Goal: Task Accomplishment & Management: Manage account settings

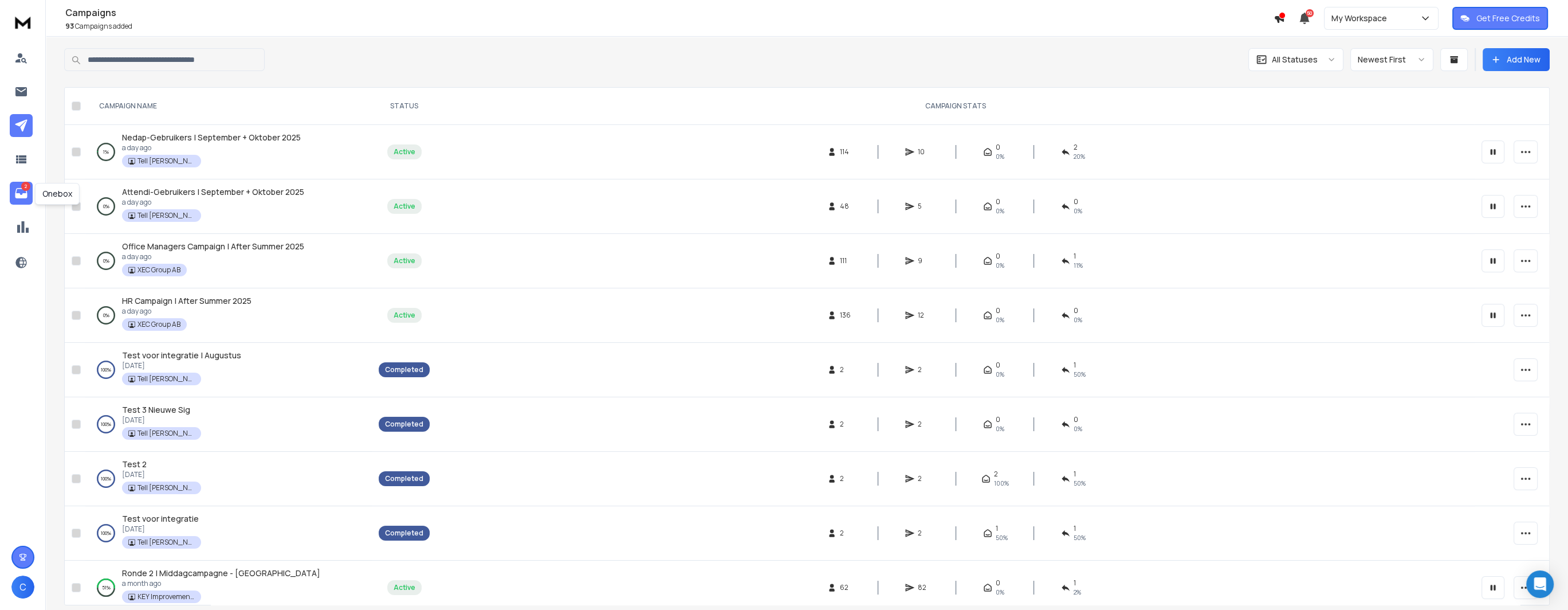
click at [24, 201] on link "2" at bounding box center [21, 193] width 22 height 22
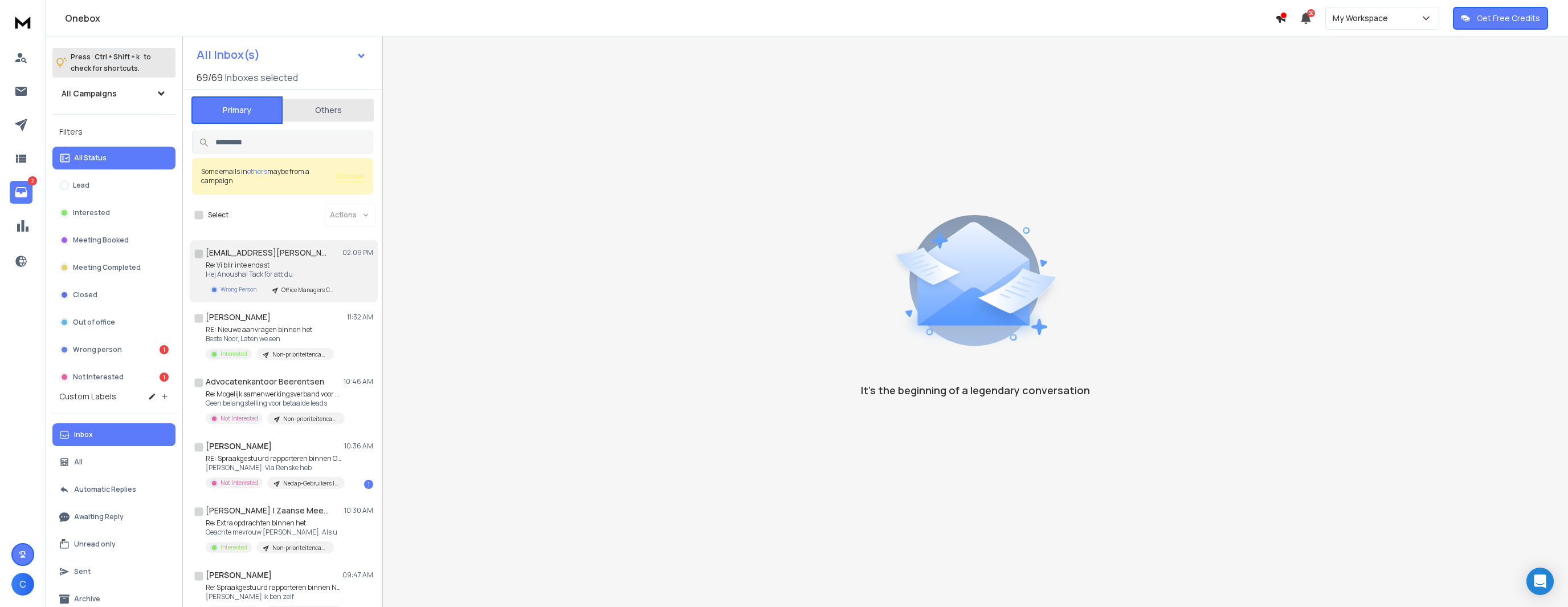
click at [273, 274] on p "Hej Anousha! Tack för att du" at bounding box center [274, 273] width 137 height 9
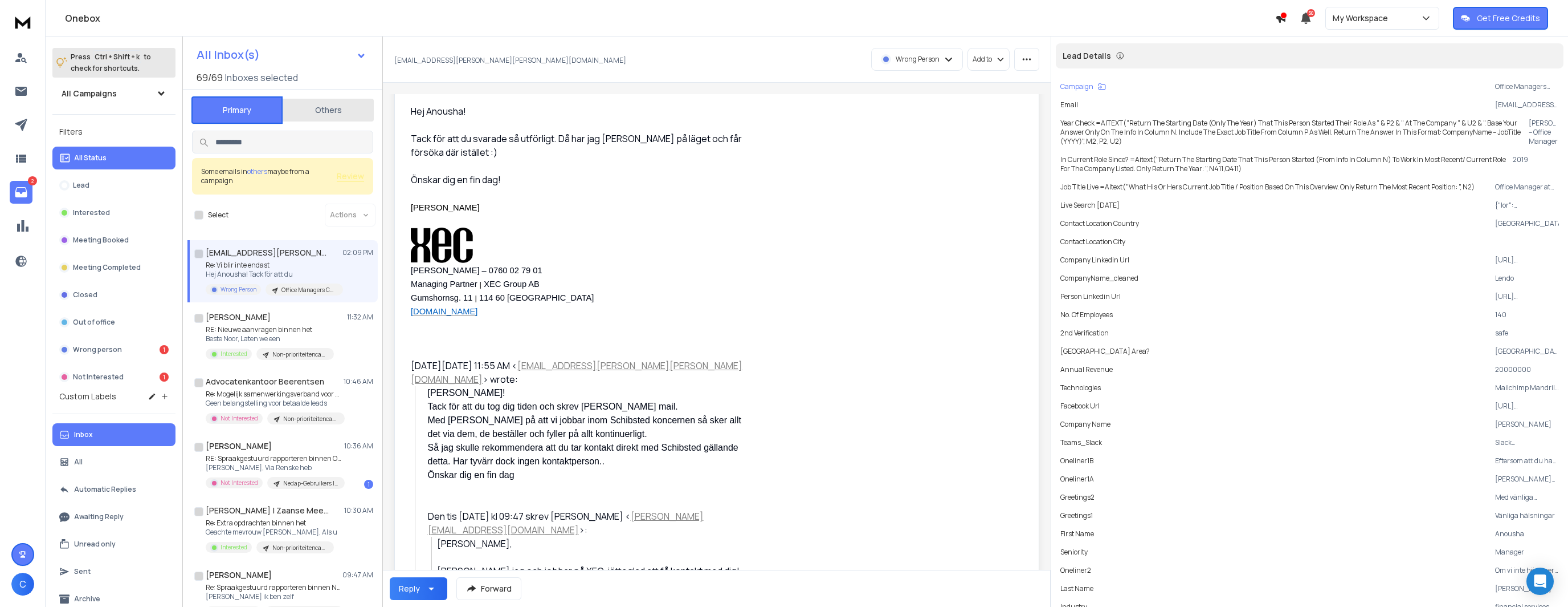
scroll to position [112, 0]
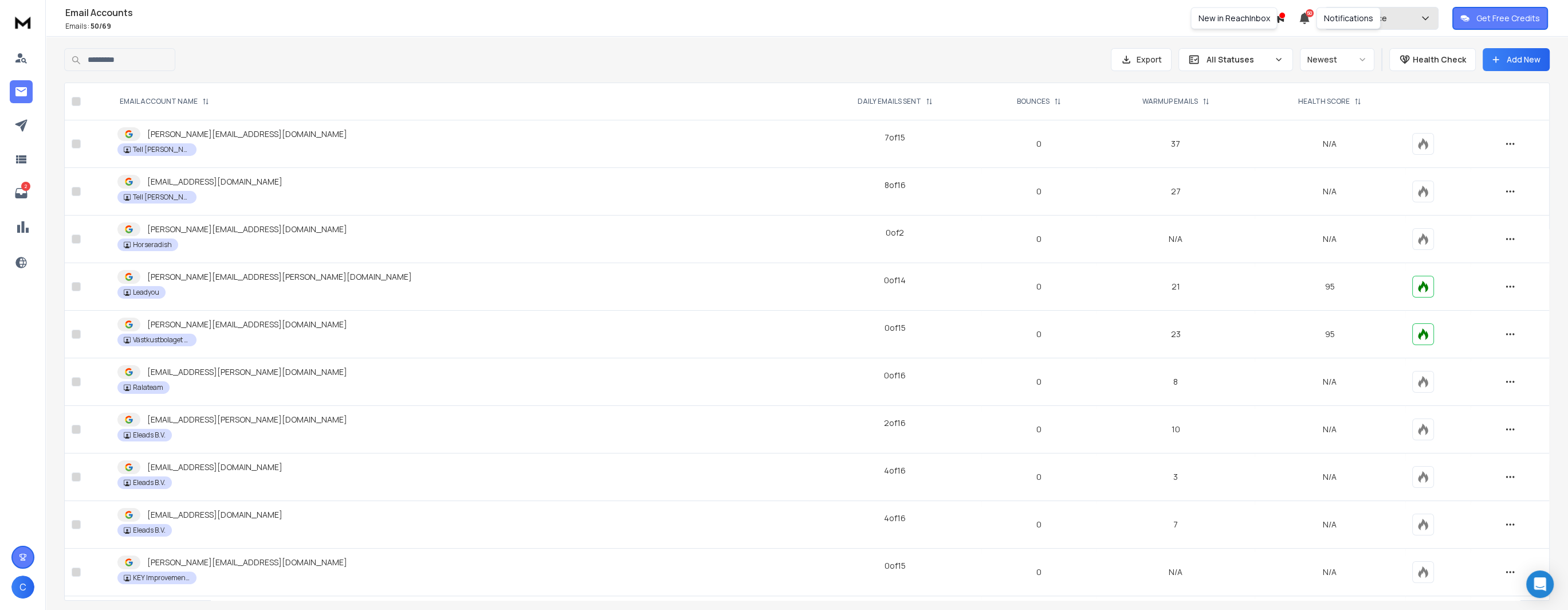
click at [1387, 18] on p "My Workspace" at bounding box center [1362, 19] width 61 height 12
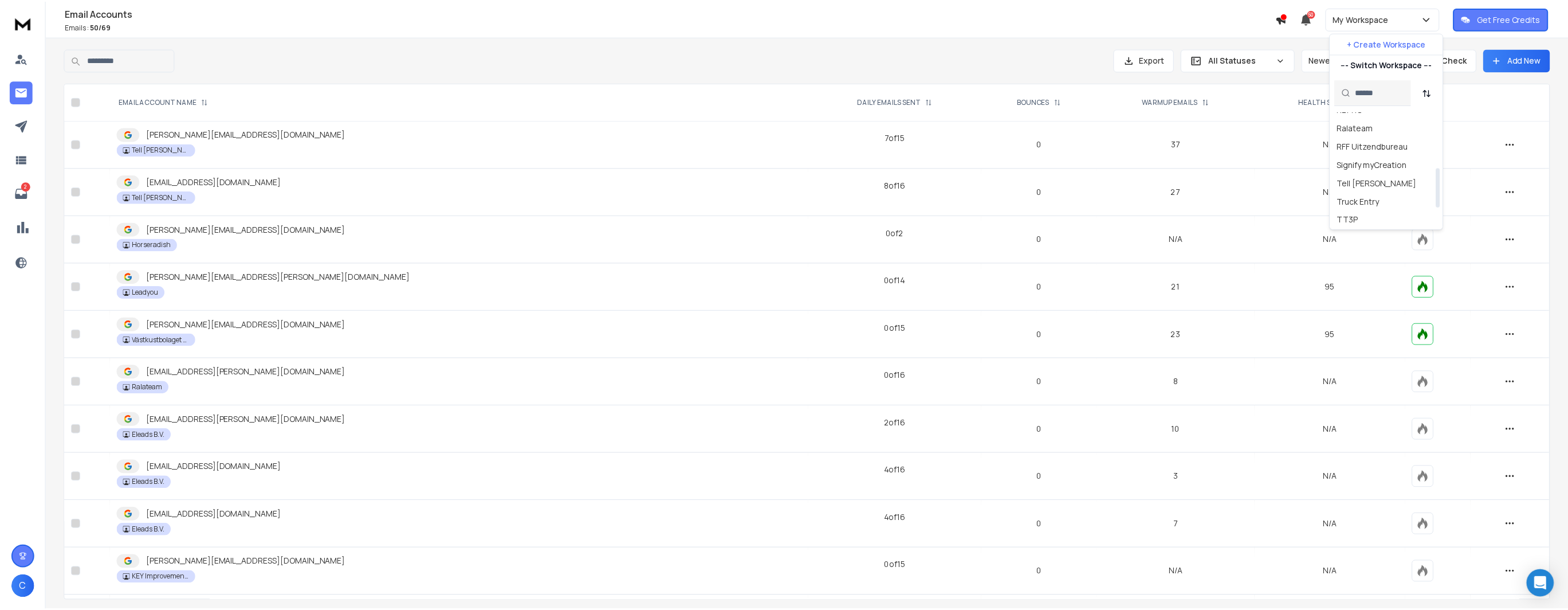
scroll to position [158, 0]
click at [1358, 184] on div "Tell [PERSON_NAME]" at bounding box center [1384, 183] width 80 height 12
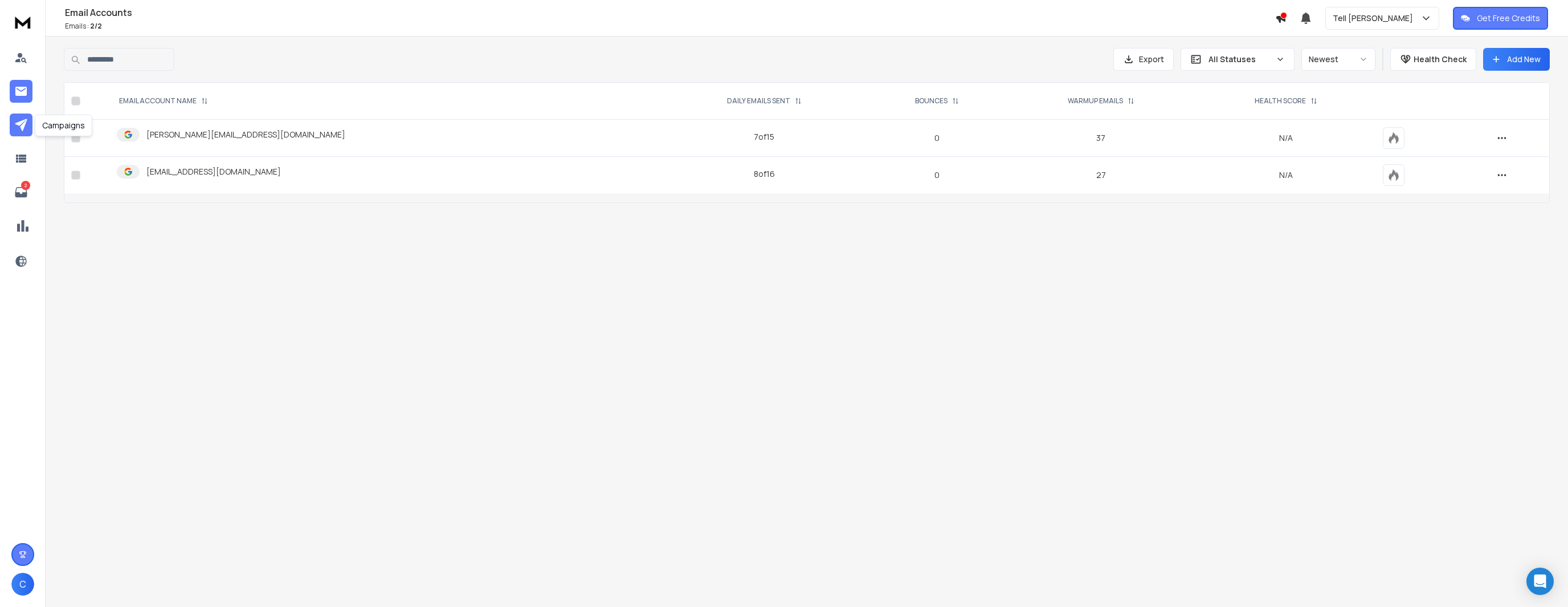
click at [31, 122] on link at bounding box center [20, 125] width 22 height 22
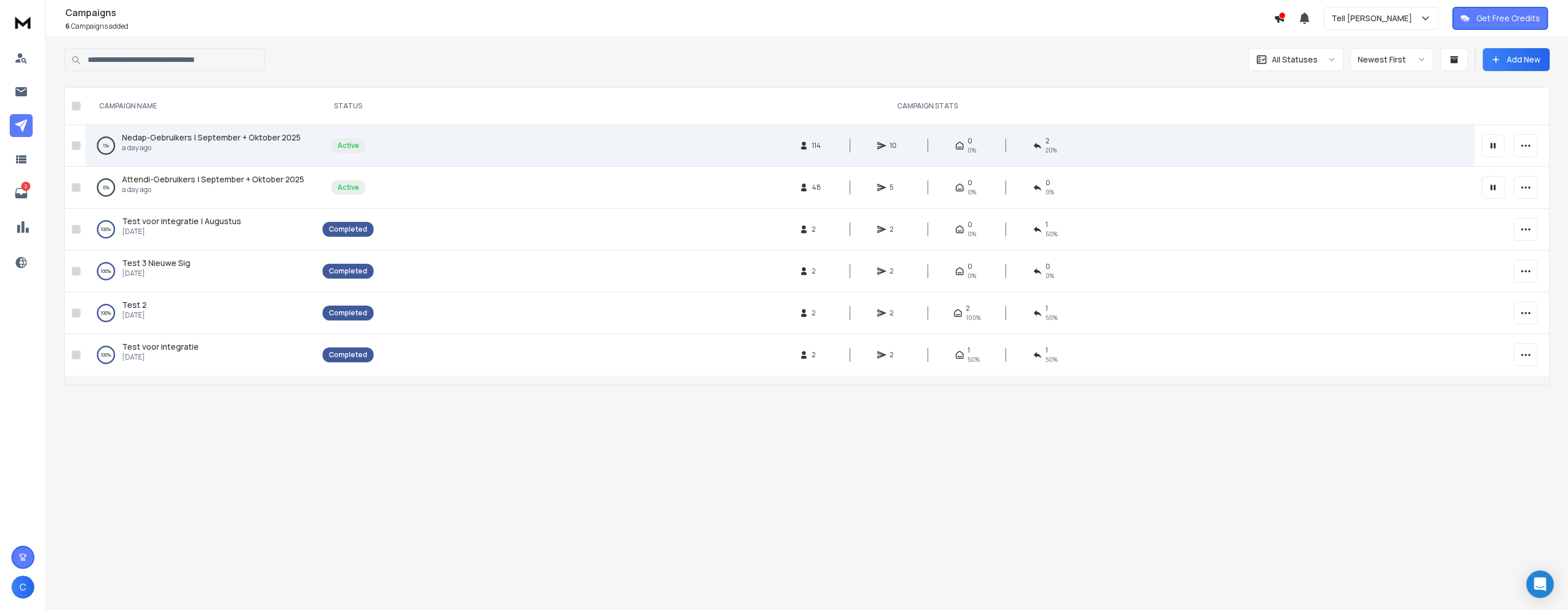
click at [197, 136] on span "Nedap-Gebruikers | September + Oktober 2025" at bounding box center [211, 137] width 179 height 11
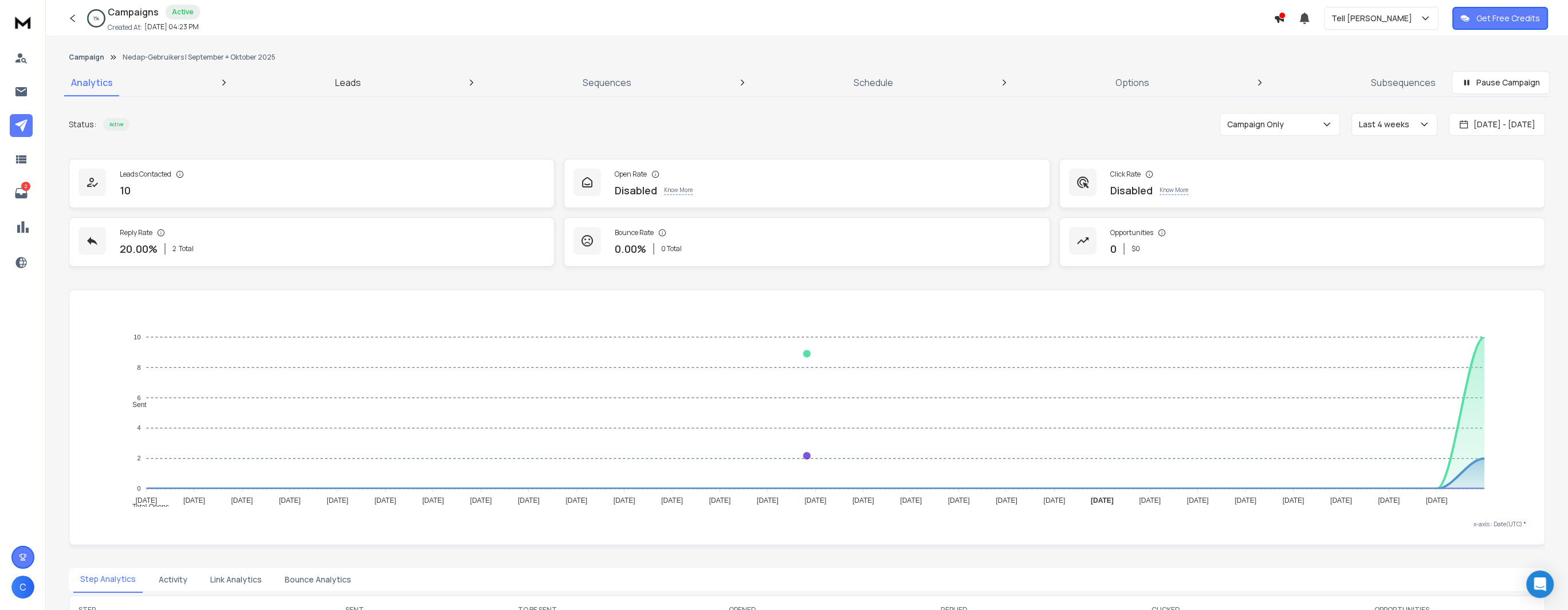
click at [345, 84] on p "Leads" at bounding box center [348, 82] width 25 height 14
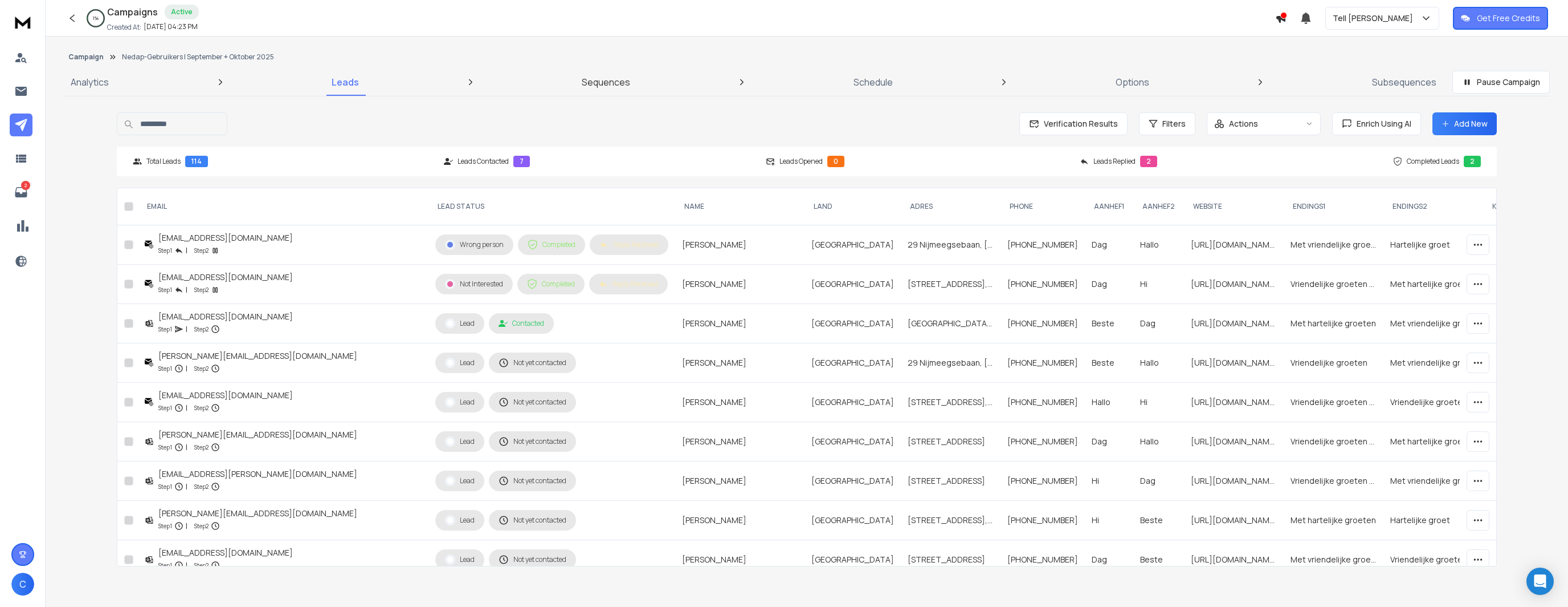
click at [601, 76] on p "Sequences" at bounding box center [606, 82] width 49 height 14
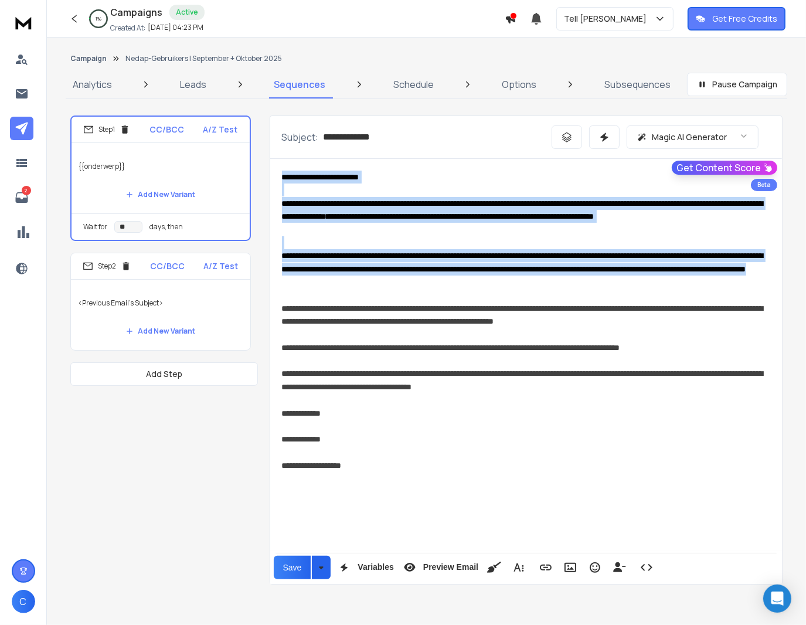
drag, startPoint x: 279, startPoint y: 177, endPoint x: 539, endPoint y: 286, distance: 282.2
click at [539, 286] on div "**********" at bounding box center [526, 355] width 512 height 392
copy div "**********"
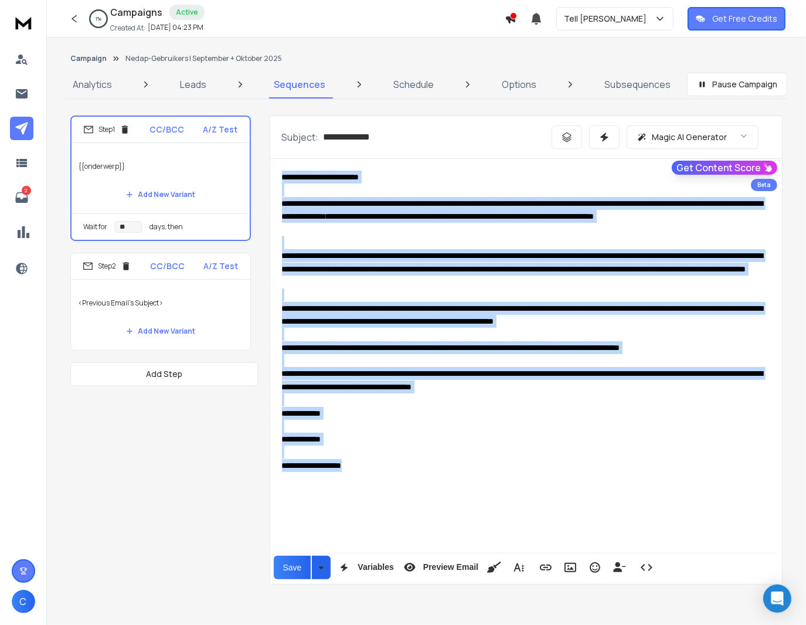
copy div "**********"
click at [633, 22] on div "Tell [PERSON_NAME]" at bounding box center [615, 19] width 102 height 12
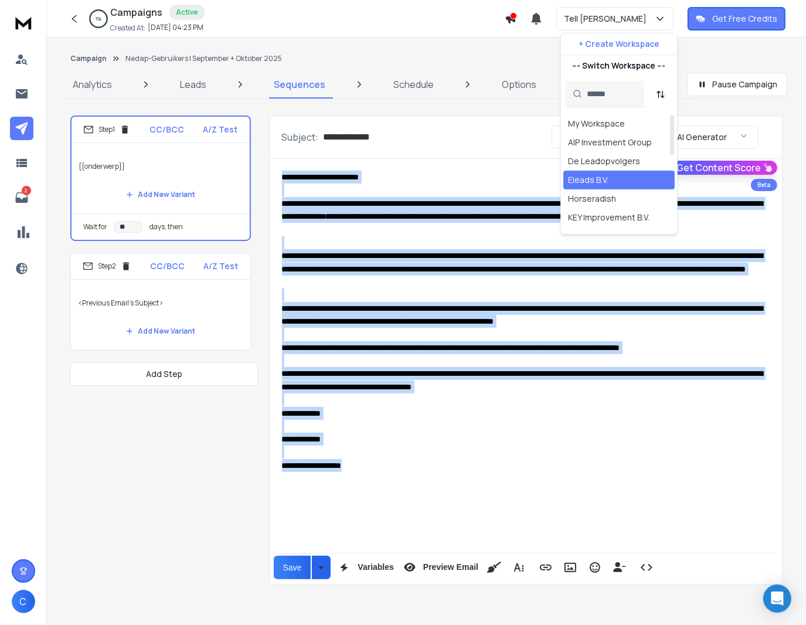
click at [584, 177] on div "Eleads B.V." at bounding box center [588, 180] width 40 height 12
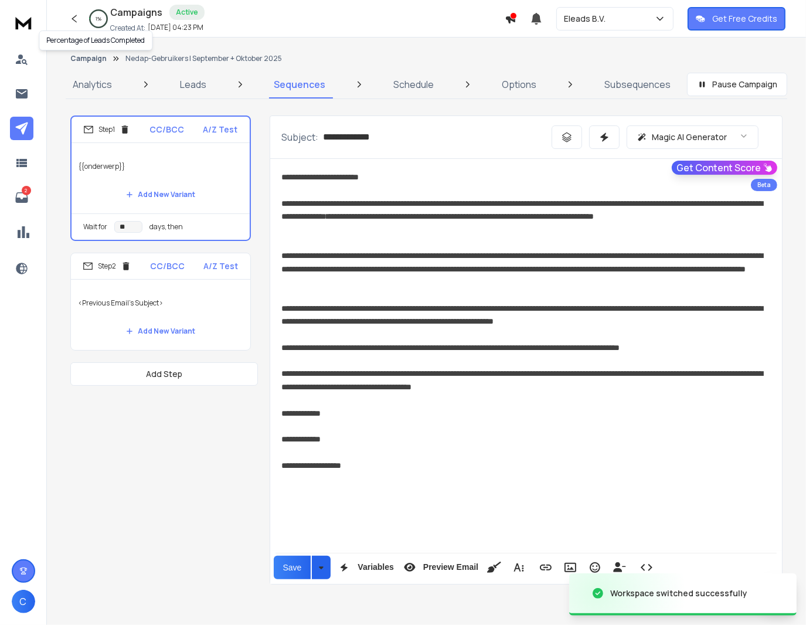
click at [129, 12] on h1 "Campaigns" at bounding box center [136, 12] width 52 height 14
click at [21, 87] on icon at bounding box center [22, 94] width 14 height 14
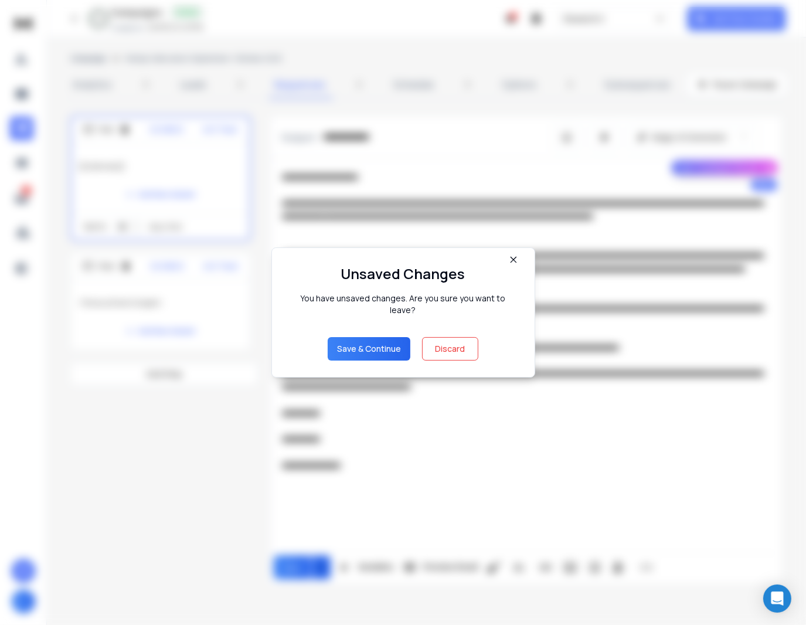
click at [454, 339] on button "Discard" at bounding box center [450, 348] width 56 height 23
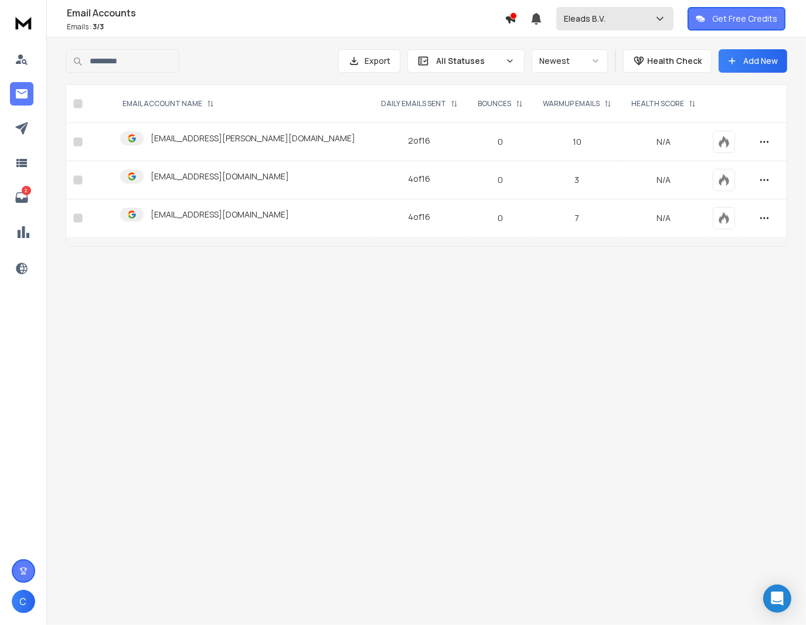
click at [635, 12] on button "Eleads B.V." at bounding box center [614, 18] width 117 height 23
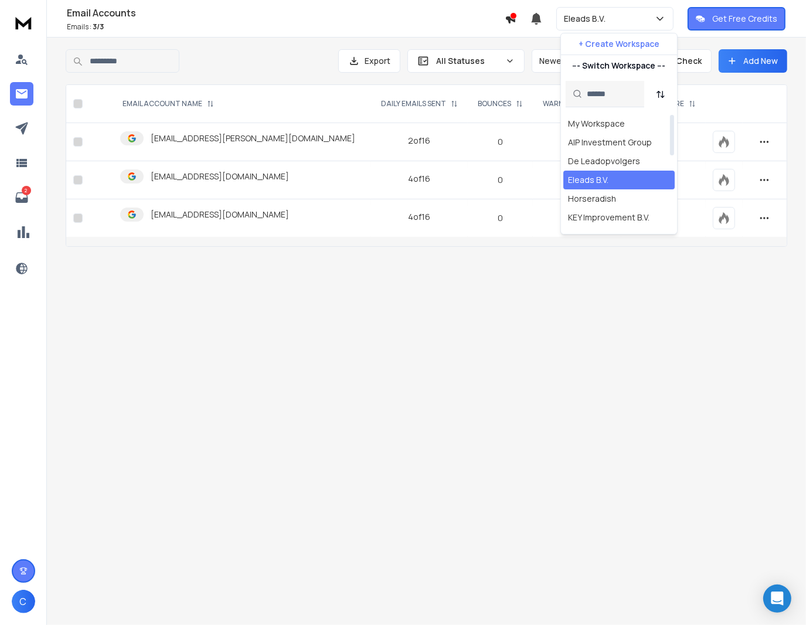
click at [599, 179] on div "Eleads B.V." at bounding box center [588, 180] width 40 height 12
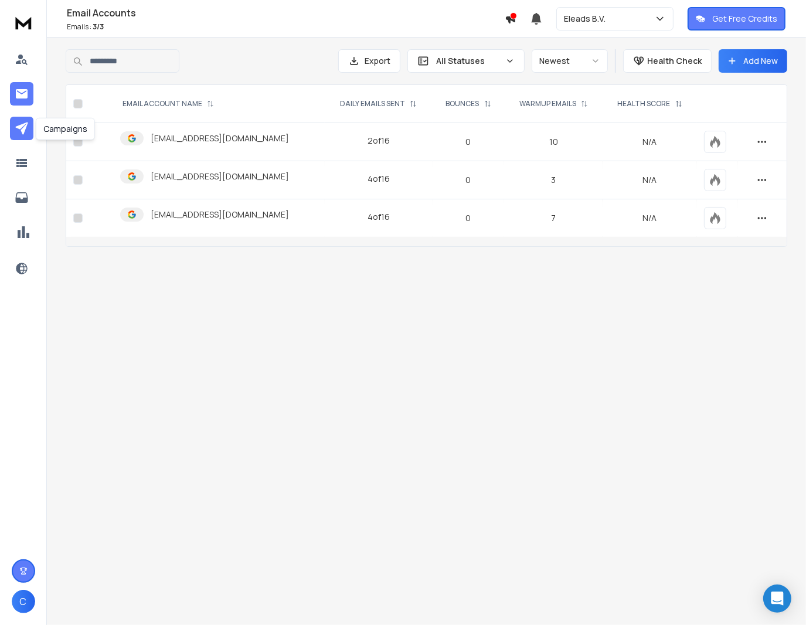
click at [21, 129] on icon at bounding box center [22, 128] width 14 height 14
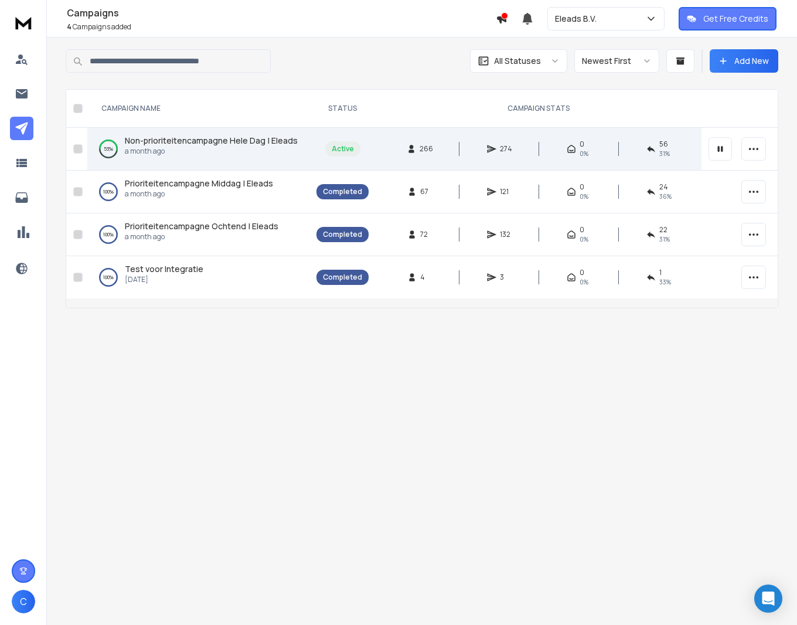
click at [174, 133] on td "53 % Non-prioriteitencampagne Hele Dag | Eleads a month ago" at bounding box center [198, 149] width 222 height 43
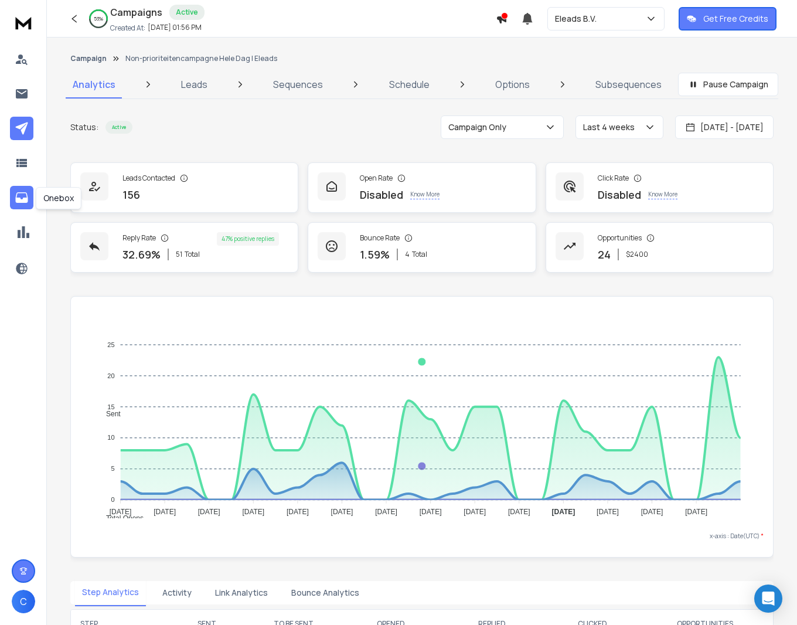
click at [25, 196] on icon at bounding box center [22, 198] width 14 height 14
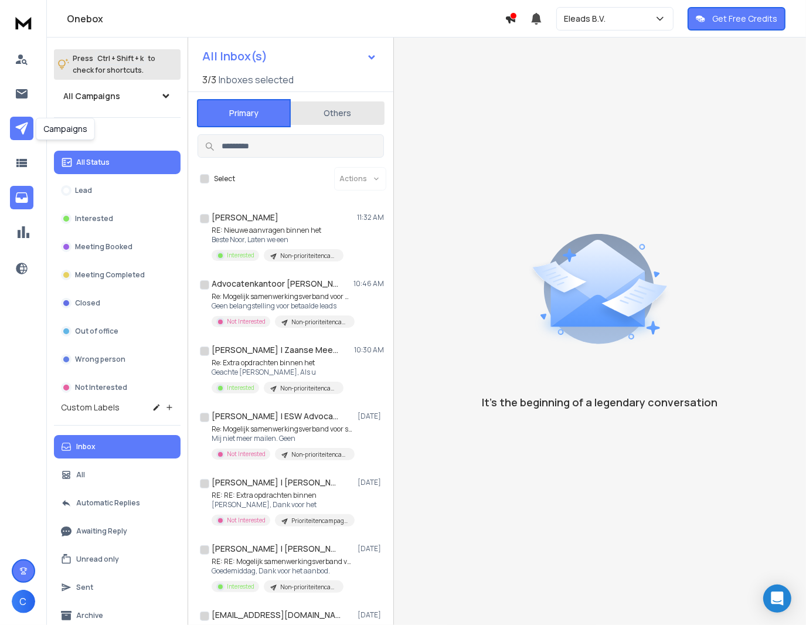
click at [15, 129] on icon at bounding box center [22, 128] width 14 height 14
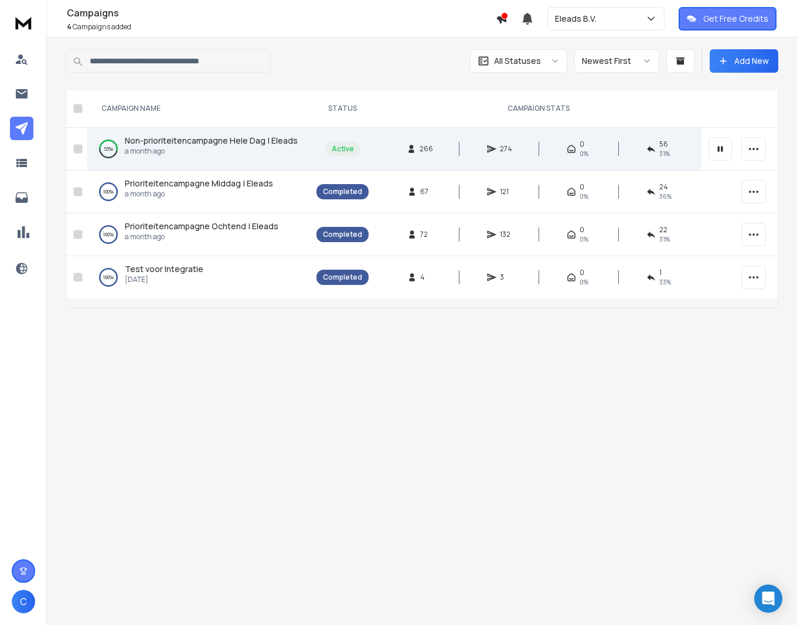
click at [189, 148] on p "a month ago" at bounding box center [211, 151] width 173 height 9
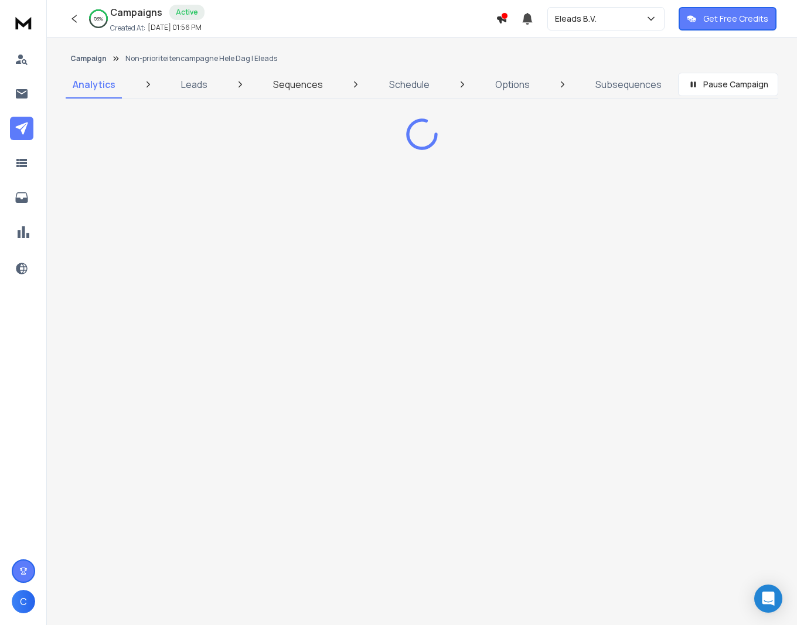
click at [281, 90] on p "Sequences" at bounding box center [298, 84] width 50 height 14
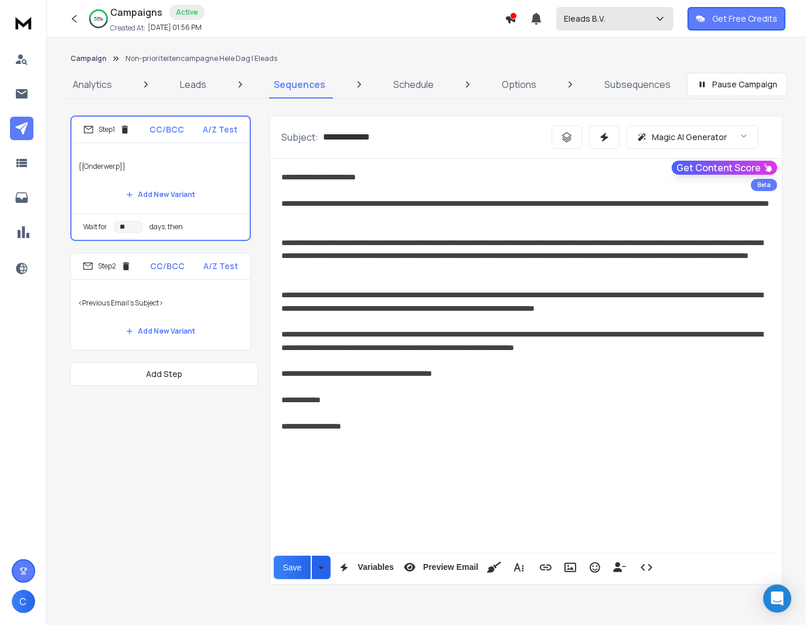
click at [622, 26] on button "Eleads B.V." at bounding box center [614, 18] width 117 height 23
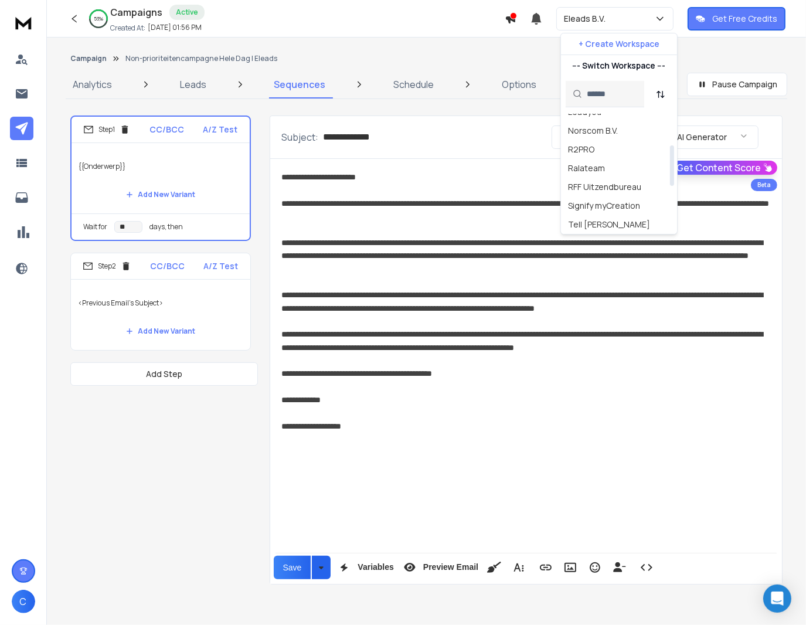
scroll to position [220, 0]
click at [601, 131] on div "Tell [PERSON_NAME]" at bounding box center [609, 129] width 82 height 12
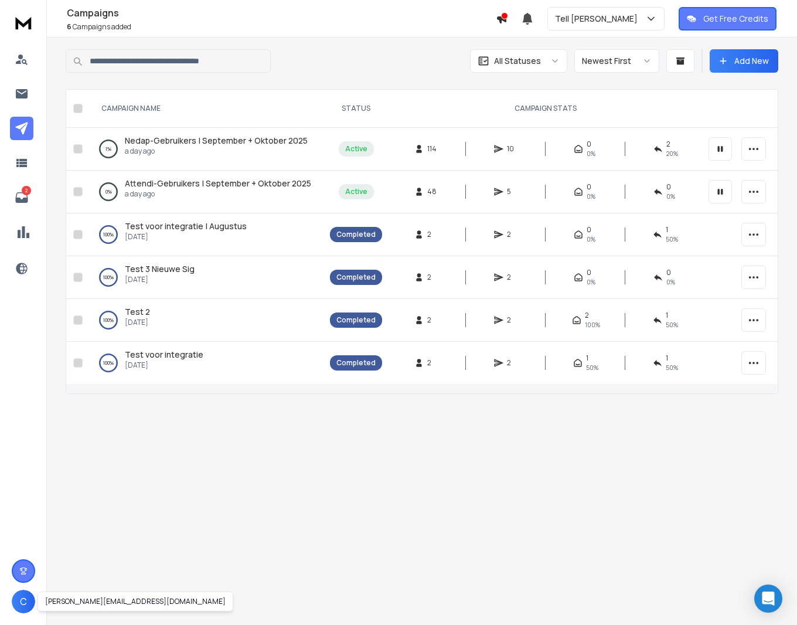
click at [29, 606] on span "C" at bounding box center [23, 601] width 23 height 23
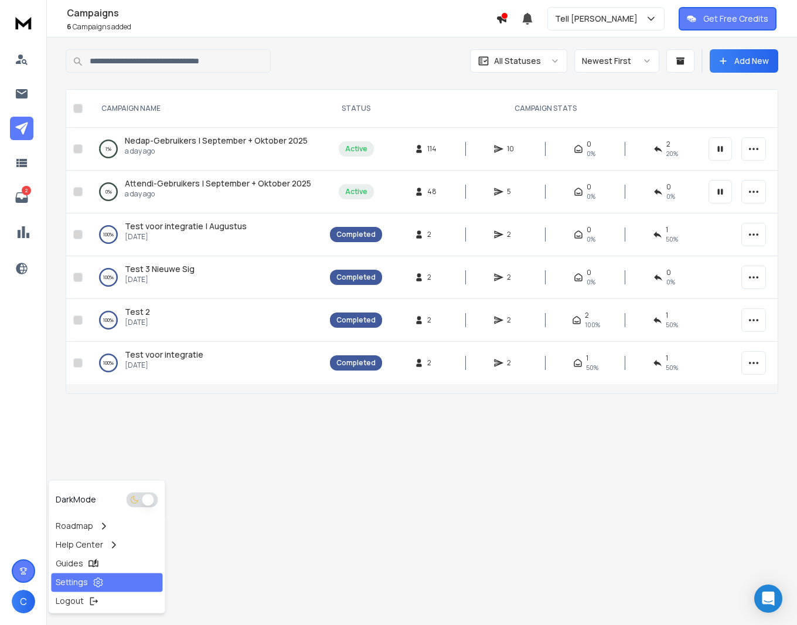
click at [77, 577] on p "Settings" at bounding box center [72, 582] width 32 height 12
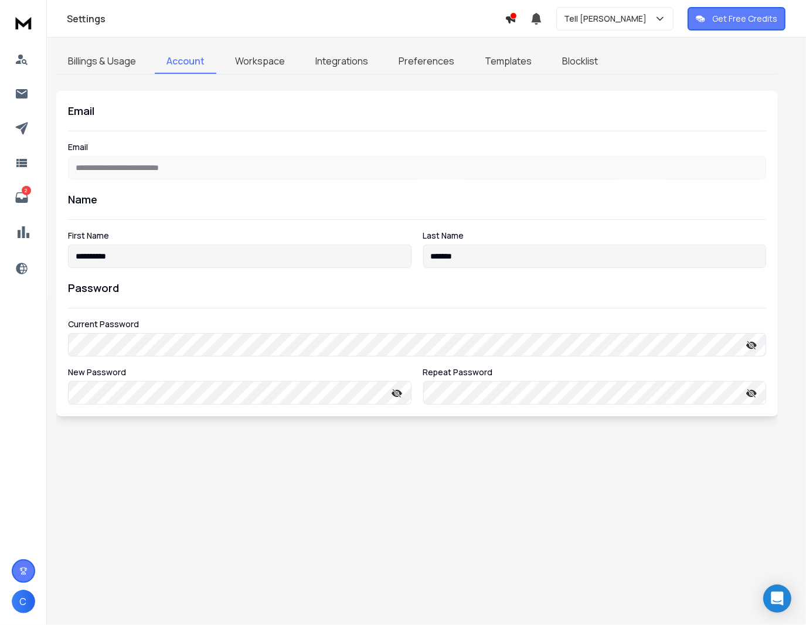
click at [254, 68] on link "Workspace" at bounding box center [259, 61] width 73 height 25
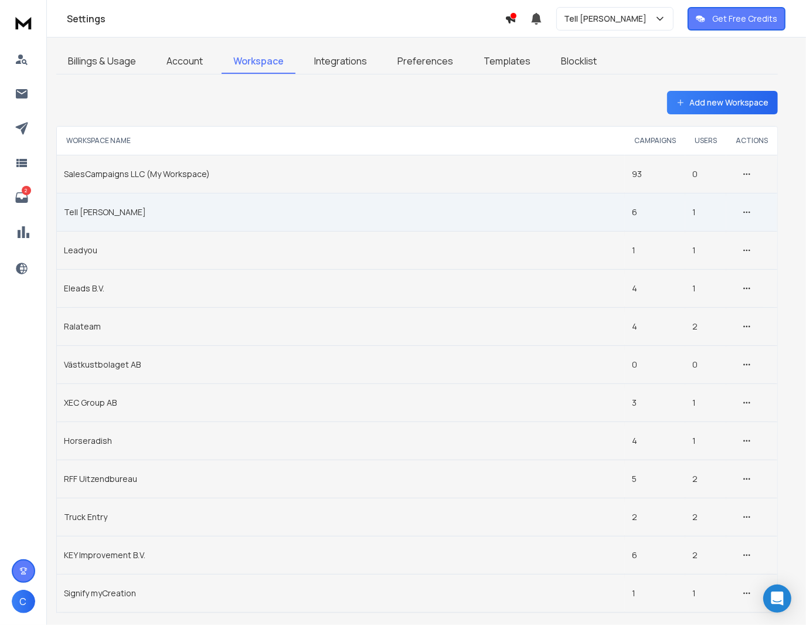
click at [100, 209] on td "Tell [PERSON_NAME]" at bounding box center [341, 212] width 568 height 38
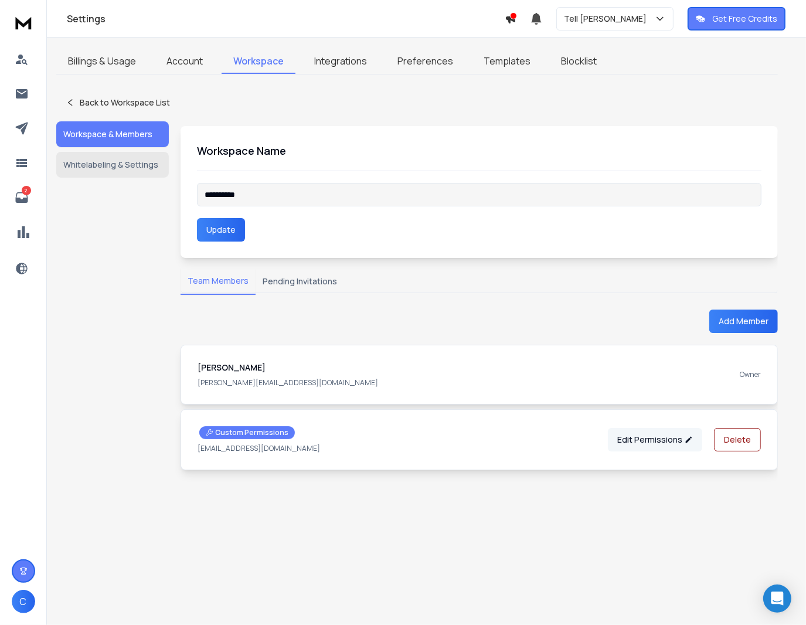
click at [638, 438] on button "Edit Permissions" at bounding box center [655, 439] width 94 height 23
click at [691, 437] on icon at bounding box center [689, 440] width 6 height 6
drag, startPoint x: 271, startPoint y: 441, endPoint x: 239, endPoint y: 458, distance: 35.7
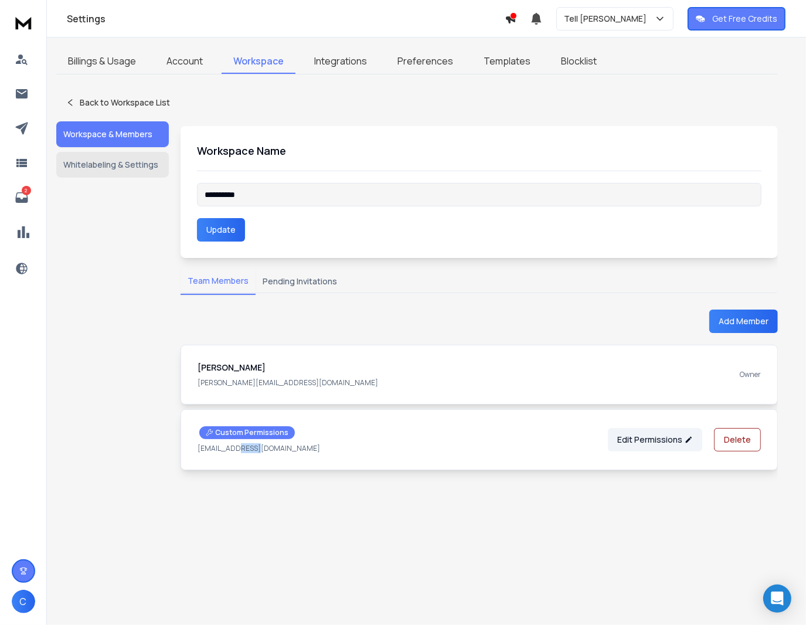
click at [239, 458] on div "Custom Permissions malou@bymane.nl Edit Permissions Delete" at bounding box center [479, 439] width 597 height 61
click at [224, 450] on p "[EMAIL_ADDRESS][DOMAIN_NAME]" at bounding box center [259, 448] width 123 height 9
click at [213, 428] on p "Custom Permissions" at bounding box center [247, 432] width 83 height 9
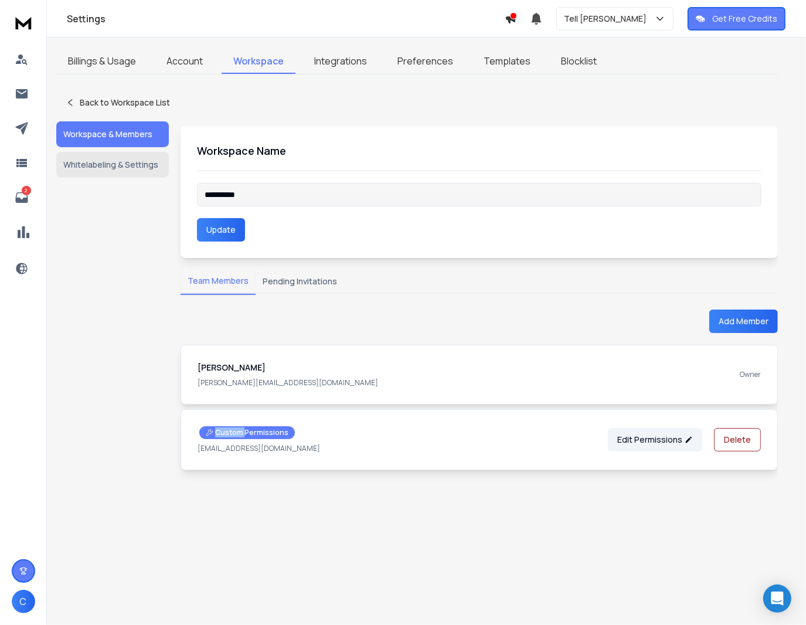
click at [213, 428] on p "Custom Permissions" at bounding box center [247, 432] width 83 height 9
click at [669, 441] on button "Edit Permissions" at bounding box center [655, 439] width 94 height 23
click at [691, 437] on icon at bounding box center [689, 440] width 6 height 6
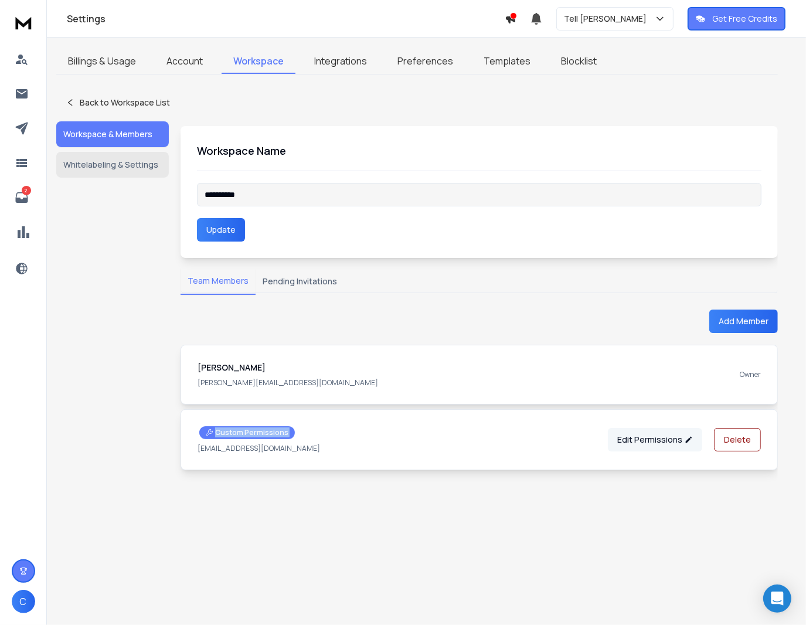
click at [691, 437] on icon at bounding box center [689, 440] width 6 height 6
click at [592, 24] on button "Tell [PERSON_NAME]" at bounding box center [614, 18] width 117 height 23
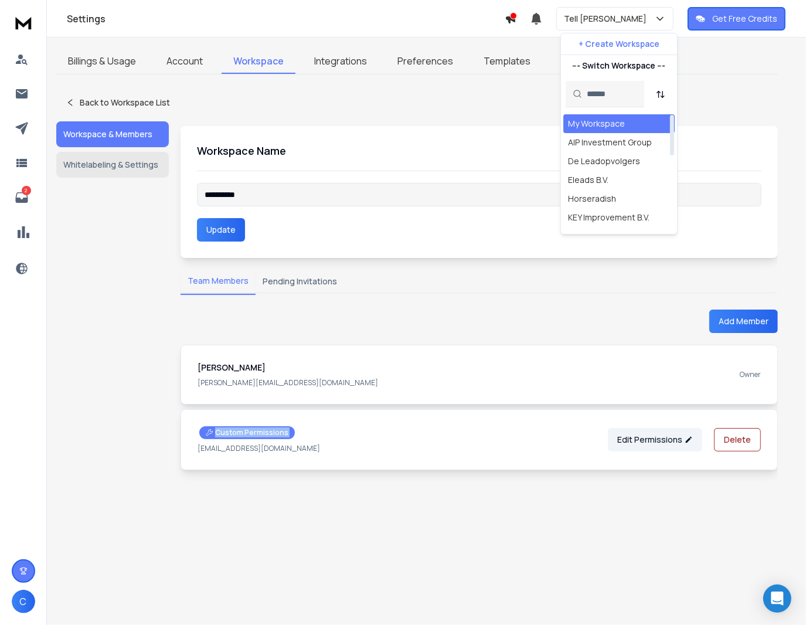
click at [589, 122] on div "My Workspace" at bounding box center [596, 124] width 57 height 12
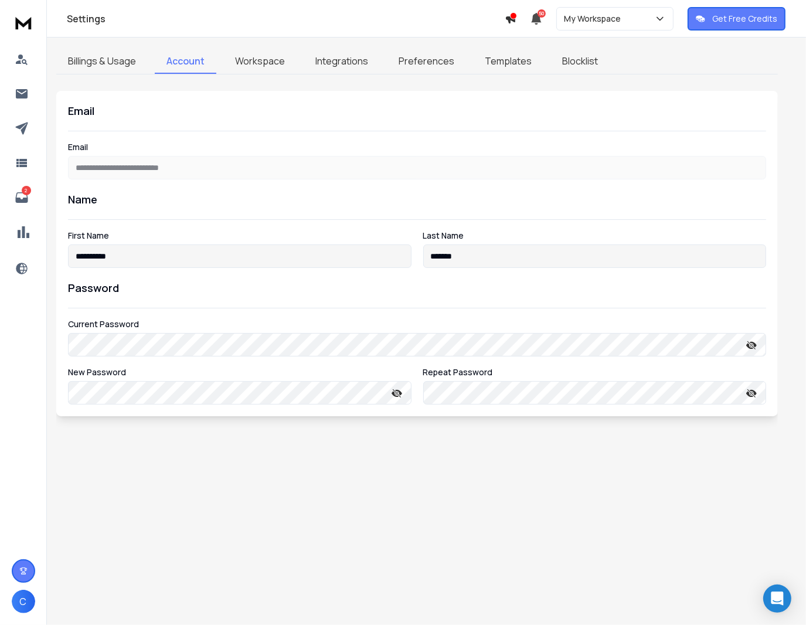
click at [257, 59] on link "Workspace" at bounding box center [259, 61] width 73 height 25
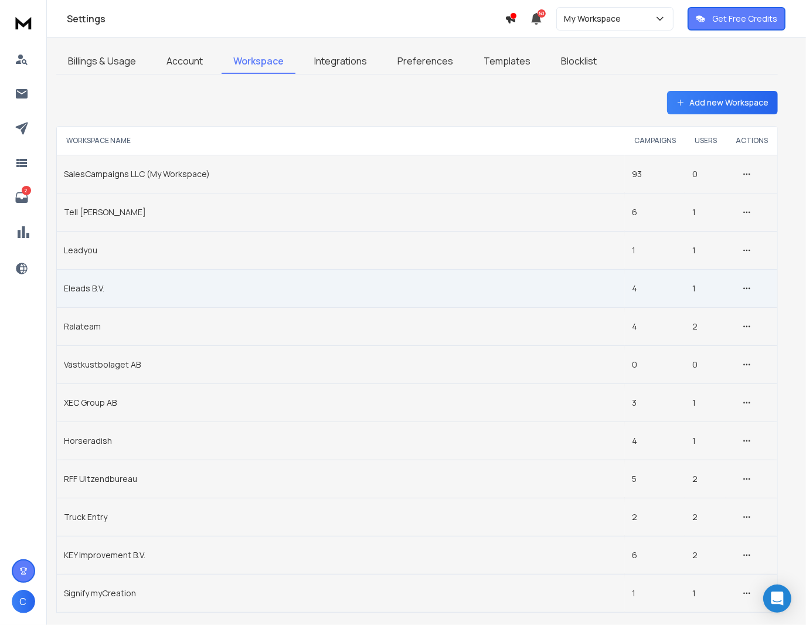
scroll to position [59, 0]
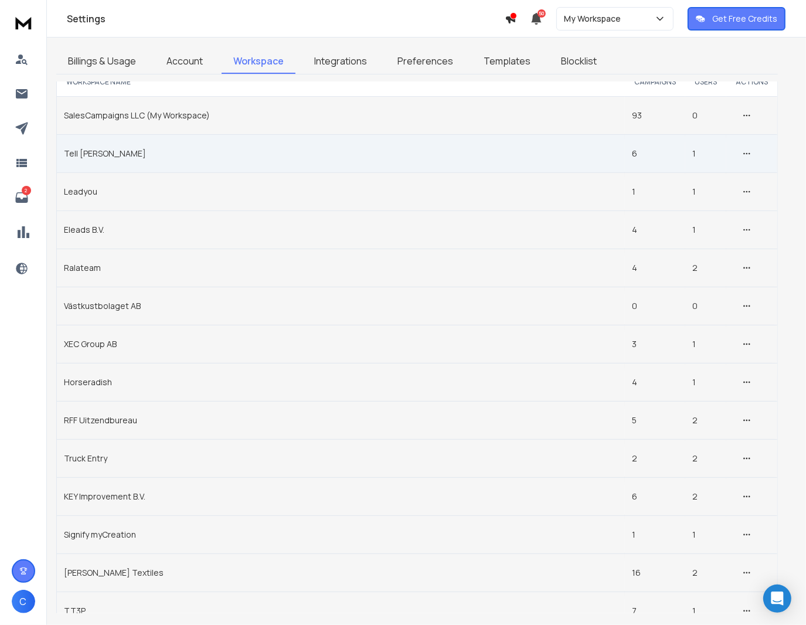
click at [85, 148] on td "Tell [PERSON_NAME]" at bounding box center [341, 153] width 568 height 38
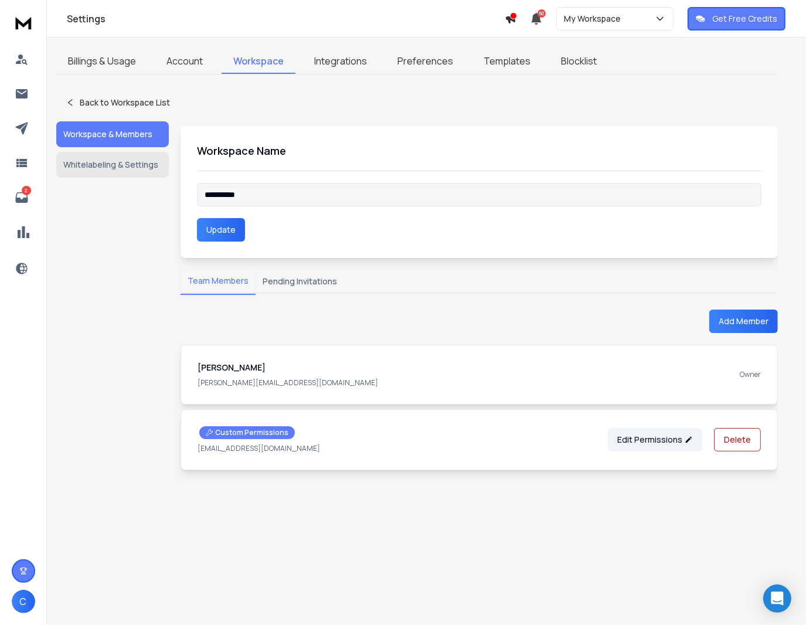
click at [286, 280] on button "Pending Invitations" at bounding box center [300, 281] width 89 height 26
click at [198, 278] on button "Team Members" at bounding box center [218, 281] width 75 height 27
click at [389, 450] on div "Custom Permissions malou@bymane.nl Edit Permissions Delete" at bounding box center [479, 439] width 563 height 27
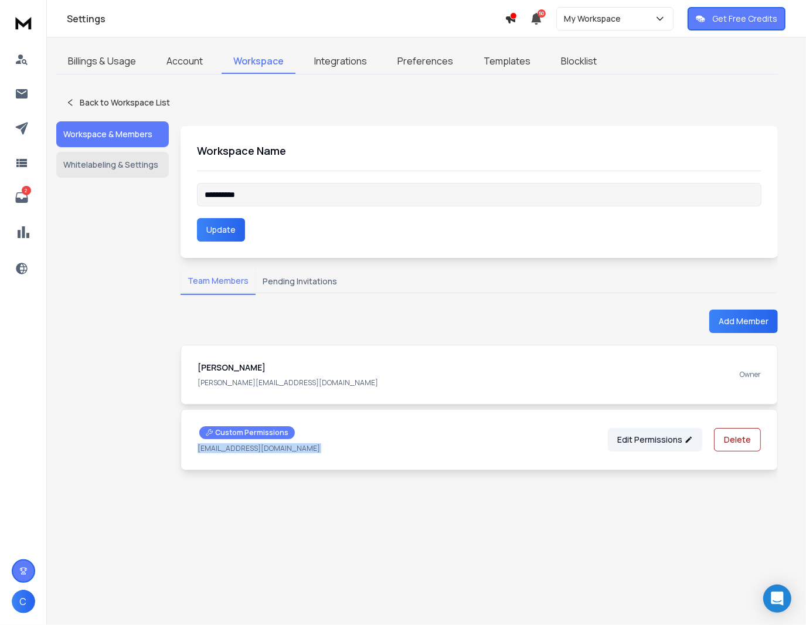
click at [389, 450] on div "Custom Permissions malou@bymane.nl Edit Permissions Delete" at bounding box center [479, 439] width 563 height 27
click at [690, 436] on icon at bounding box center [689, 440] width 8 height 8
click at [690, 441] on icon at bounding box center [689, 440] width 8 height 8
drag, startPoint x: 690, startPoint y: 441, endPoint x: 504, endPoint y: 460, distance: 187.4
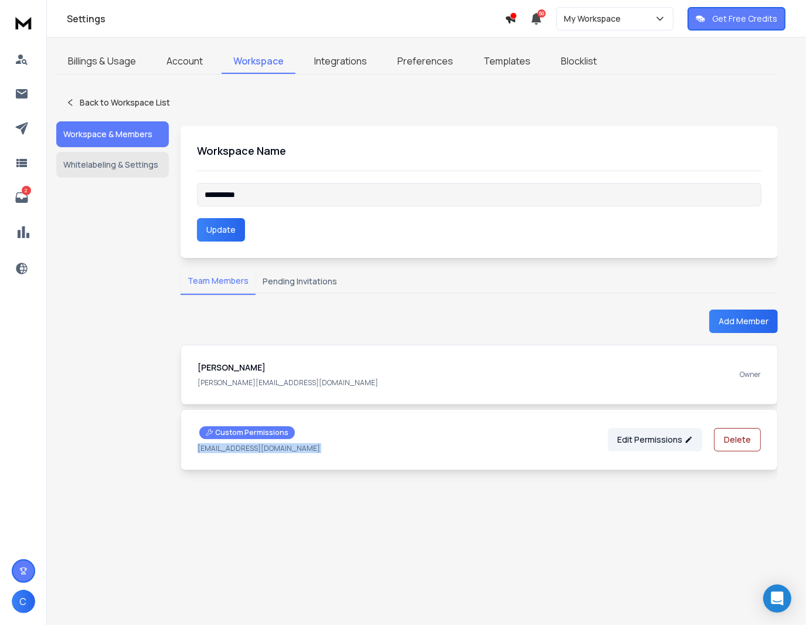
click at [529, 462] on div "Custom Permissions malou@bymane.nl Edit Permissions Delete" at bounding box center [479, 439] width 597 height 61
click at [240, 438] on div "Custom Permissions malou@bymane.nl" at bounding box center [259, 439] width 123 height 27
click at [239, 432] on p "Custom Permissions" at bounding box center [247, 432] width 83 height 9
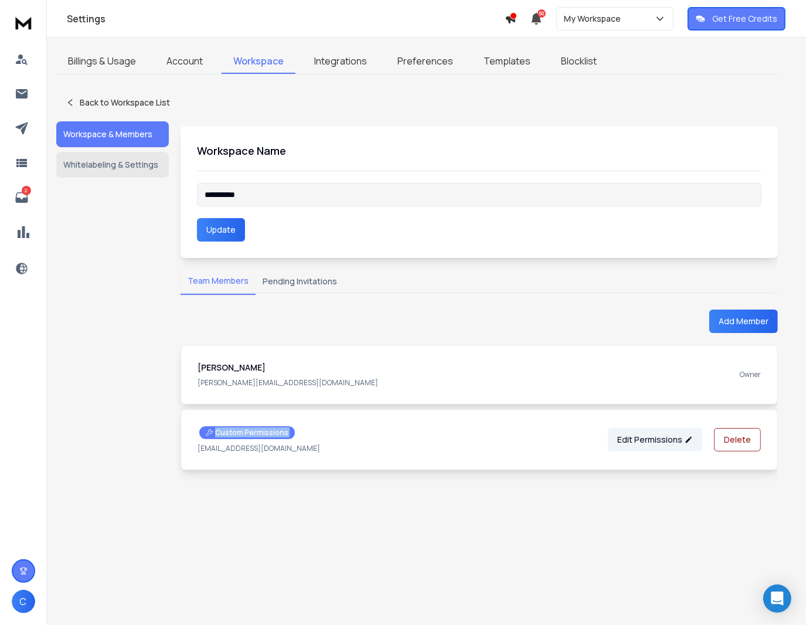
click at [239, 432] on p "Custom Permissions" at bounding box center [247, 432] width 83 height 9
click at [595, 15] on p "My Workspace" at bounding box center [595, 19] width 62 height 12
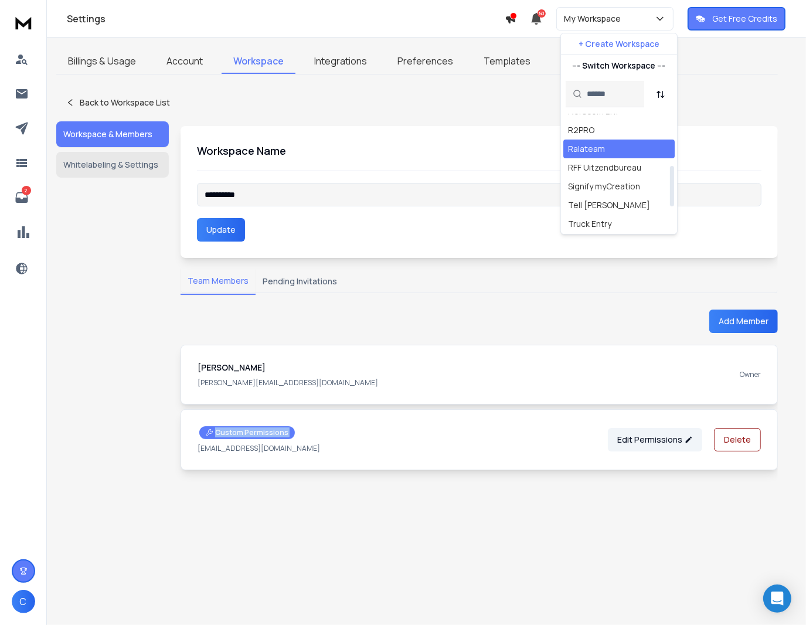
scroll to position [176, 0]
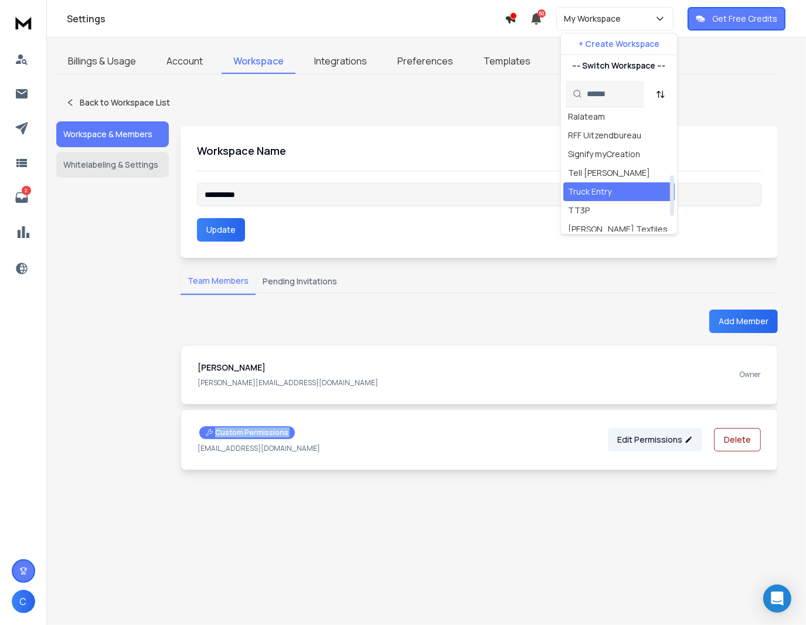
click at [601, 191] on div "Truck Entry" at bounding box center [589, 192] width 43 height 12
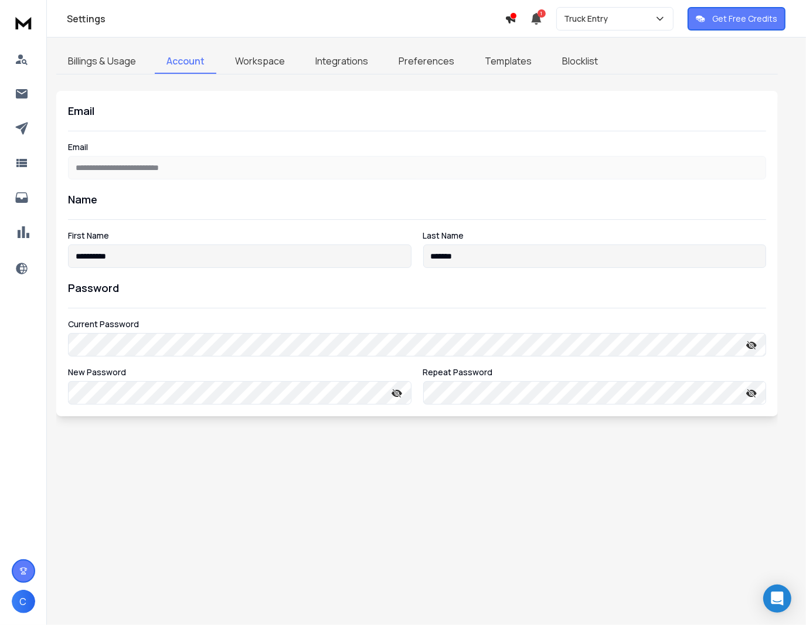
click at [317, 67] on link "Integrations" at bounding box center [342, 61] width 76 height 25
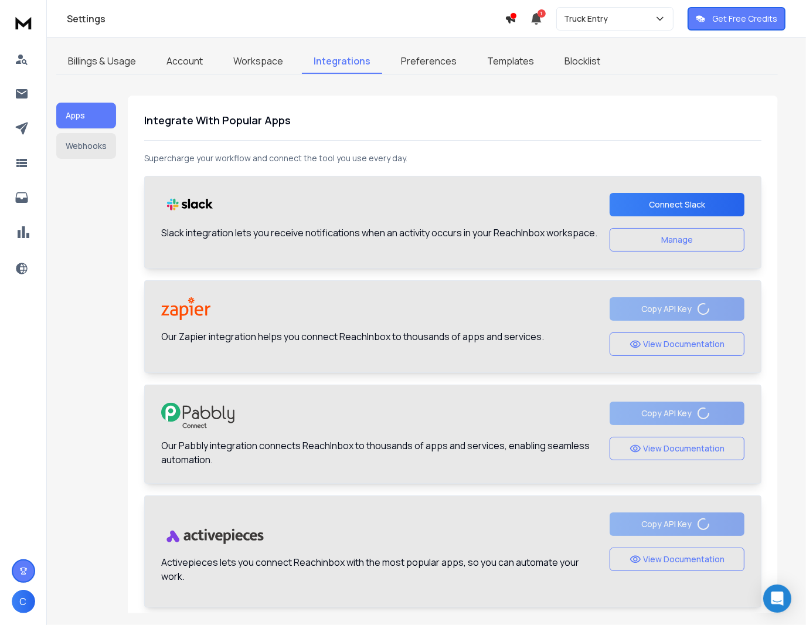
click at [82, 148] on button "Webhooks" at bounding box center [86, 146] width 60 height 26
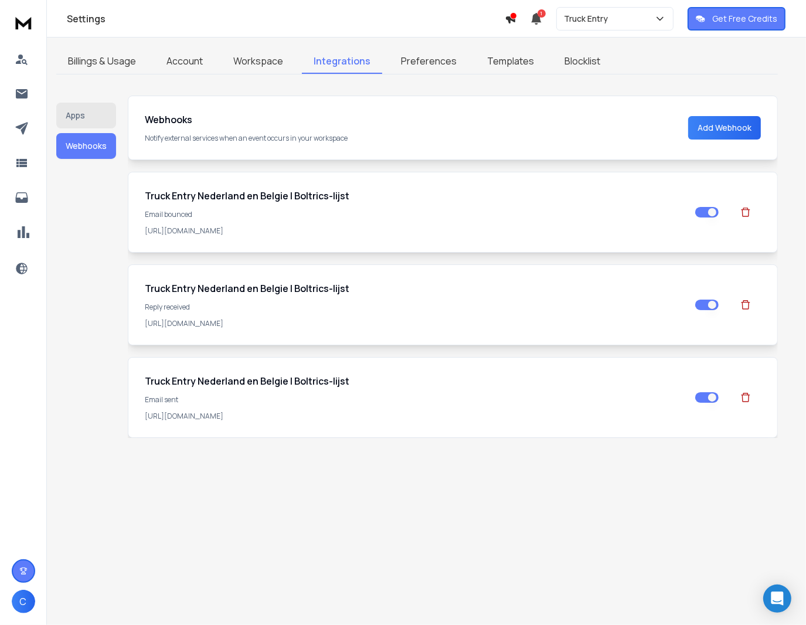
click at [436, 66] on link "Preferences" at bounding box center [428, 61] width 79 height 25
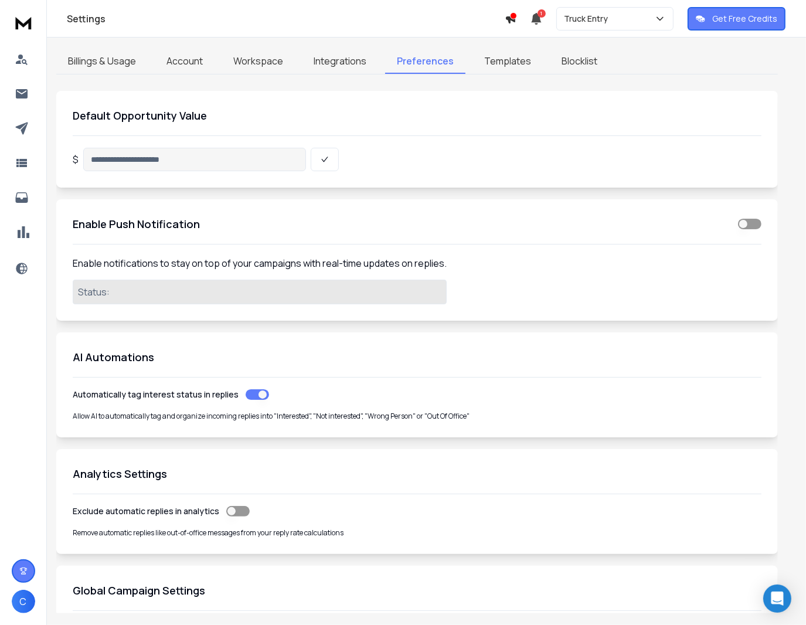
click at [493, 63] on link "Templates" at bounding box center [507, 61] width 70 height 25
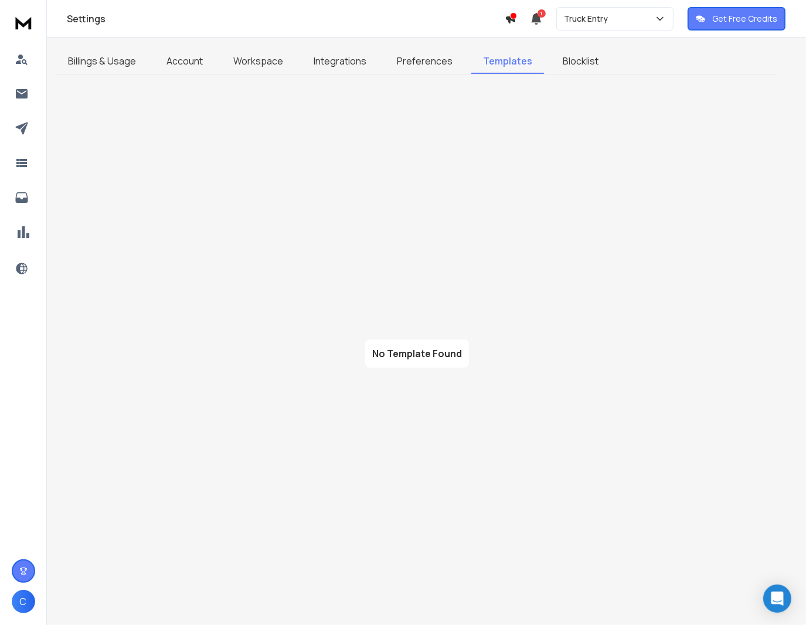
click at [568, 64] on link "Blocklist" at bounding box center [580, 61] width 59 height 25
click at [263, 63] on link "Workspace" at bounding box center [258, 61] width 73 height 25
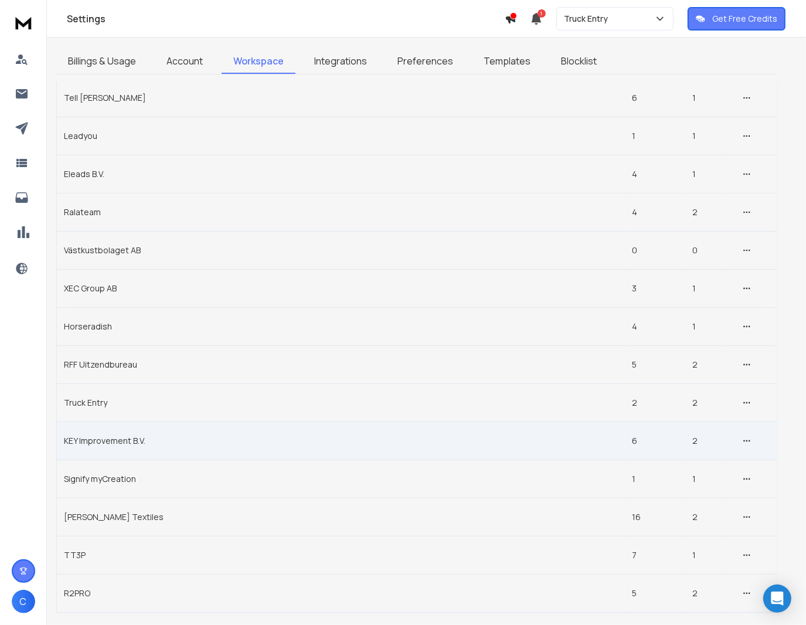
scroll to position [176, 0]
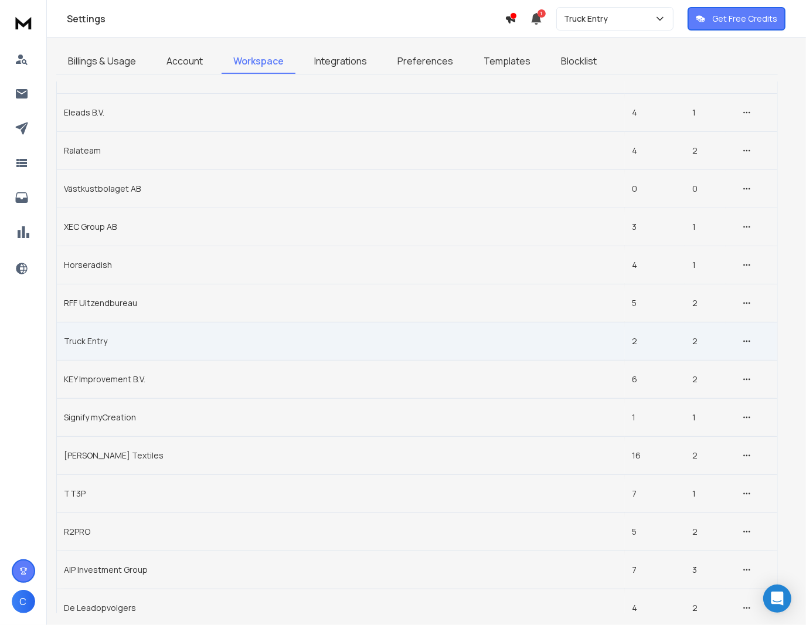
click at [85, 330] on td "Truck Entry" at bounding box center [341, 341] width 568 height 38
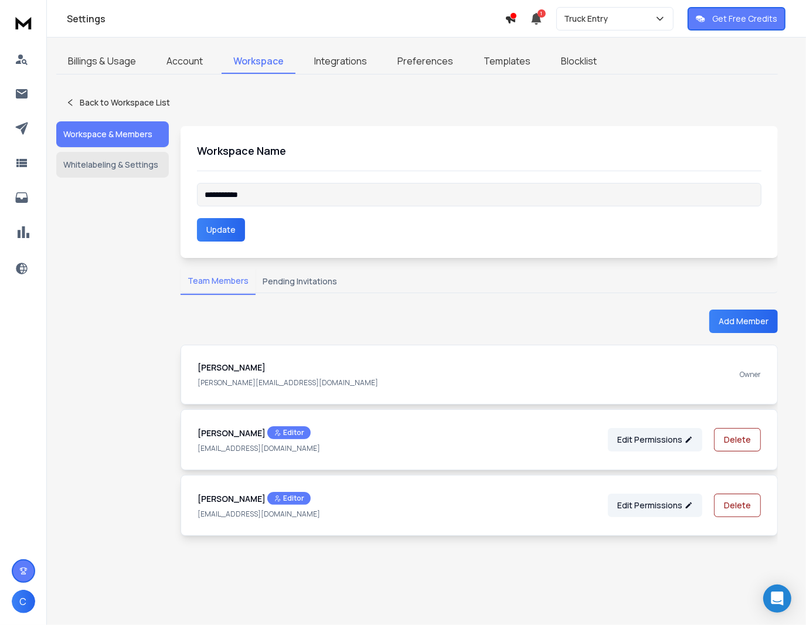
click at [244, 514] on p "[EMAIL_ADDRESS][DOMAIN_NAME]" at bounding box center [259, 513] width 123 height 9
click at [668, 501] on button "Edit Permissions" at bounding box center [655, 505] width 94 height 23
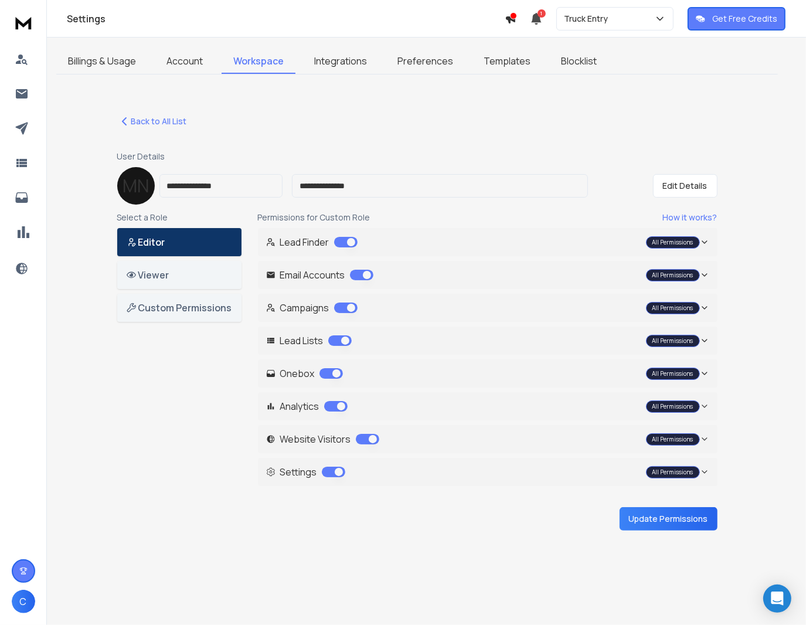
click at [689, 507] on button "Update Permissions" at bounding box center [669, 518] width 98 height 23
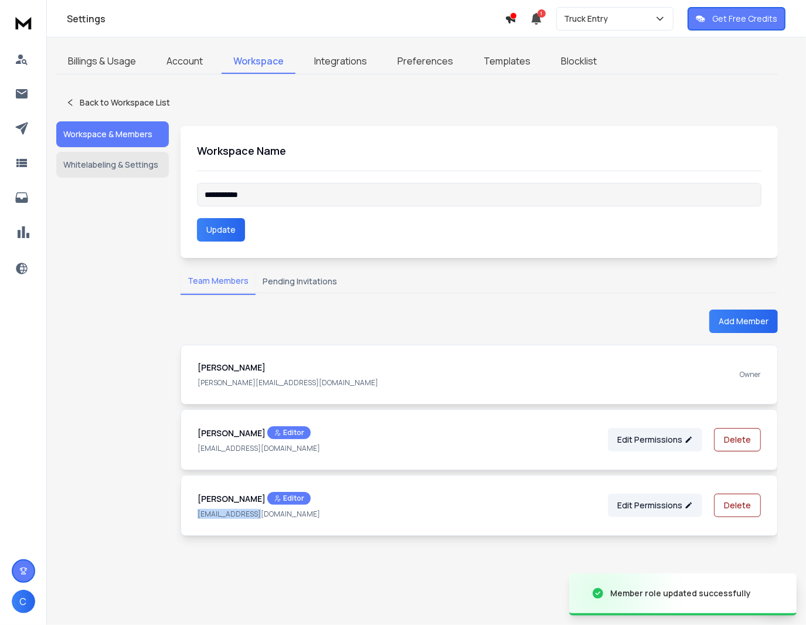
drag, startPoint x: 272, startPoint y: 516, endPoint x: 195, endPoint y: 515, distance: 76.8
click at [195, 515] on div "[PERSON_NAME] Editor [EMAIL_ADDRESS][DOMAIN_NAME] Edit Permissions Delete" at bounding box center [479, 505] width 597 height 61
copy p "[EMAIL_ADDRESS][DOMAIN_NAME]"
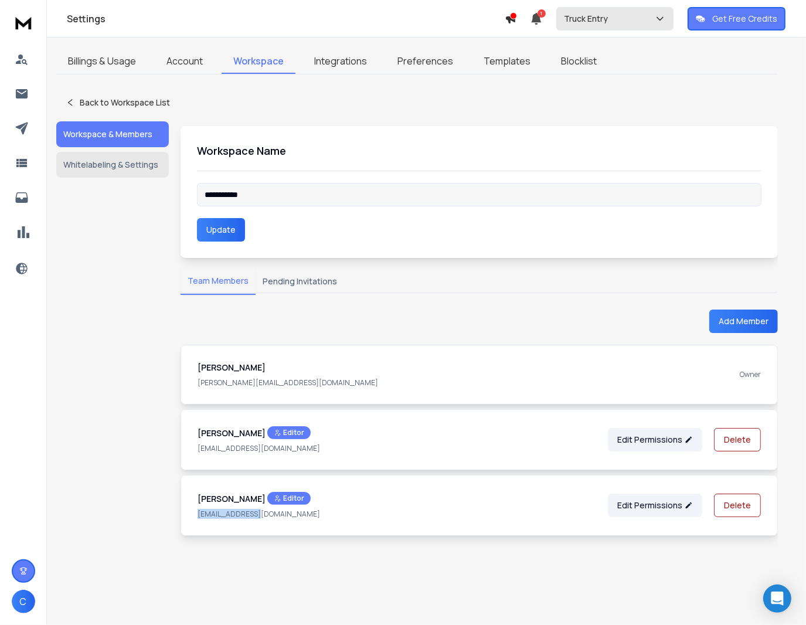
click at [603, 26] on button "Truck Entry" at bounding box center [614, 18] width 117 height 23
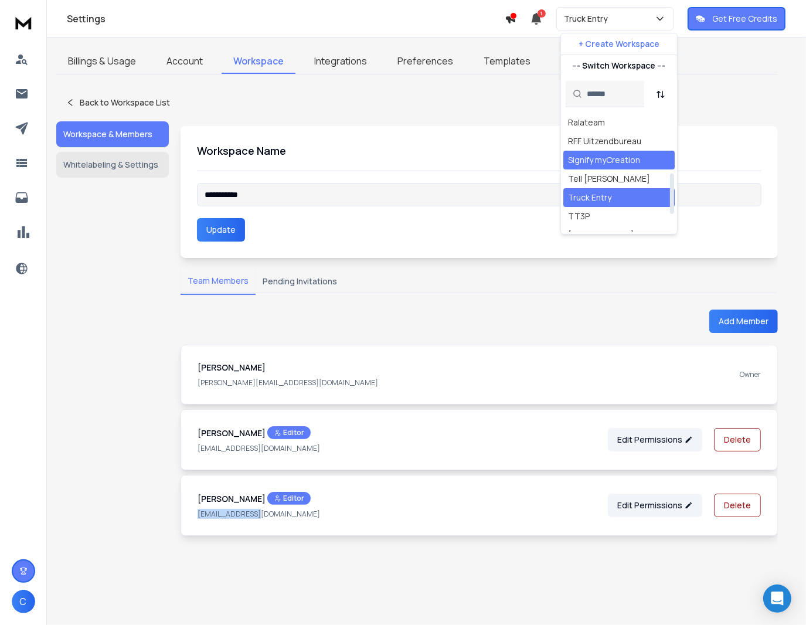
scroll to position [176, 0]
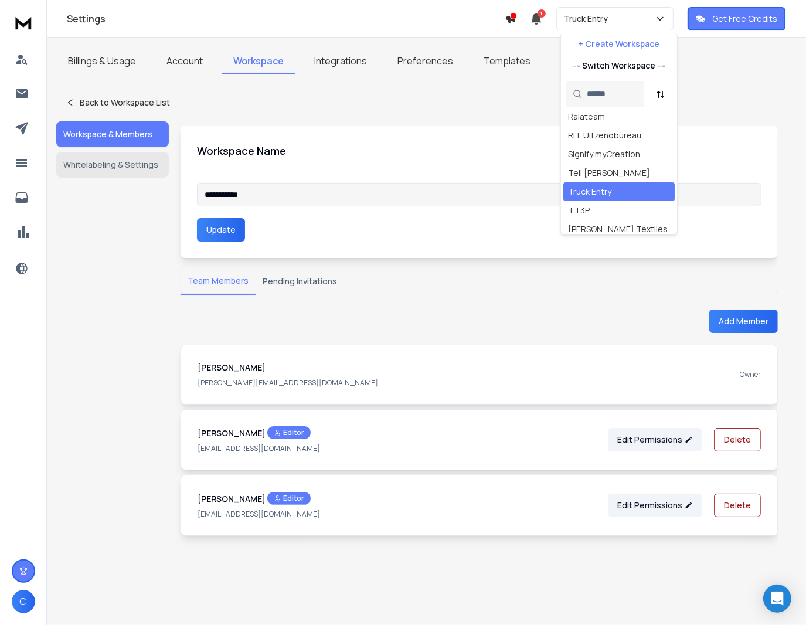
click at [256, 67] on link "Workspace" at bounding box center [259, 61] width 74 height 25
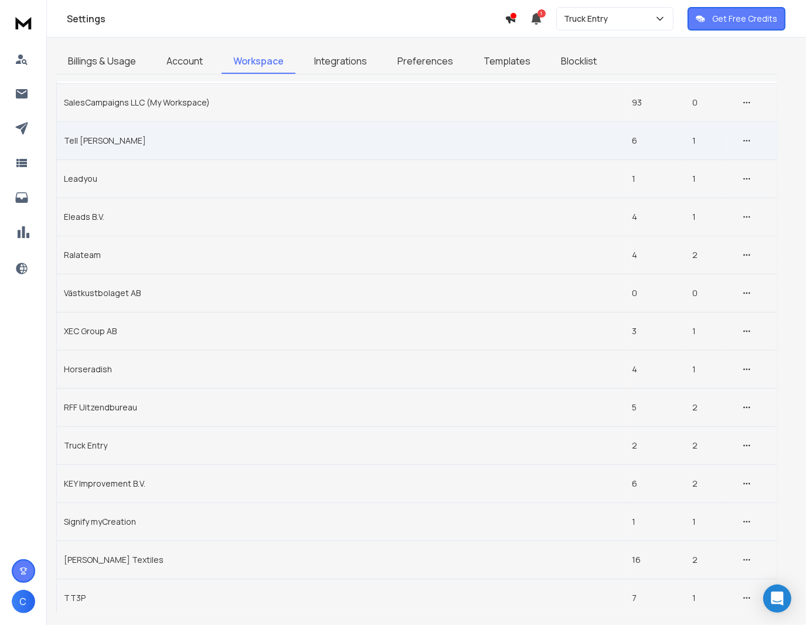
scroll to position [59, 0]
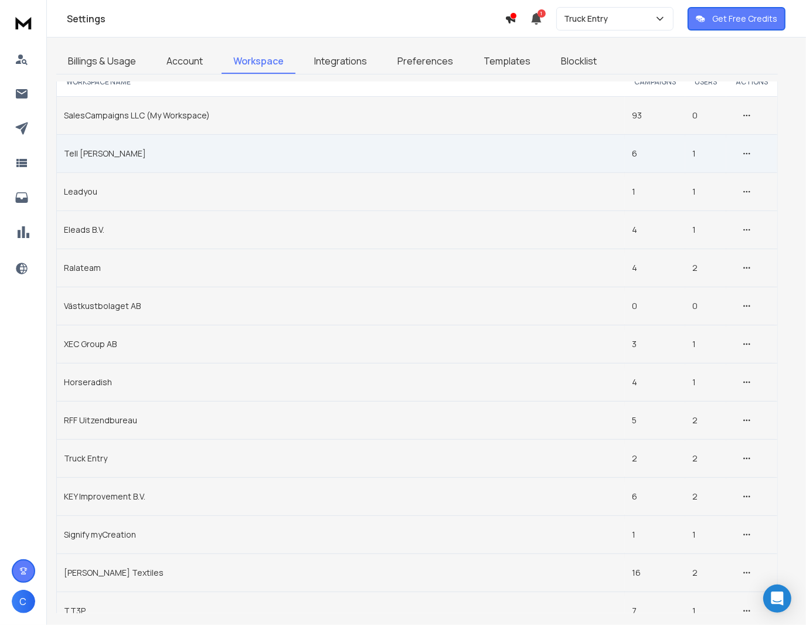
click at [90, 151] on td "Tell [PERSON_NAME]" at bounding box center [341, 153] width 568 height 38
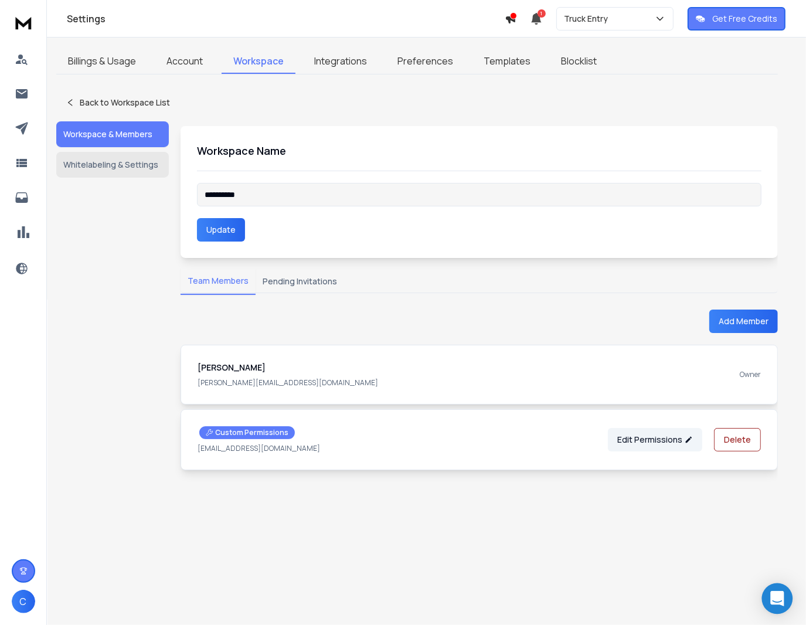
click at [778, 587] on div "Open Intercom Messenger" at bounding box center [777, 598] width 31 height 31
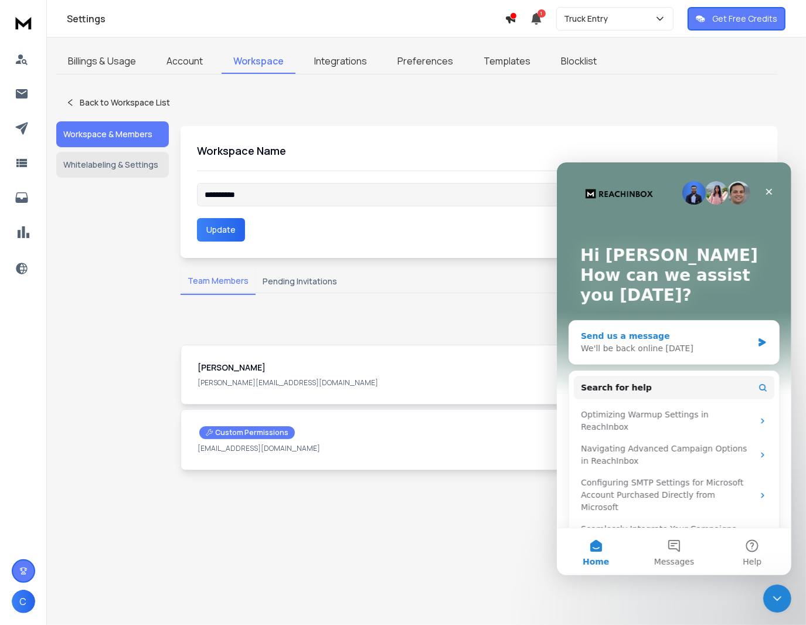
click at [644, 337] on div "Send us a message" at bounding box center [666, 335] width 172 height 12
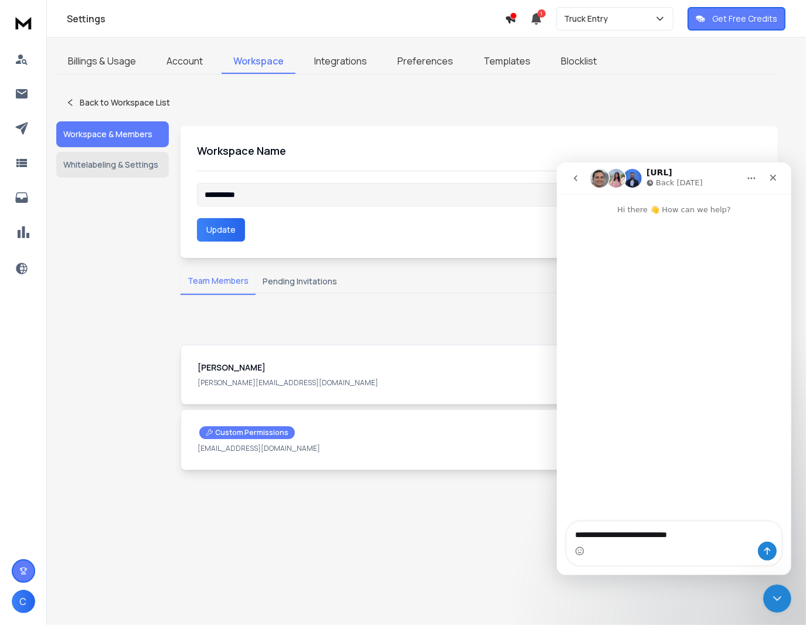
type textarea "**********"
click at [240, 445] on p "[EMAIL_ADDRESS][DOMAIN_NAME]" at bounding box center [259, 448] width 123 height 9
click at [770, 176] on icon "Close" at bounding box center [772, 176] width 9 height 9
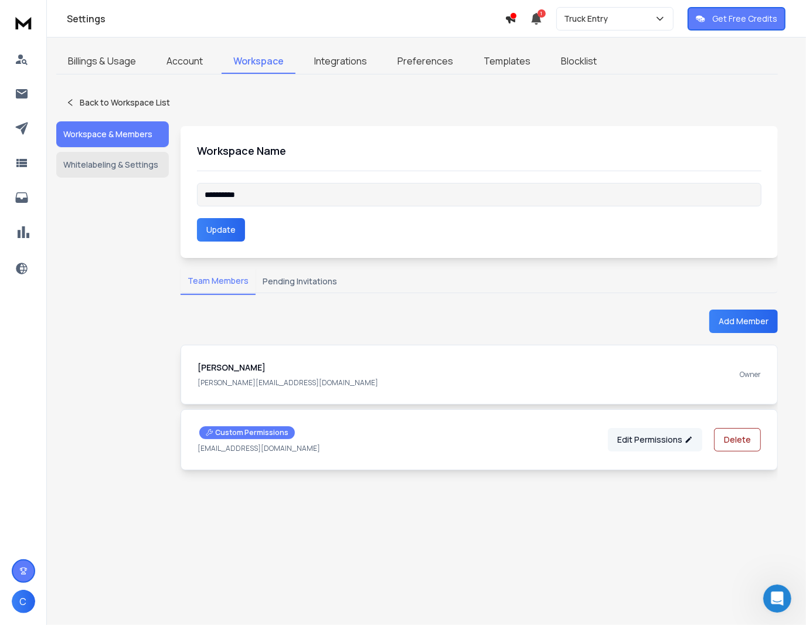
click at [652, 439] on button "Edit Permissions" at bounding box center [655, 439] width 94 height 23
click at [690, 440] on icon at bounding box center [689, 440] width 6 height 6
click at [753, 440] on button "Delete" at bounding box center [737, 439] width 47 height 23
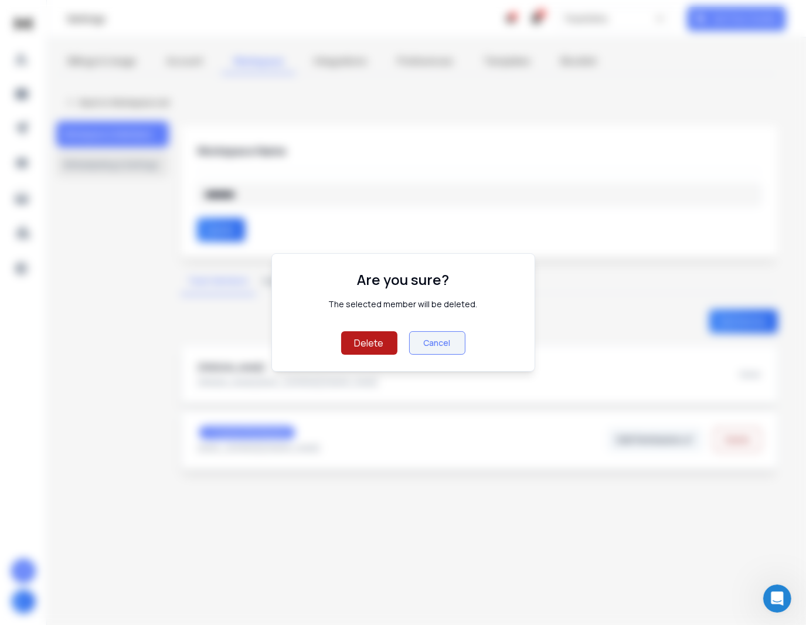
click at [386, 346] on button "Delete" at bounding box center [369, 342] width 56 height 23
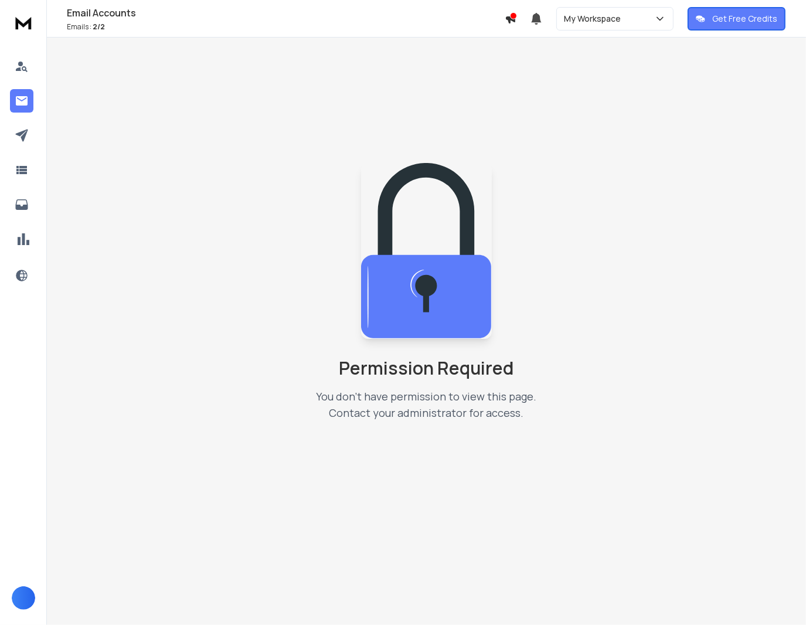
click at [104, 15] on h1 "Email Accounts" at bounding box center [286, 13] width 438 height 14
click at [21, 97] on icon at bounding box center [22, 100] width 12 height 9
click at [20, 79] on div at bounding box center [23, 69] width 27 height 28
click at [633, 23] on div "My Workspace" at bounding box center [615, 19] width 102 height 12
click at [587, 126] on div "My Workspace" at bounding box center [596, 124] width 57 height 12
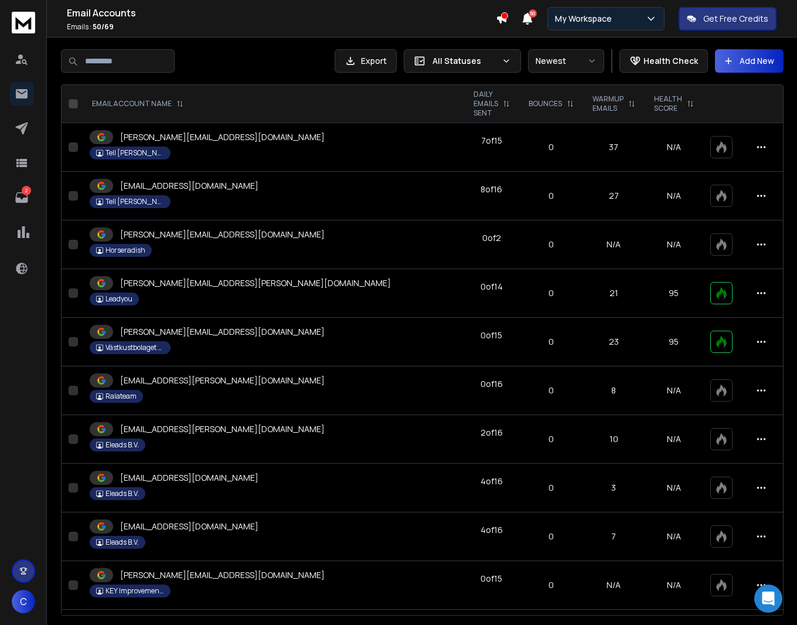
click at [611, 16] on p "My Workspace" at bounding box center [586, 19] width 62 height 12
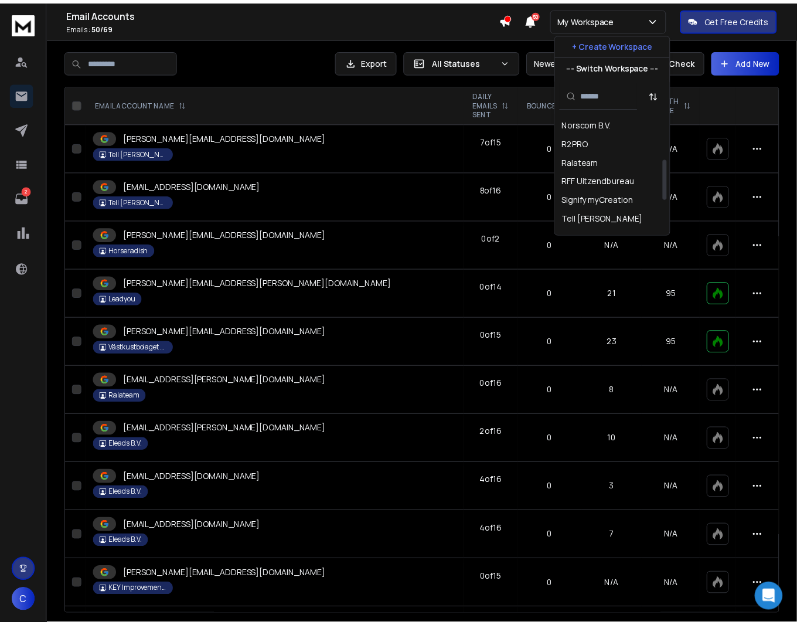
scroll to position [176, 0]
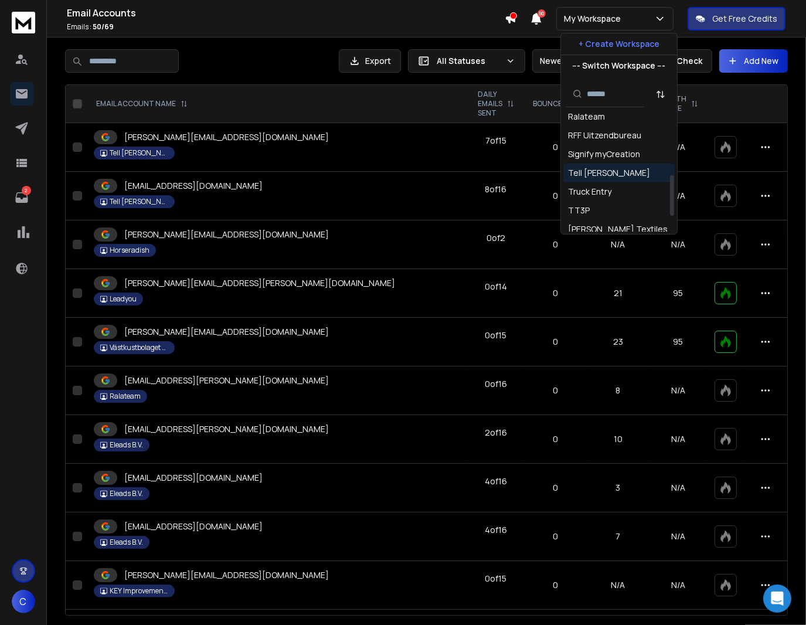
click at [597, 173] on div "Tell [PERSON_NAME]" at bounding box center [609, 173] width 82 height 12
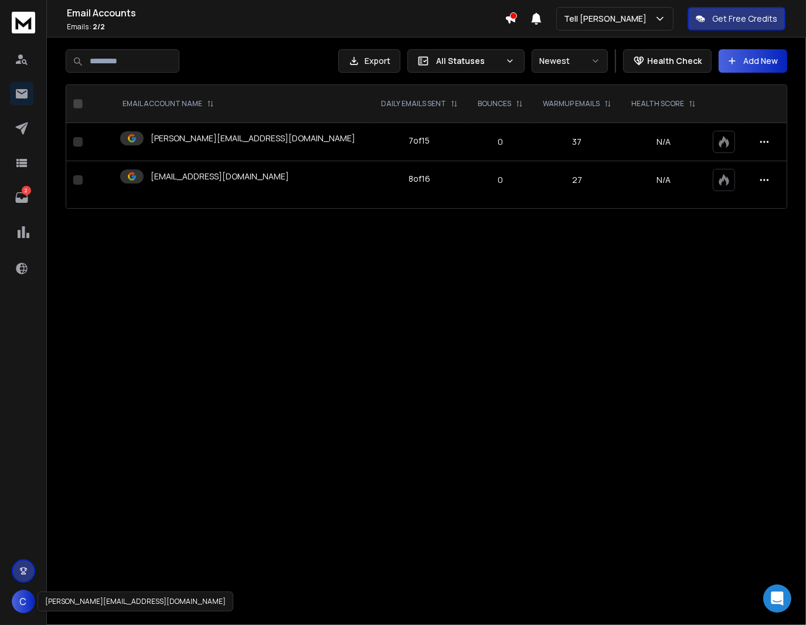
click at [17, 596] on span "C" at bounding box center [23, 601] width 23 height 23
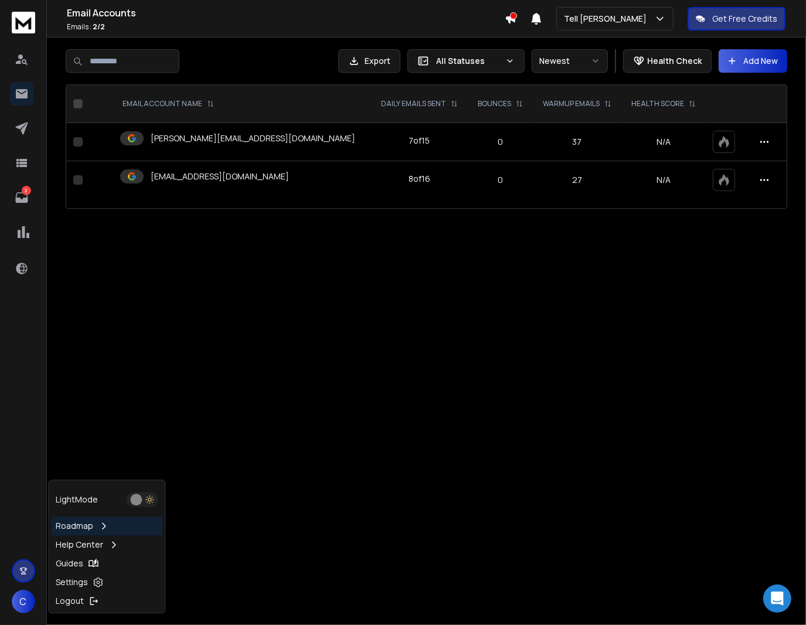
click at [136, 496] on button "button" at bounding box center [142, 499] width 32 height 15
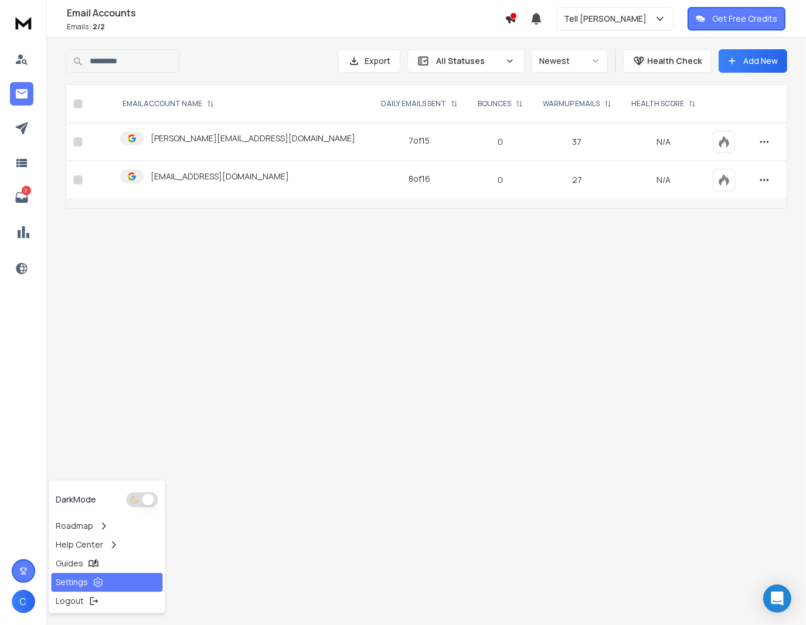
click at [79, 584] on p "Settings" at bounding box center [72, 582] width 32 height 12
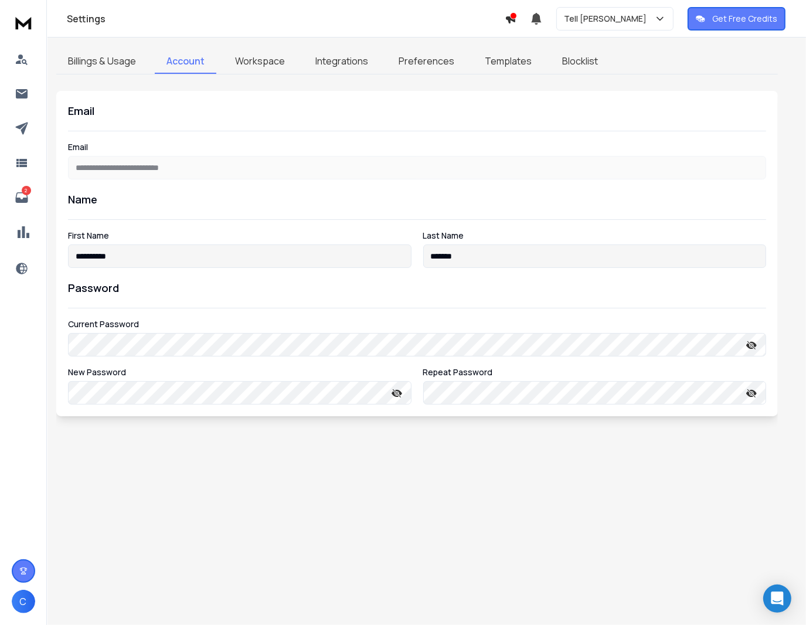
click at [253, 67] on link "Workspace" at bounding box center [259, 61] width 73 height 25
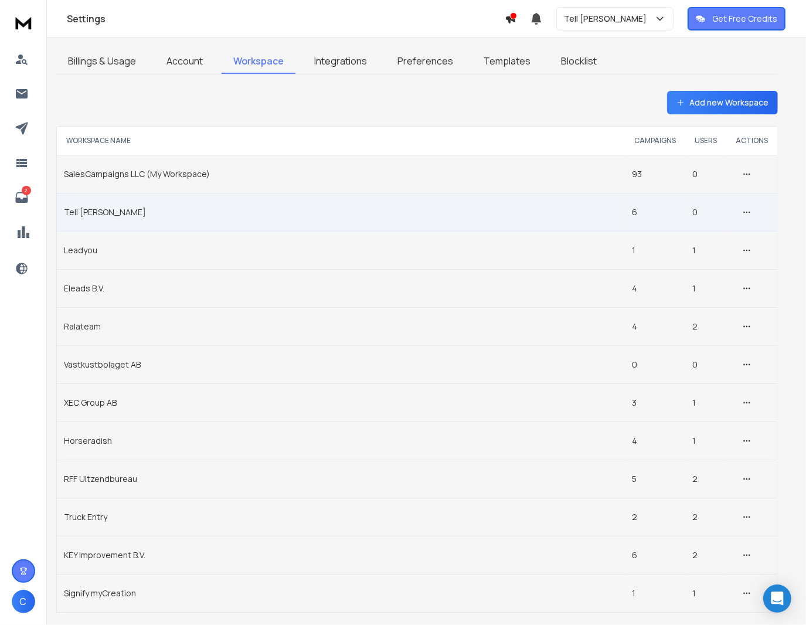
click at [98, 209] on td "Tell [PERSON_NAME]" at bounding box center [341, 212] width 568 height 38
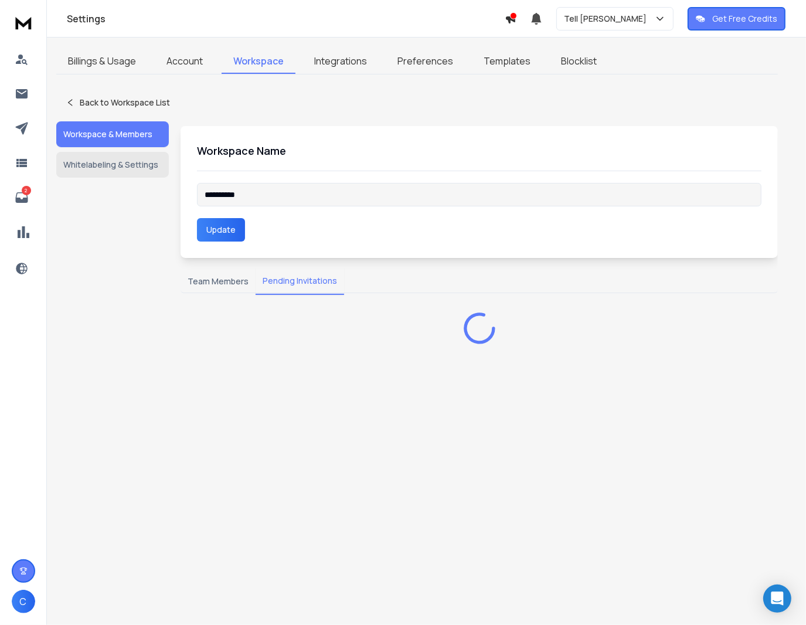
click at [289, 282] on button "Pending Invitations" at bounding box center [300, 281] width 89 height 27
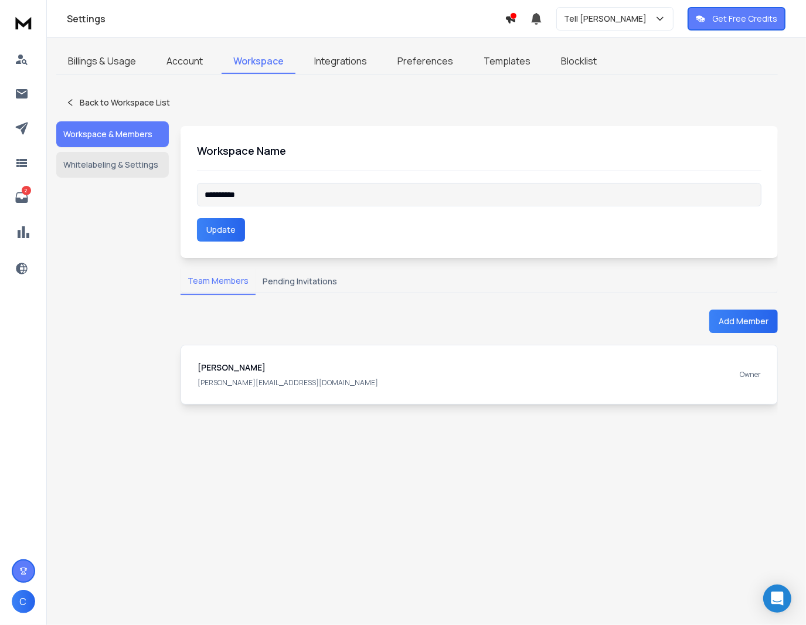
click at [212, 287] on button "Team Members" at bounding box center [218, 281] width 75 height 27
click at [730, 318] on button "Add Member" at bounding box center [743, 320] width 69 height 23
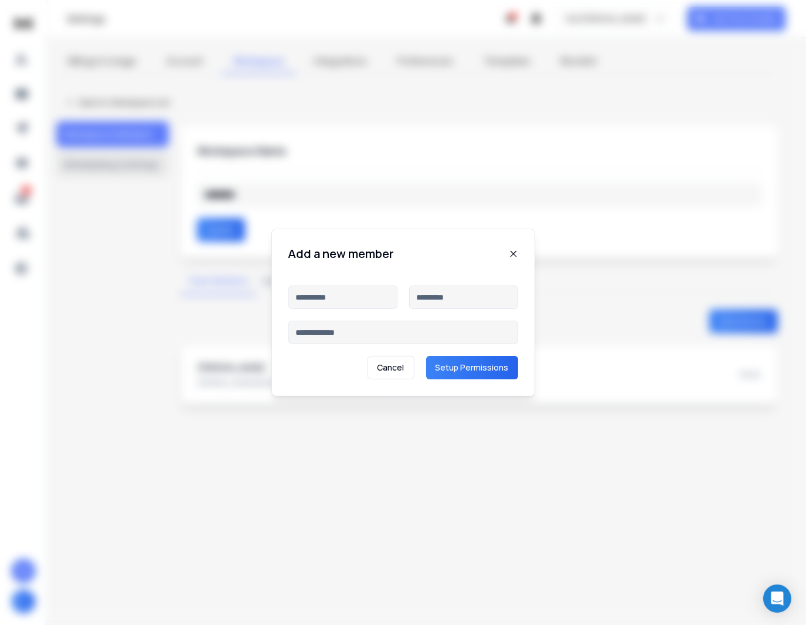
click at [338, 332] on input at bounding box center [403, 332] width 230 height 23
paste input "**********"
type input "**********"
click at [329, 297] on input at bounding box center [342, 296] width 109 height 23
type input "*****"
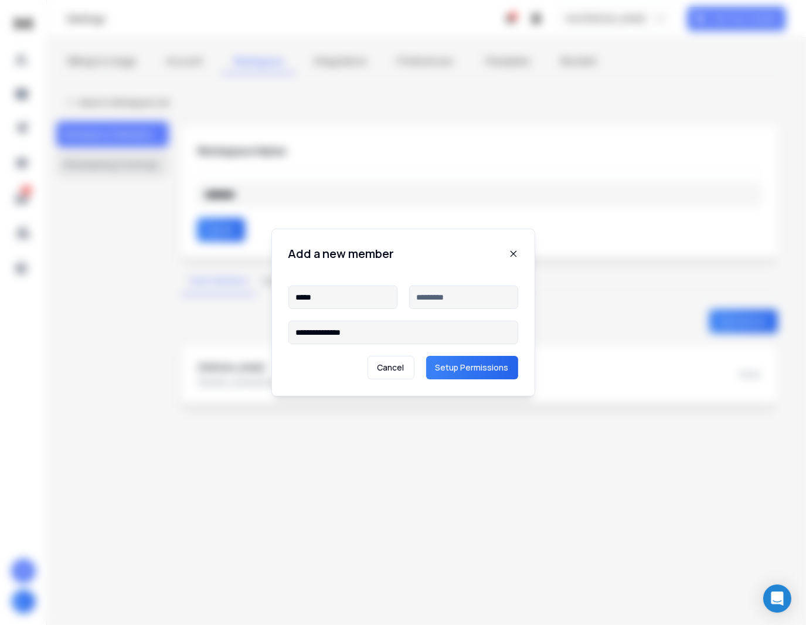
type input "*"
type input "*********"
click at [464, 361] on button "Setup Permissions" at bounding box center [472, 367] width 92 height 23
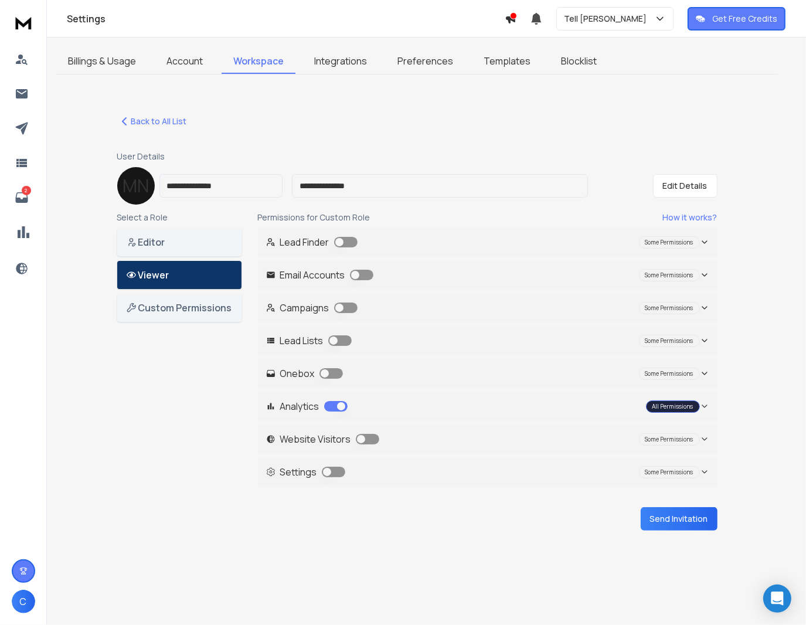
click at [359, 274] on button "button" at bounding box center [361, 275] width 23 height 11
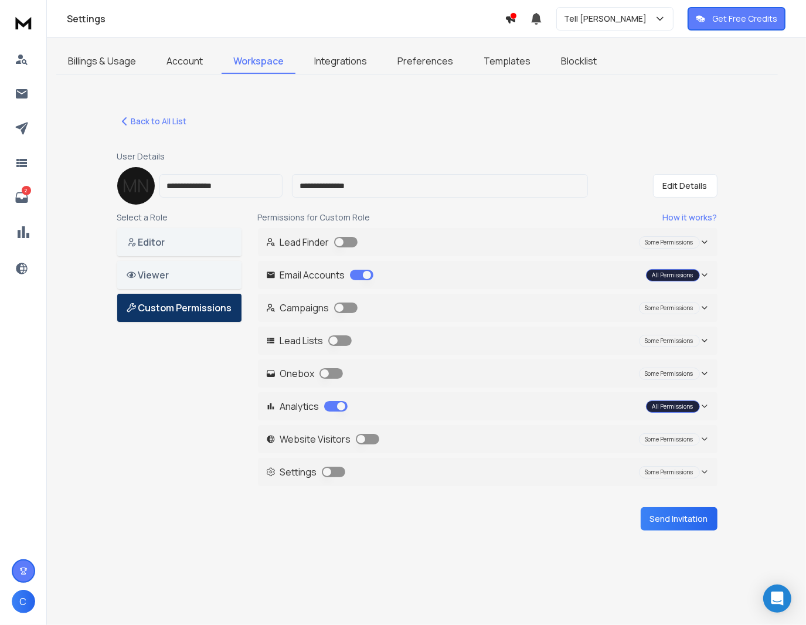
click at [348, 308] on button "button" at bounding box center [345, 307] width 23 height 11
click at [340, 338] on button "button" at bounding box center [339, 340] width 23 height 11
click at [333, 379] on p "Onebox" at bounding box center [304, 373] width 77 height 14
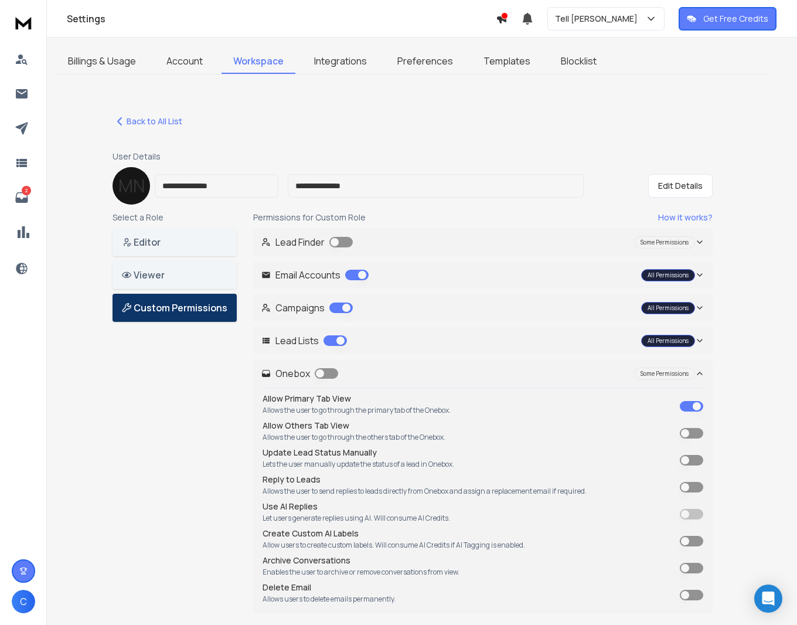
click at [331, 377] on button "button" at bounding box center [326, 373] width 23 height 11
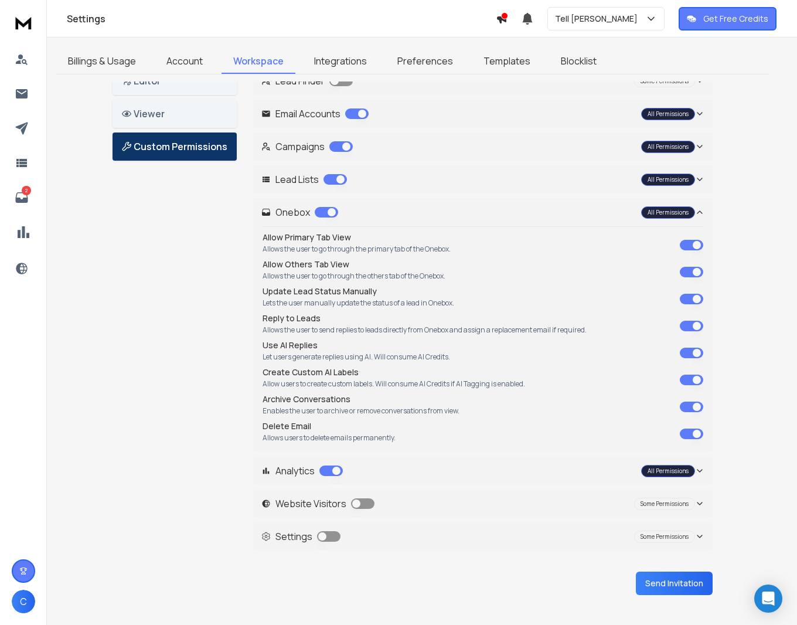
scroll to position [166, 0]
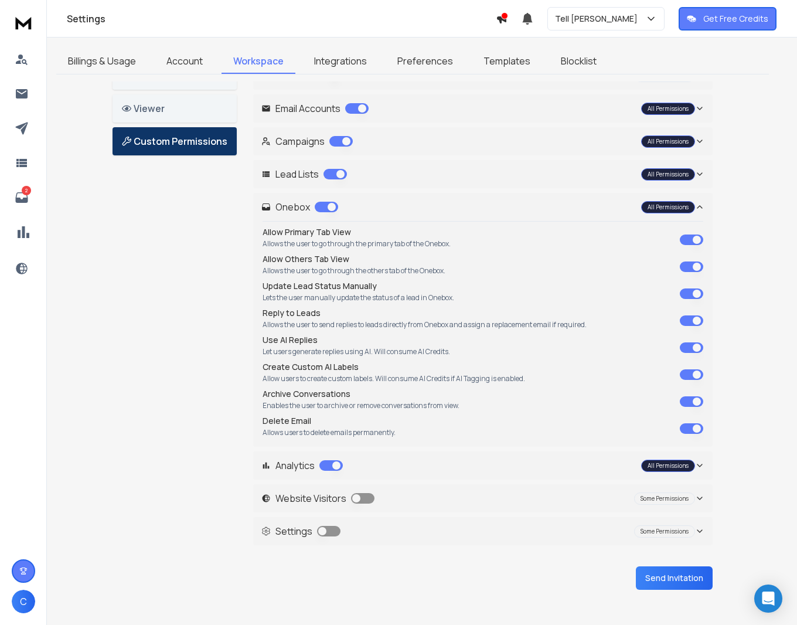
click at [676, 577] on button "Send Invitation" at bounding box center [674, 577] width 77 height 23
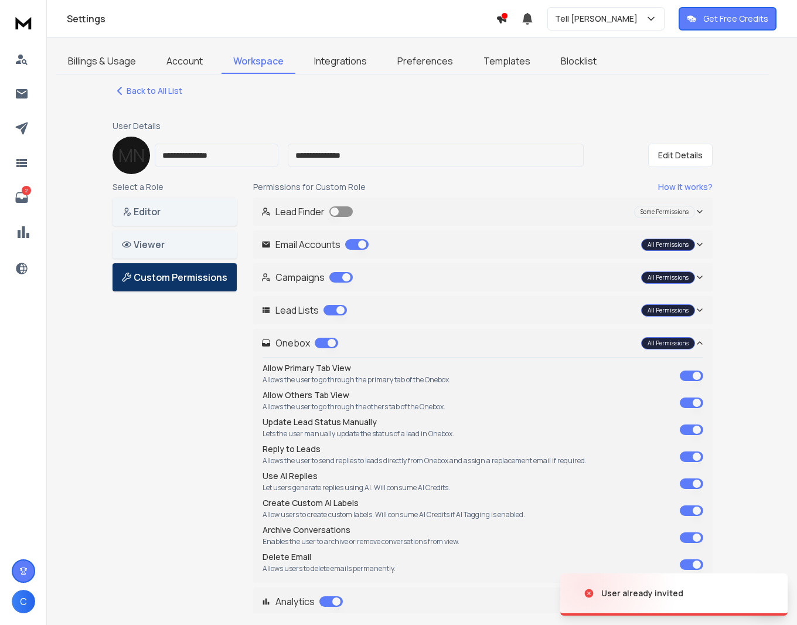
scroll to position [0, 0]
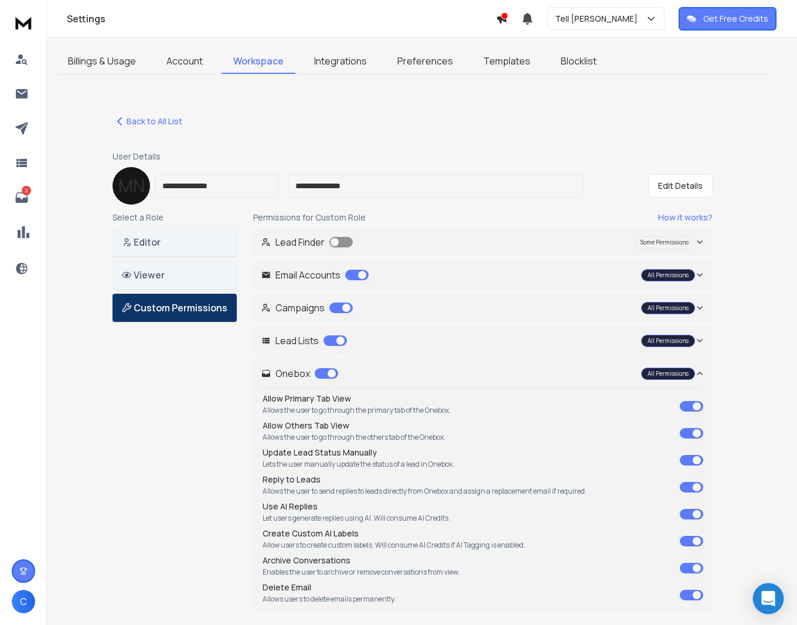
click at [764, 596] on icon "Open Intercom Messenger" at bounding box center [767, 598] width 13 height 15
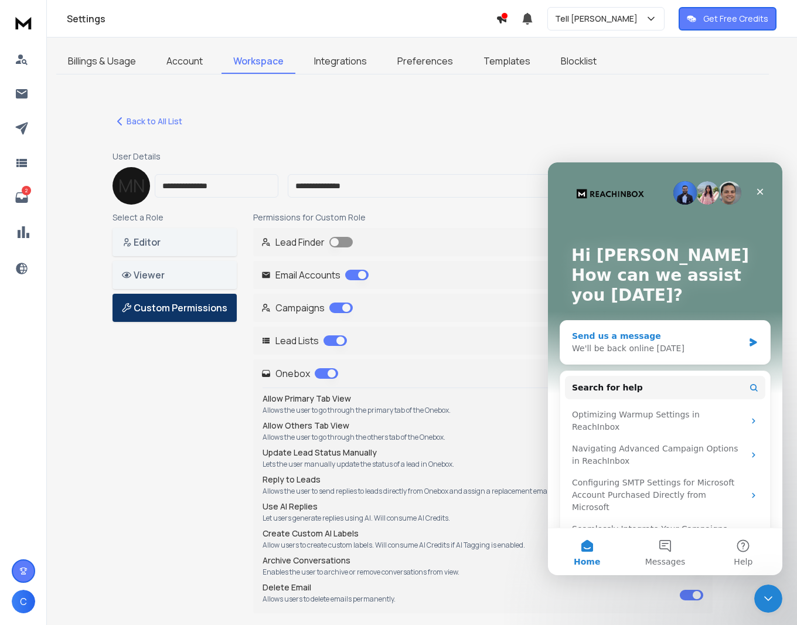
click at [607, 356] on div "Send us a message We'll be back online tomorrow" at bounding box center [665, 342] width 210 height 43
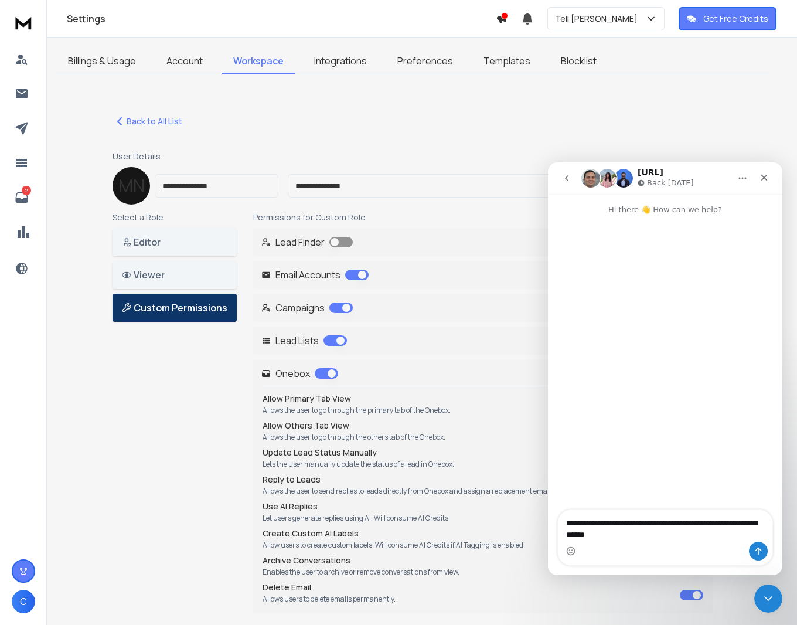
type textarea "**********"
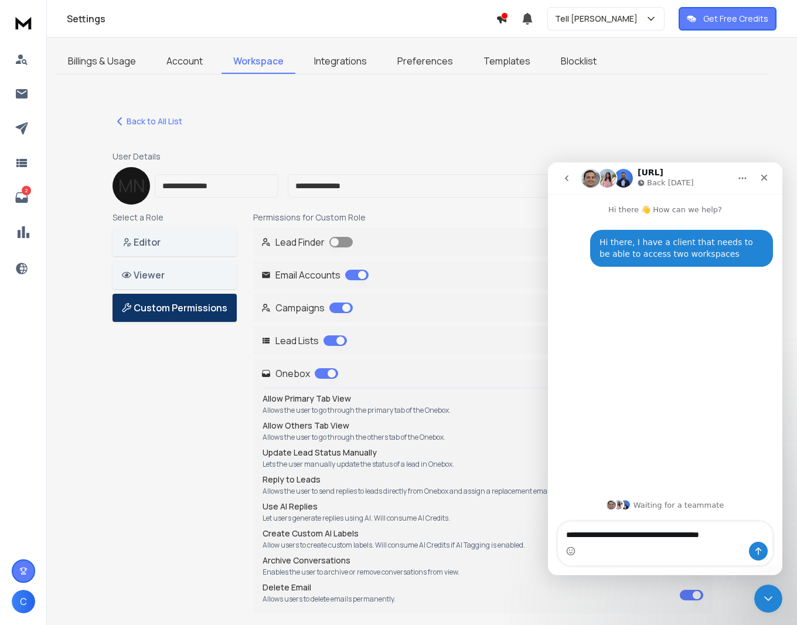
type textarea "**********"
click at [189, 390] on div "Select a Role Editor Viewer Custom Permissions Permissions for Custom Role How …" at bounding box center [413, 476] width 600 height 528
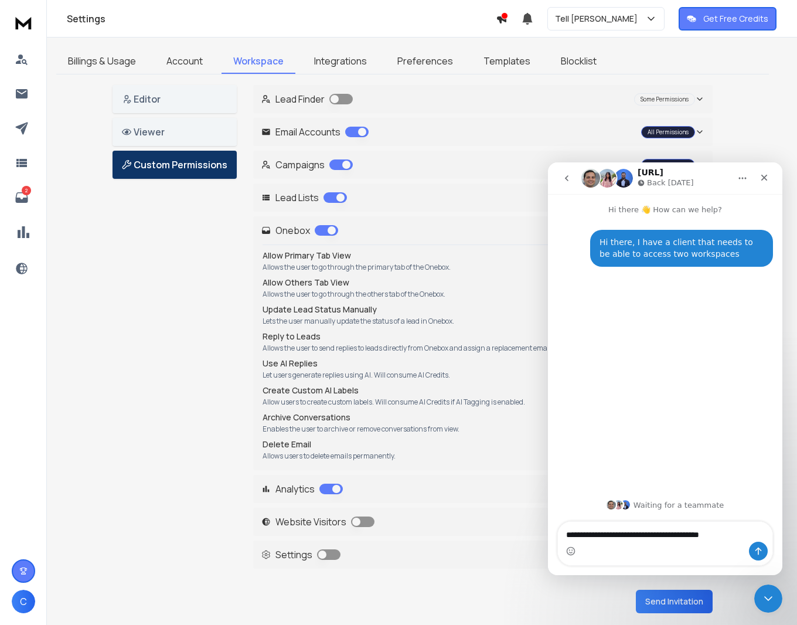
scroll to position [166, 0]
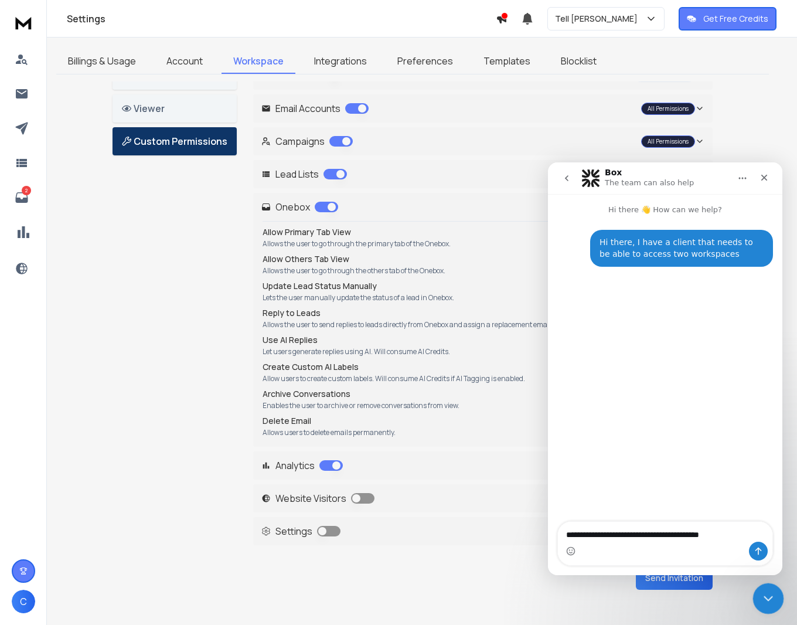
click at [763, 599] on icon "Close Intercom Messenger" at bounding box center [767, 597] width 14 height 14
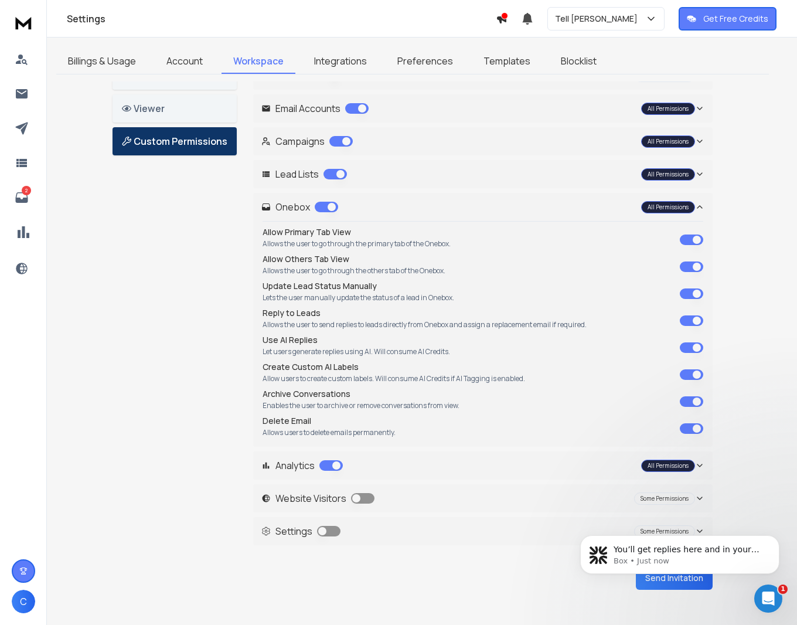
scroll to position [0, 0]
click at [780, 540] on button "Dismiss notification" at bounding box center [775, 538] width 15 height 15
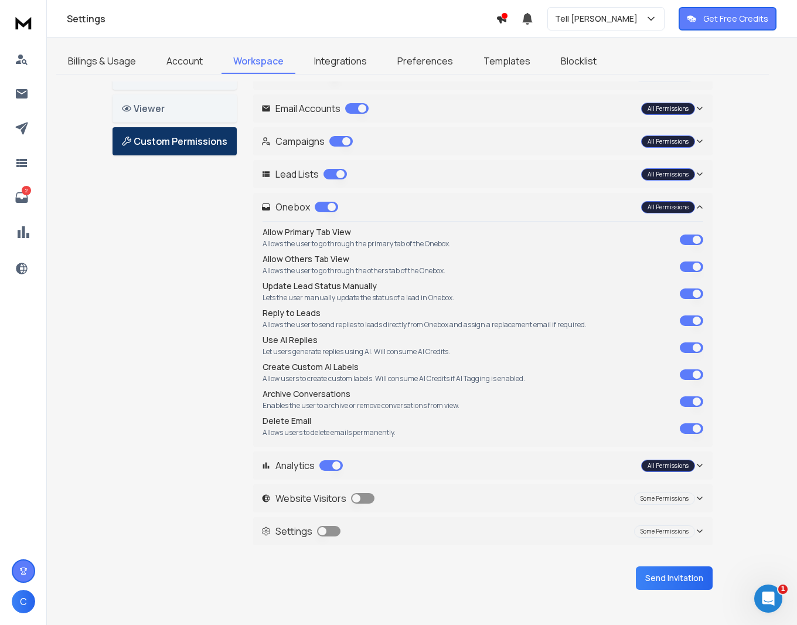
click at [648, 580] on button "Send Invitation" at bounding box center [674, 577] width 77 height 23
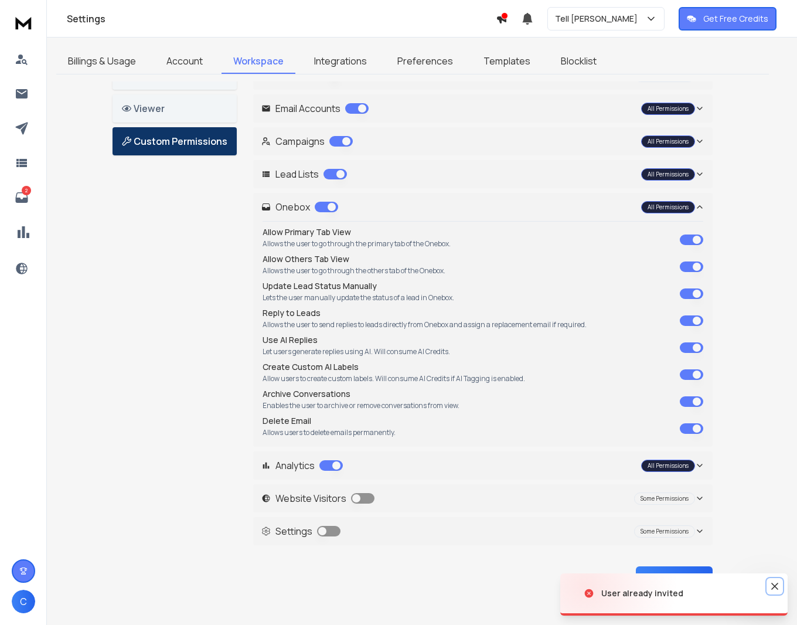
click at [770, 584] on icon "Notifications (F8)" at bounding box center [775, 586] width 12 height 12
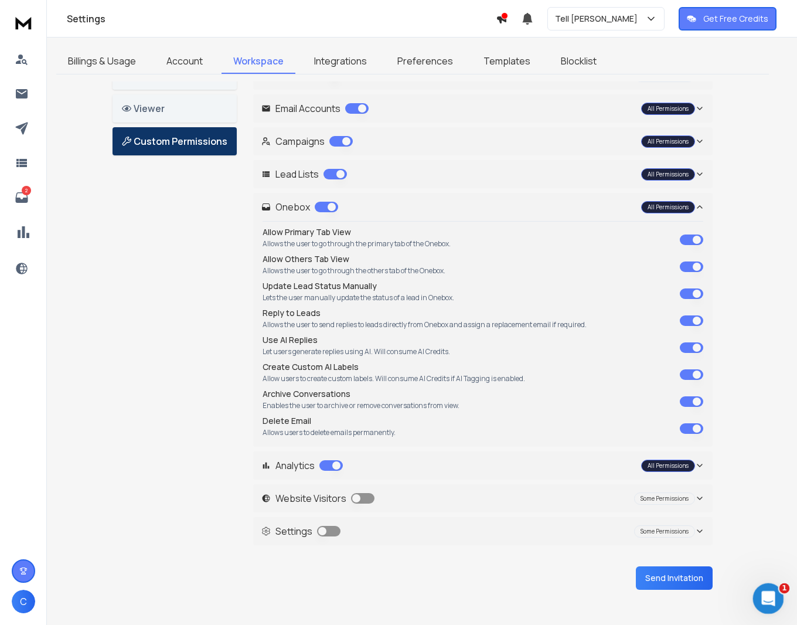
click at [767, 601] on icon "Open Intercom Messenger" at bounding box center [766, 596] width 19 height 19
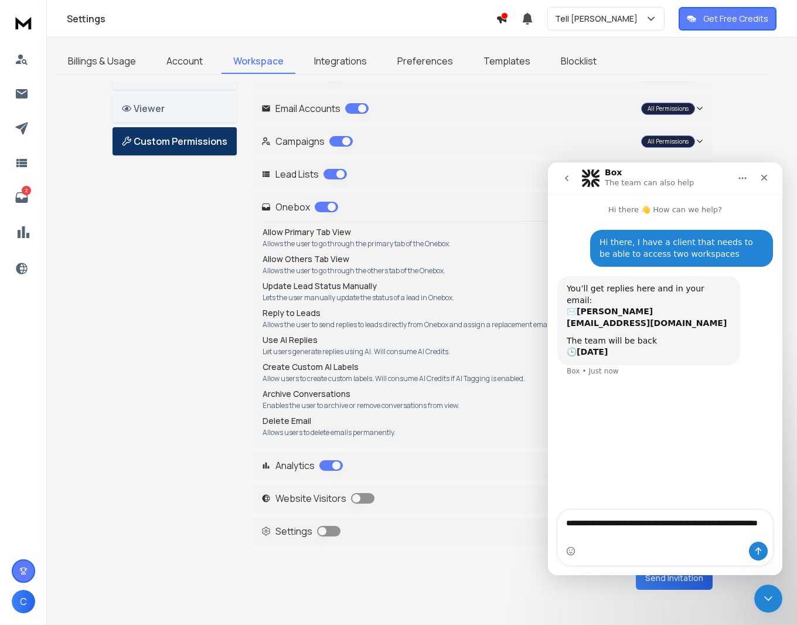
type textarea "**********"
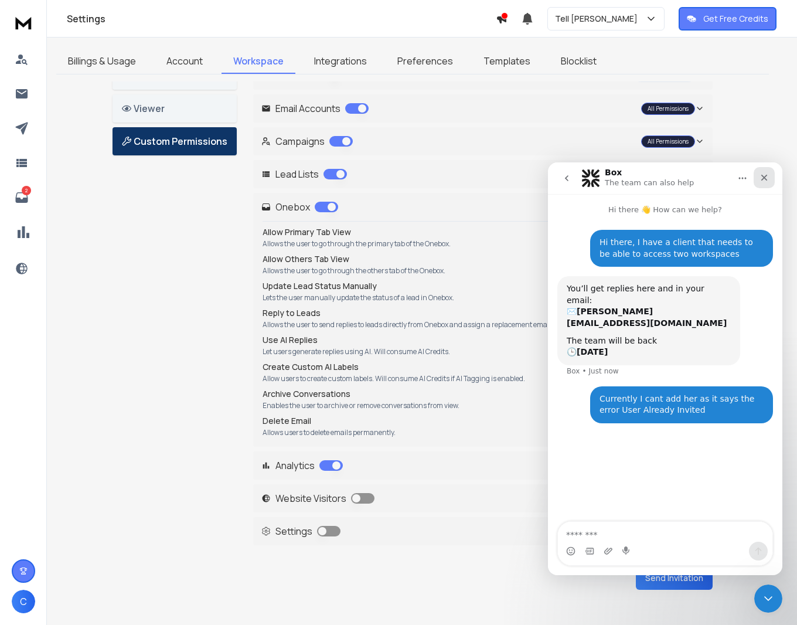
click at [767, 175] on icon "Close" at bounding box center [764, 178] width 6 height 6
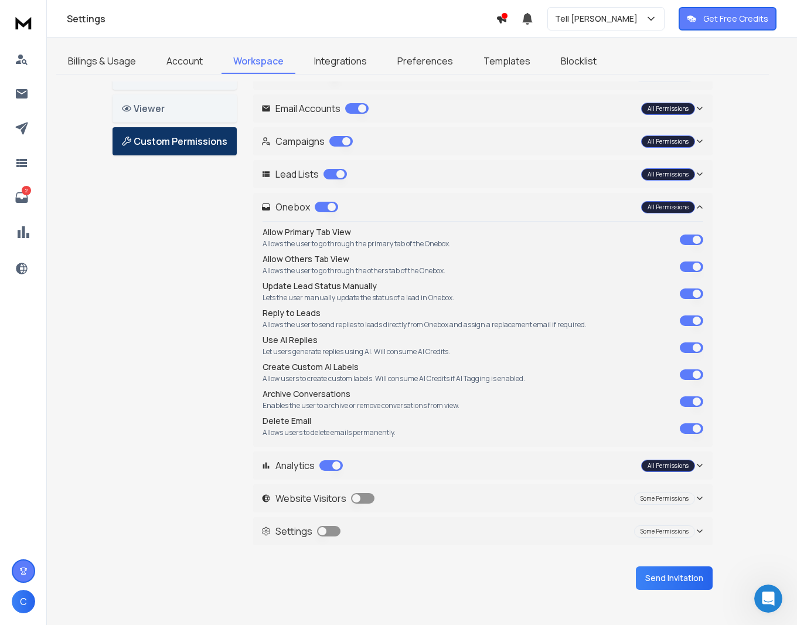
click at [657, 582] on button "Send Invitation" at bounding box center [674, 577] width 77 height 23
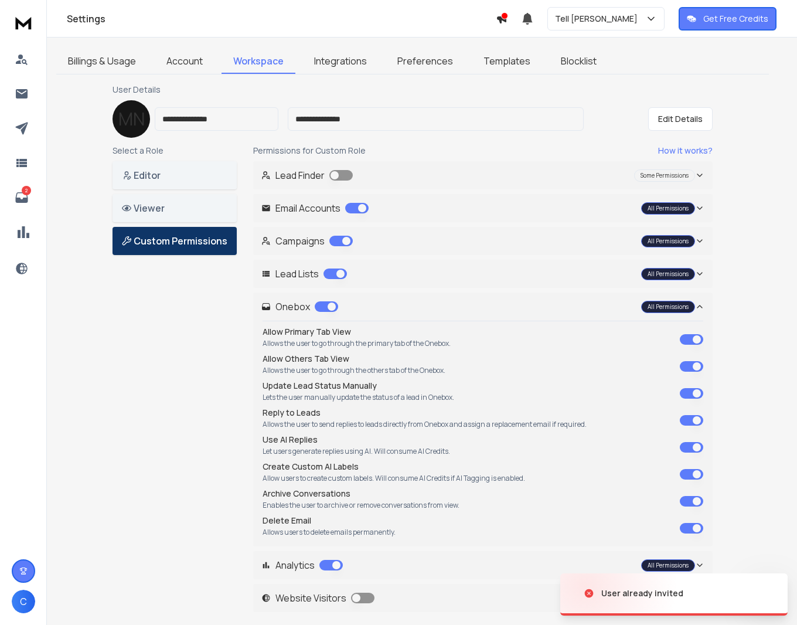
scroll to position [49, 0]
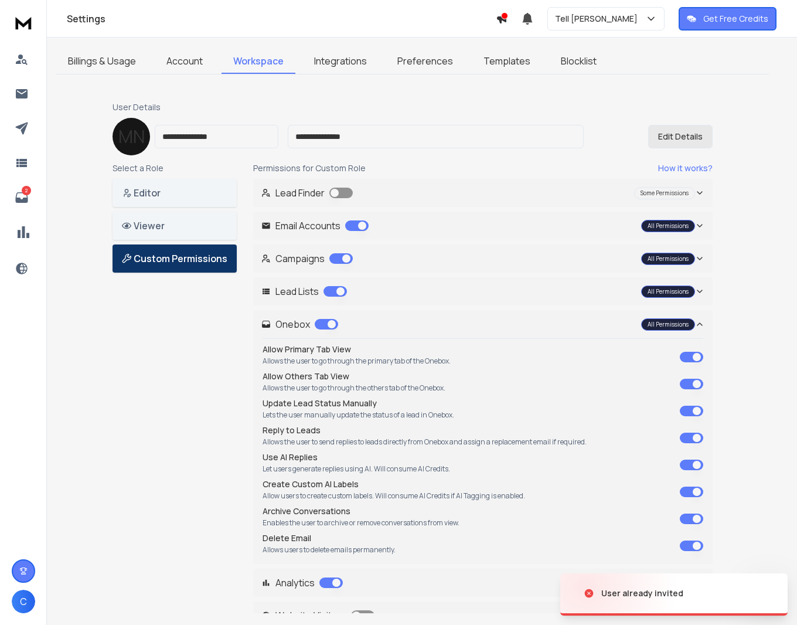
click at [687, 138] on button "Edit Details" at bounding box center [680, 136] width 64 height 23
click at [318, 138] on input "**********" at bounding box center [441, 136] width 302 height 23
type input "**********"
click at [361, 115] on div "**********" at bounding box center [413, 128] width 600 height 54
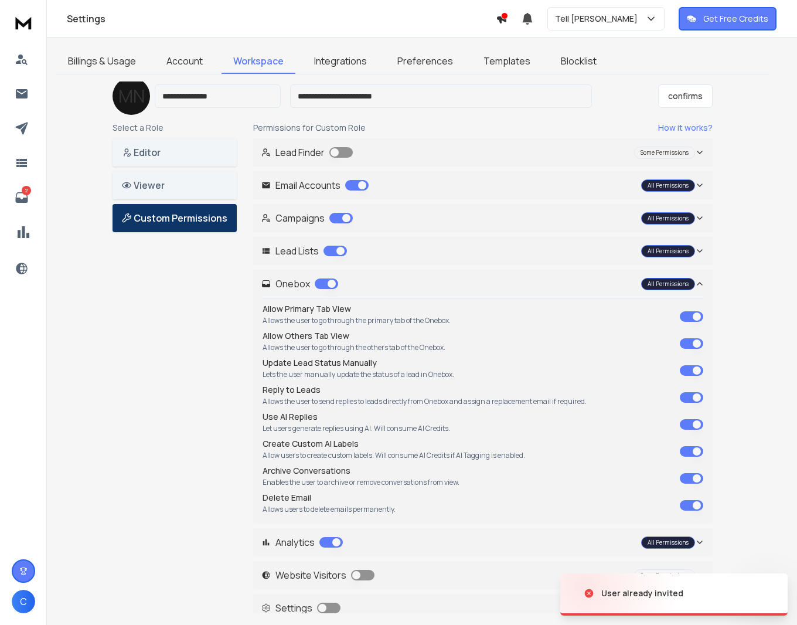
scroll to position [166, 0]
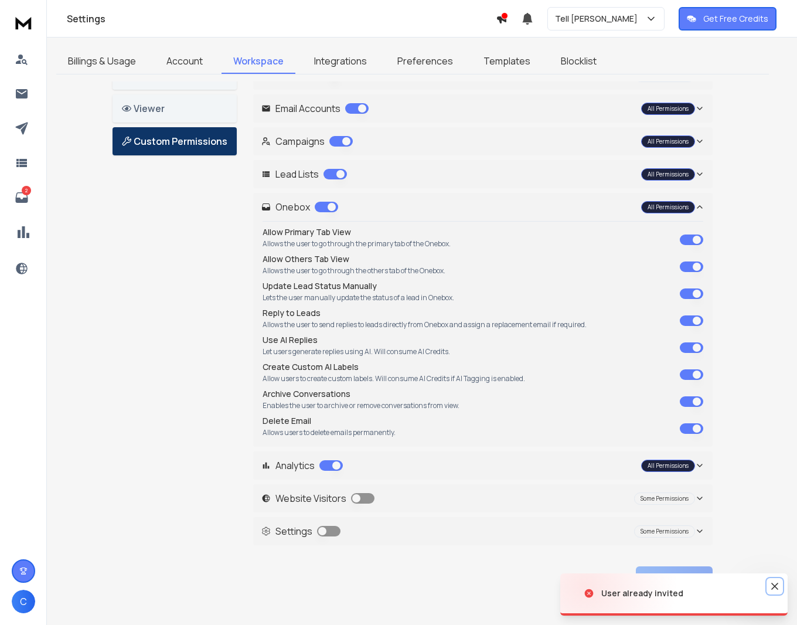
click at [775, 590] on icon "Notifications (F8)" at bounding box center [775, 586] width 12 height 12
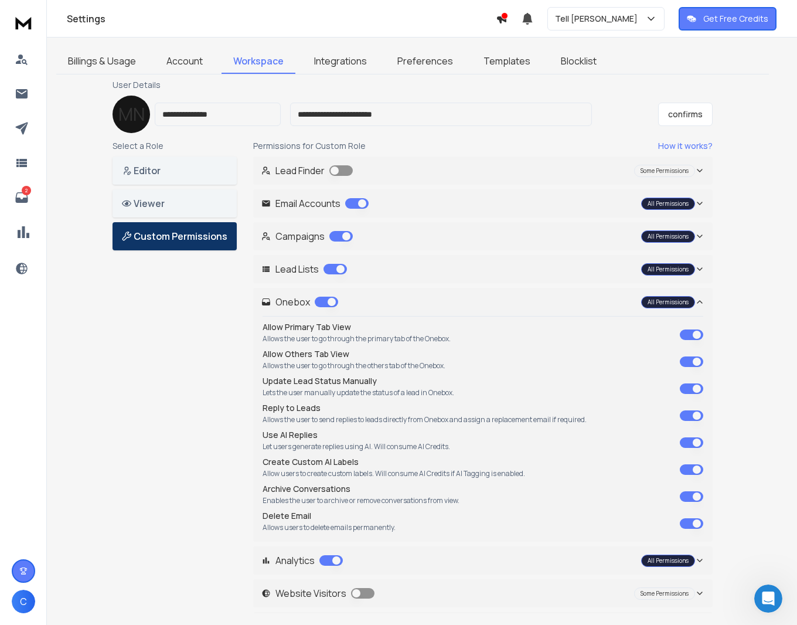
scroll to position [49, 0]
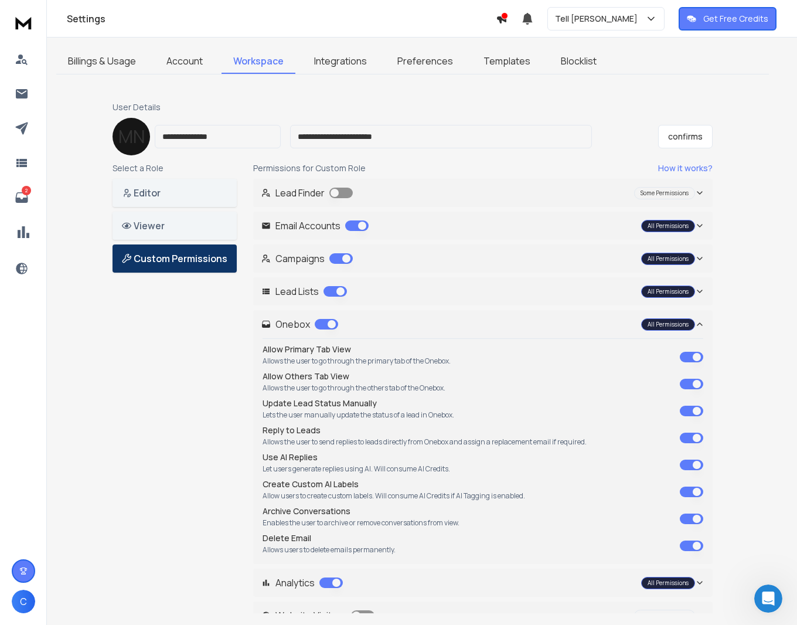
click at [318, 139] on input "**********" at bounding box center [441, 136] width 302 height 23
click at [672, 136] on button "confirms" at bounding box center [685, 136] width 55 height 23
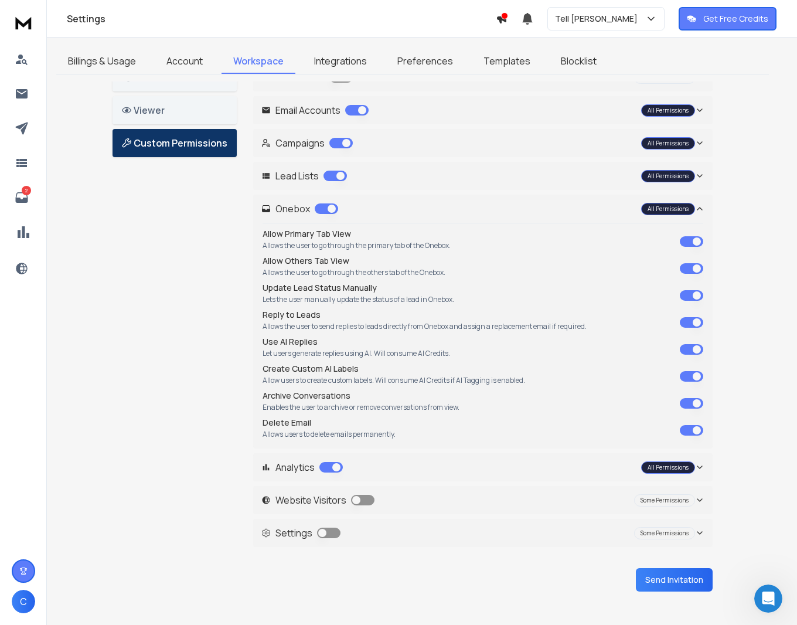
scroll to position [166, 0]
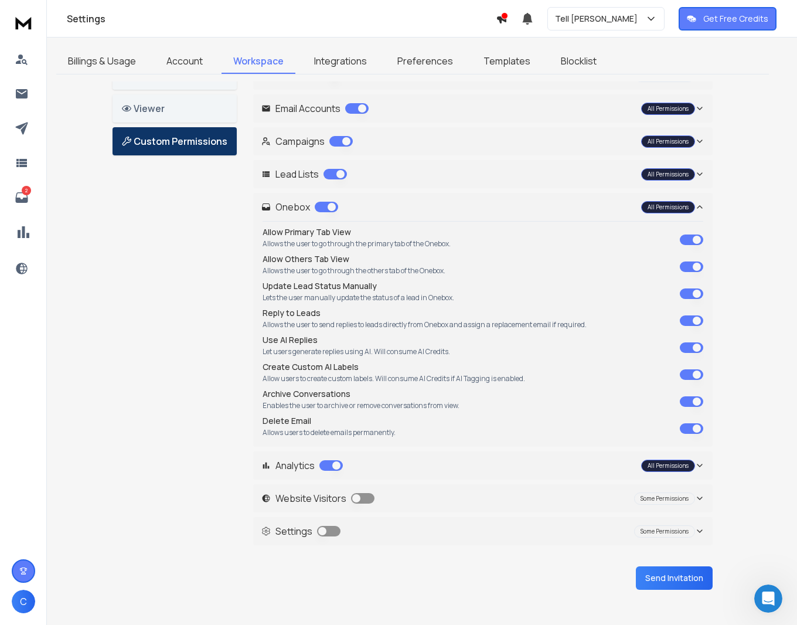
click at [682, 584] on button "Send Invitation" at bounding box center [674, 577] width 77 height 23
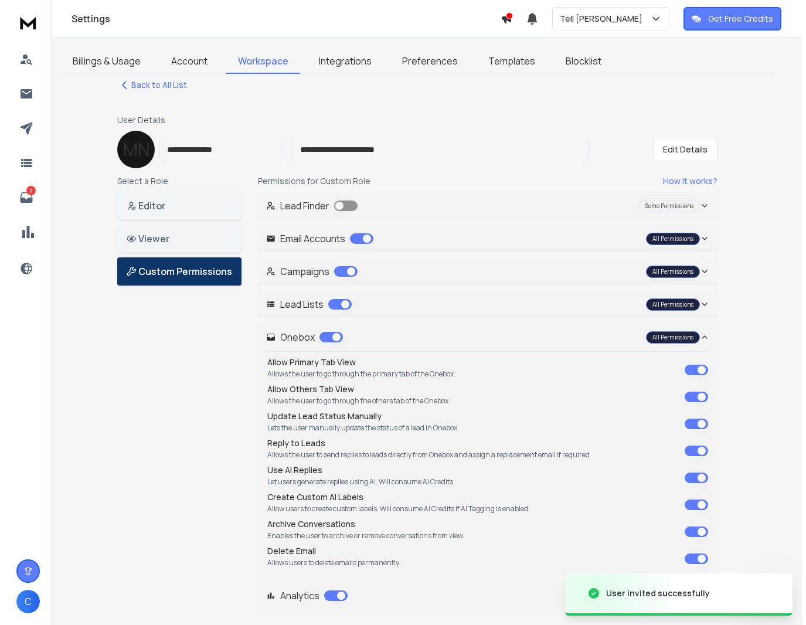
scroll to position [0, 0]
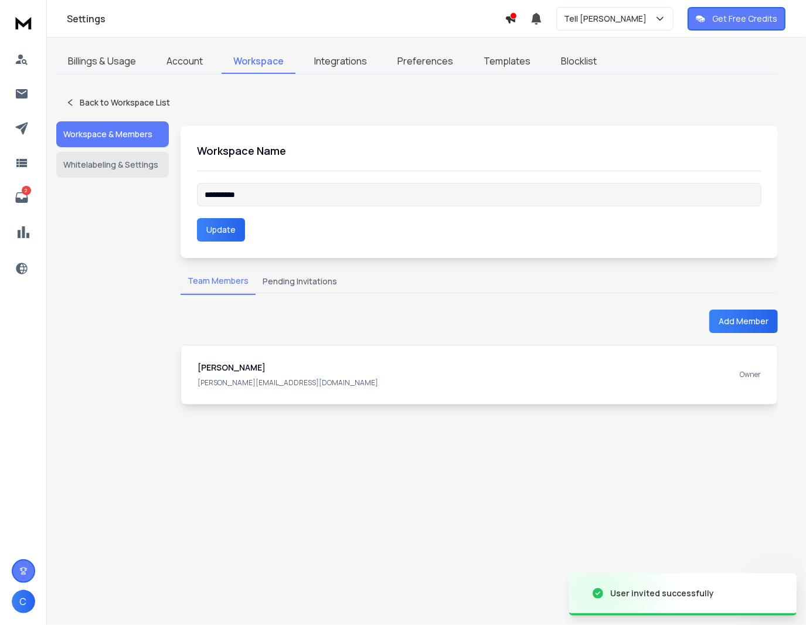
click at [121, 132] on button "Workspace & Members" at bounding box center [112, 134] width 113 height 26
click at [198, 274] on button "Team Members" at bounding box center [218, 281] width 75 height 27
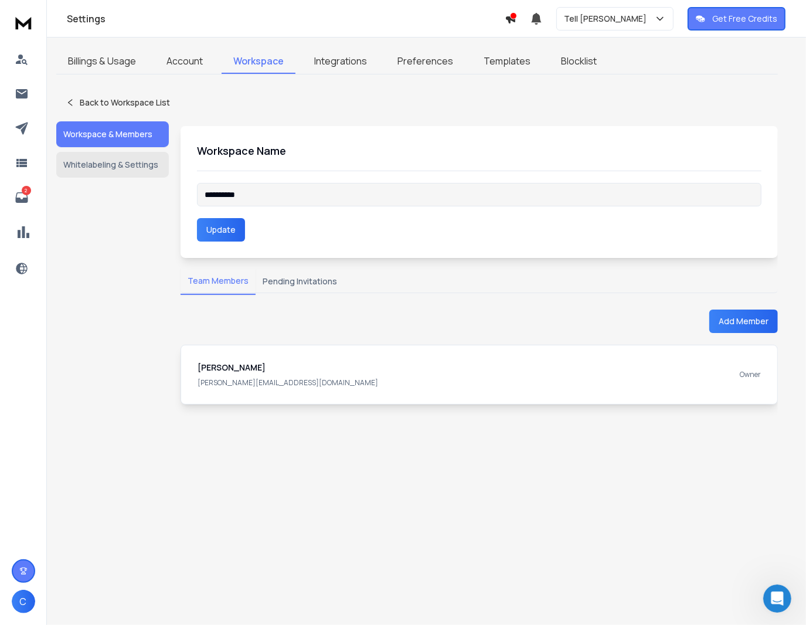
click at [222, 285] on button "Team Members" at bounding box center [218, 281] width 75 height 27
click at [302, 282] on button "Pending Invitations" at bounding box center [300, 281] width 89 height 26
click at [199, 278] on button "Team Members" at bounding box center [218, 281] width 75 height 27
click at [759, 377] on p "Owner" at bounding box center [750, 374] width 21 height 9
click at [740, 328] on button "Add Member" at bounding box center [743, 320] width 69 height 23
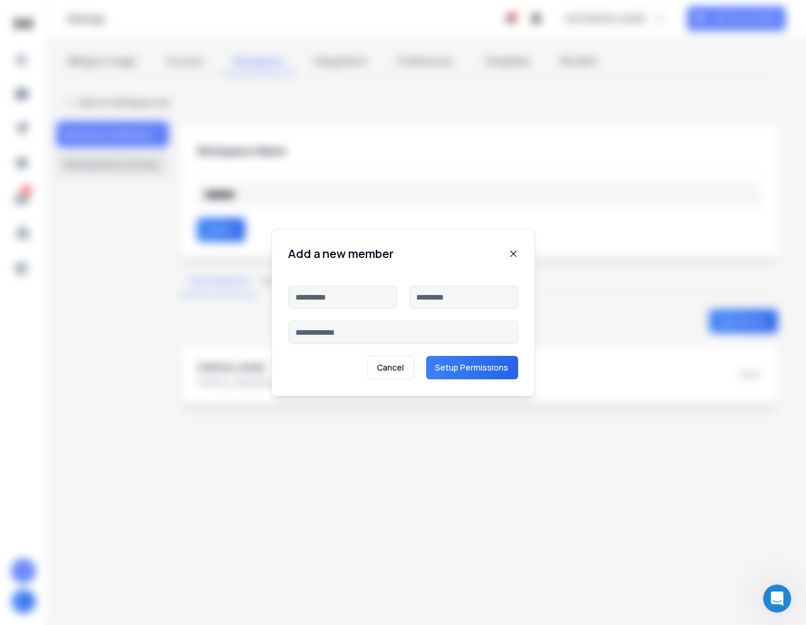
click at [358, 331] on input at bounding box center [403, 332] width 230 height 23
click at [510, 247] on div "Add a new member" at bounding box center [403, 254] width 230 height 16
click at [511, 249] on div "Add a new member" at bounding box center [403, 254] width 230 height 16
click at [514, 251] on icon at bounding box center [513, 253] width 9 height 9
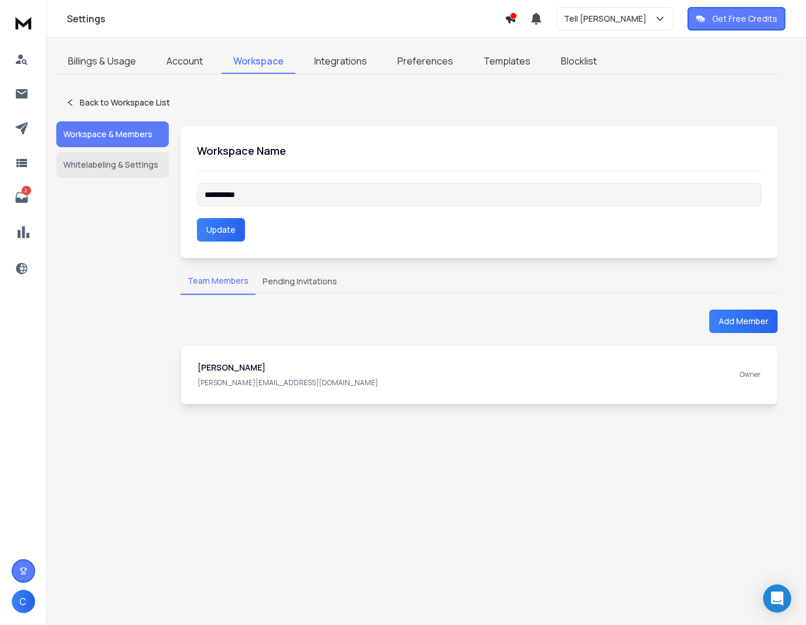
click at [199, 57] on link "Account" at bounding box center [185, 61] width 60 height 25
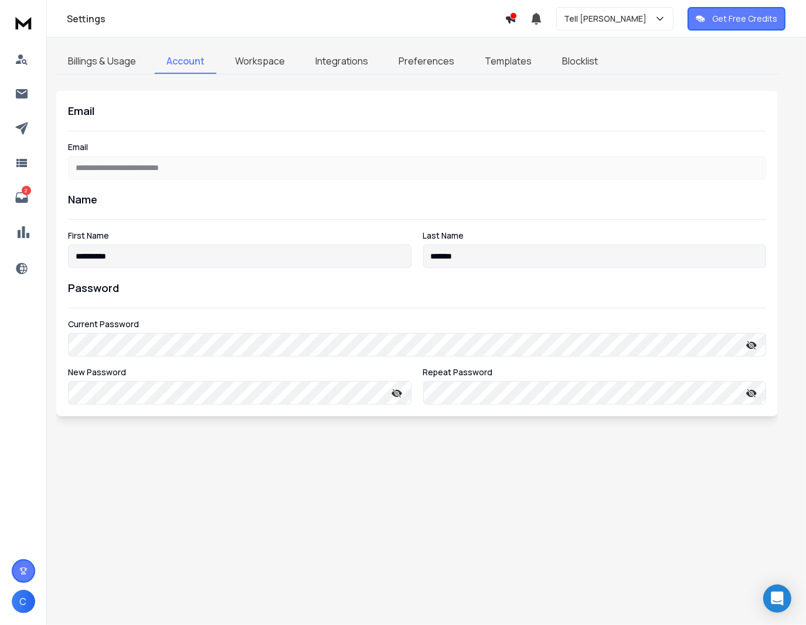
click at [132, 57] on link "Billings & Usage" at bounding box center [101, 61] width 91 height 25
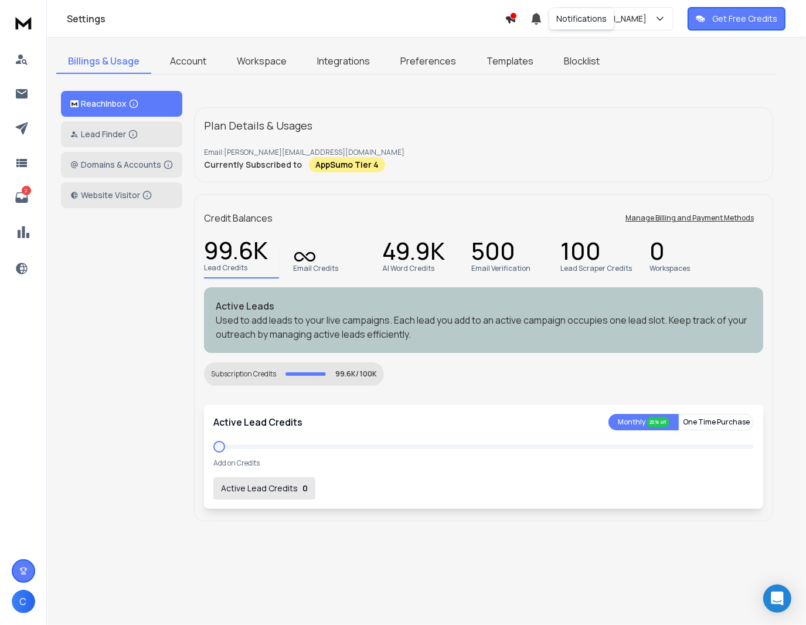
click at [597, 18] on div "Notifications" at bounding box center [582, 19] width 66 height 22
click at [657, 12] on button "Tell [PERSON_NAME]" at bounding box center [614, 18] width 117 height 23
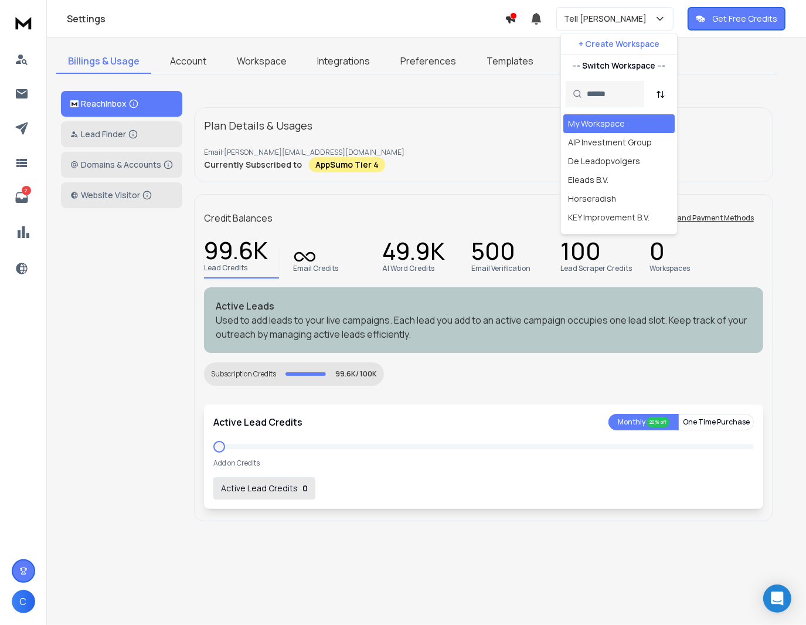
click at [198, 61] on link "Account" at bounding box center [188, 61] width 60 height 25
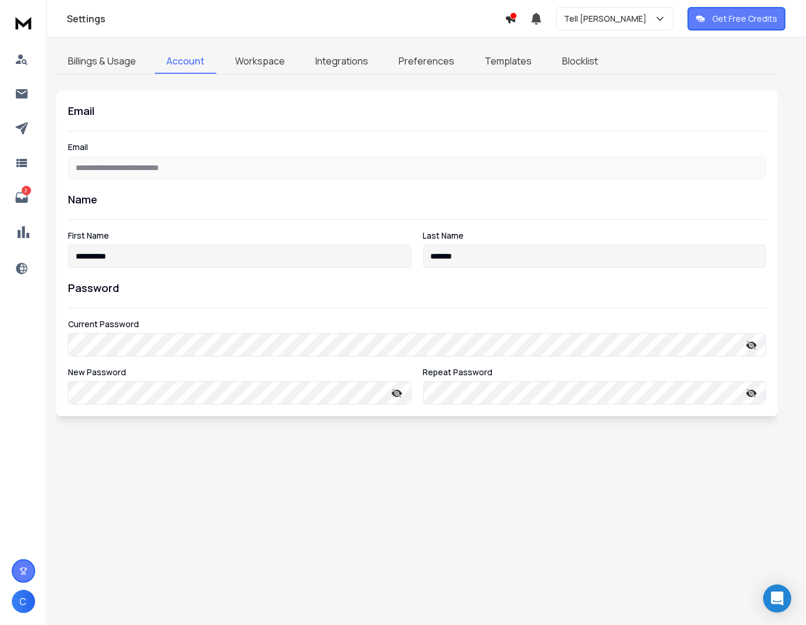
click at [243, 61] on link "Workspace" at bounding box center [259, 61] width 73 height 25
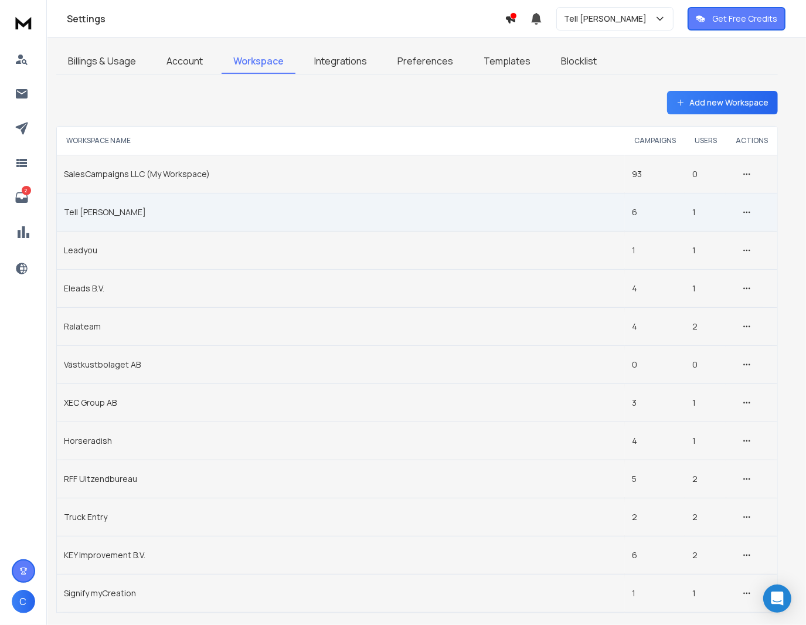
click at [94, 215] on td "Tell [PERSON_NAME]" at bounding box center [341, 212] width 568 height 38
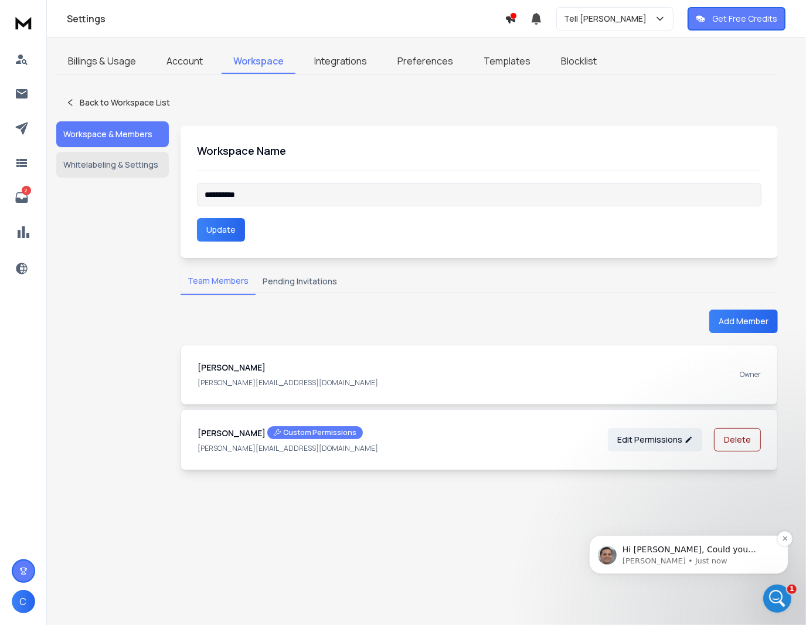
click at [669, 552] on p "Hi [PERSON_NAME], Could you please share the email address of the user you’re t…" at bounding box center [697, 549] width 151 height 12
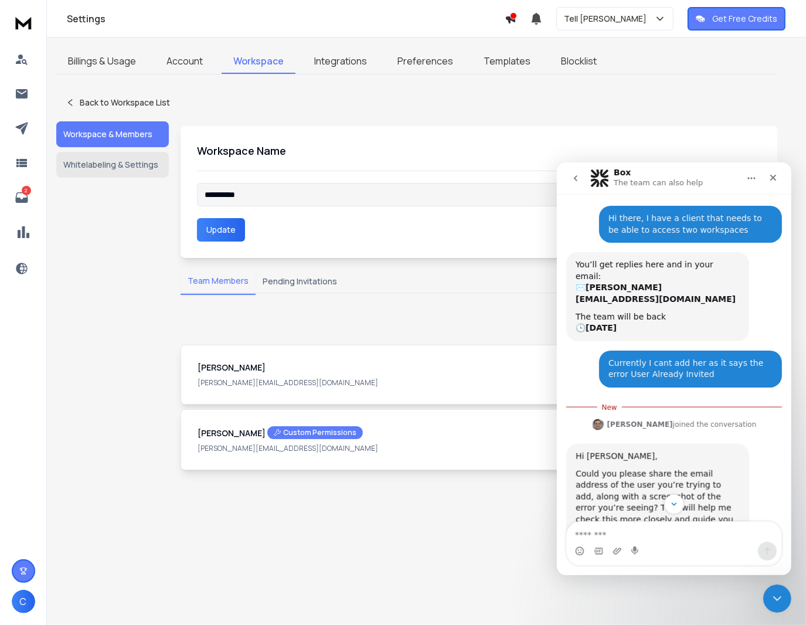
scroll to position [35, 0]
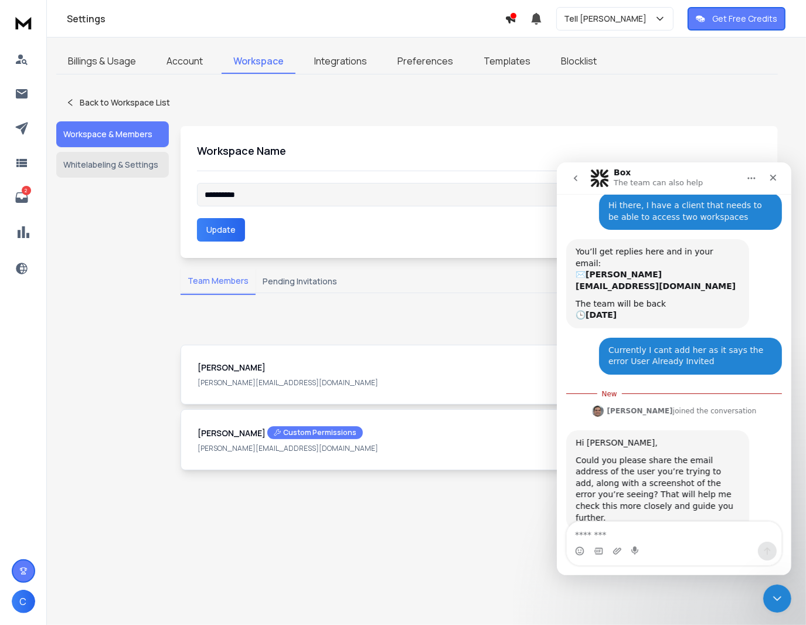
click at [655, 547] on div "Intercom messenger" at bounding box center [673, 550] width 215 height 19
click at [654, 541] on div "Intercom messenger" at bounding box center [673, 550] width 215 height 19
click at [651, 543] on div "Intercom messenger" at bounding box center [673, 550] width 215 height 19
click at [645, 536] on textarea "Message…" at bounding box center [673, 531] width 215 height 20
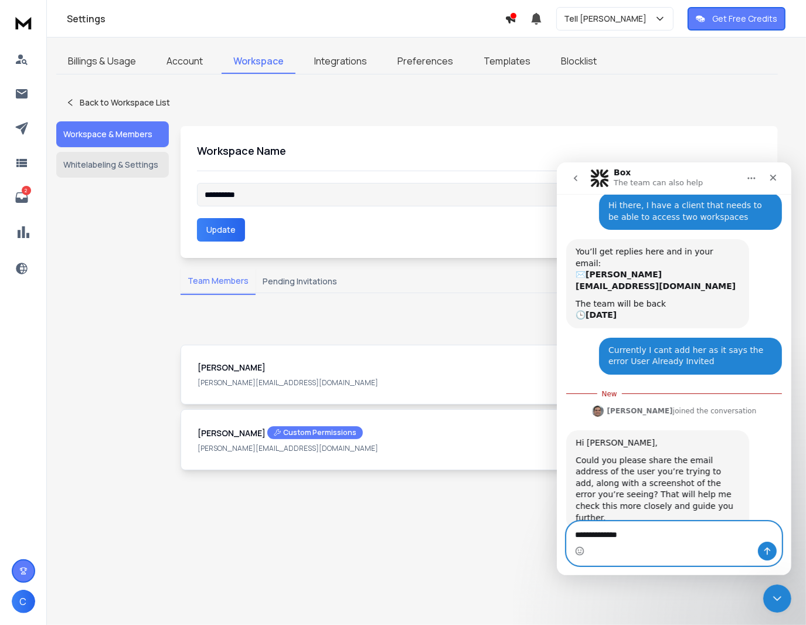
type textarea "**********"
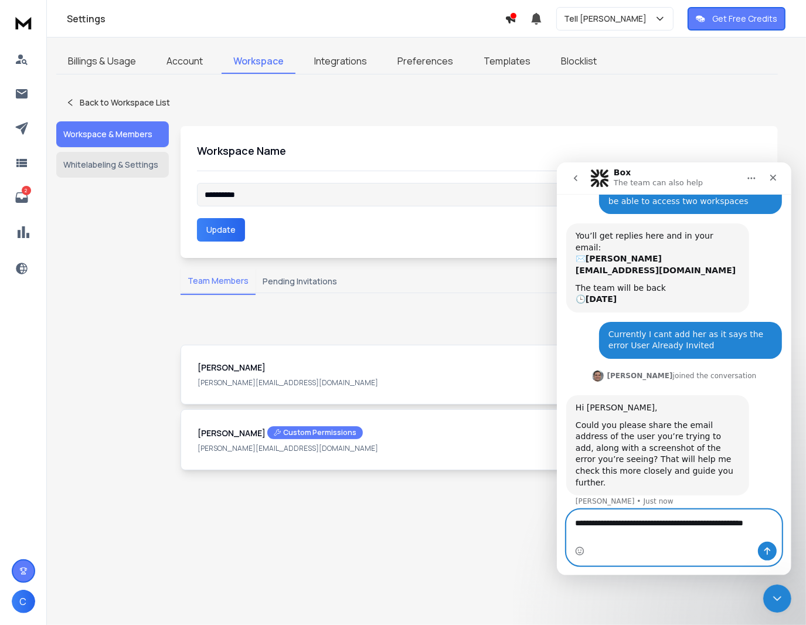
scroll to position [63, 0]
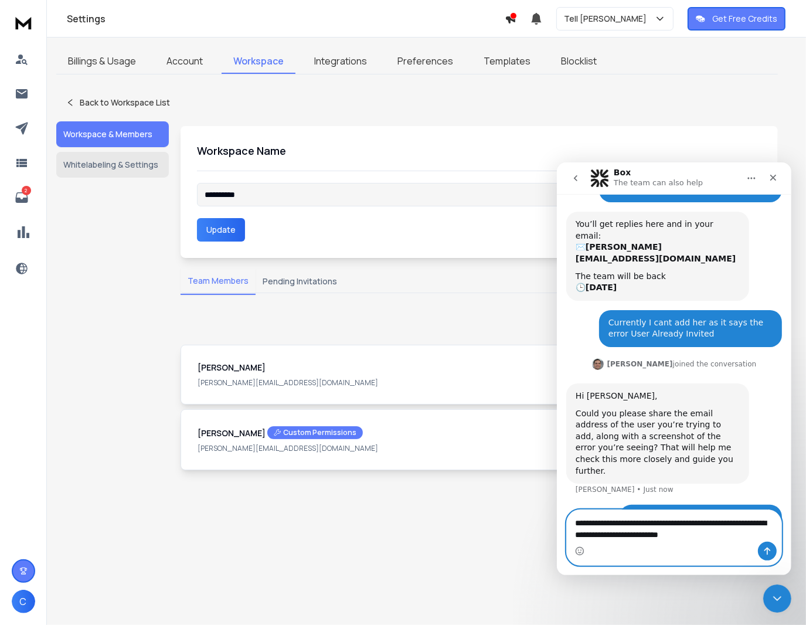
type textarea "**********"
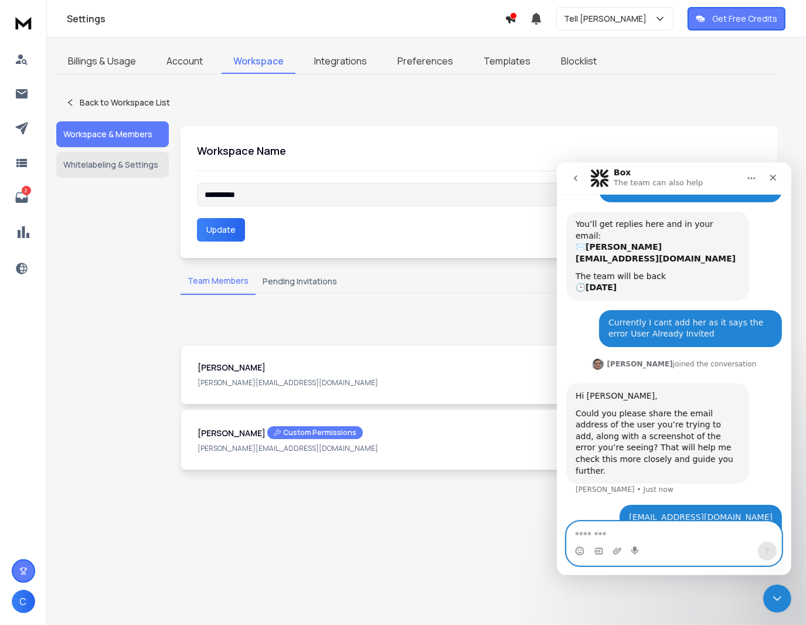
scroll to position [101, 0]
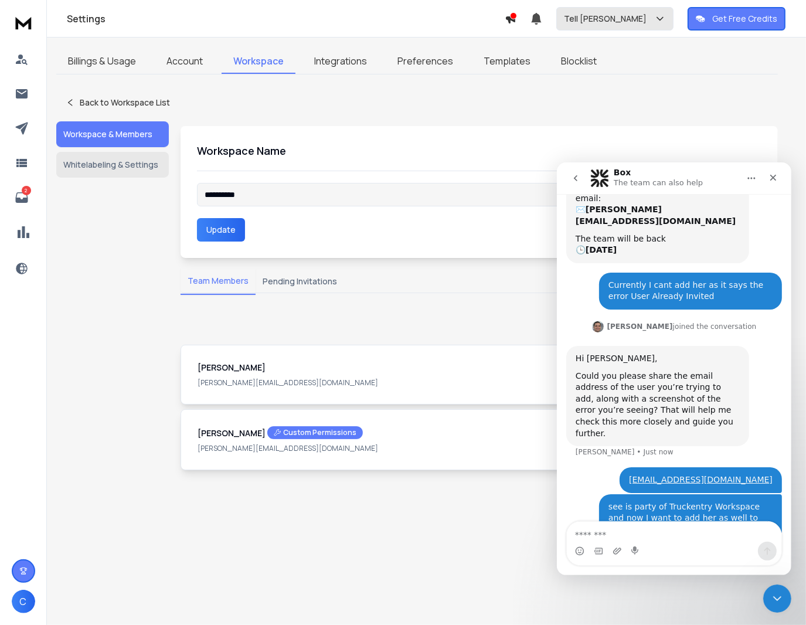
click at [620, 23] on div "Tell [PERSON_NAME]" at bounding box center [615, 19] width 102 height 12
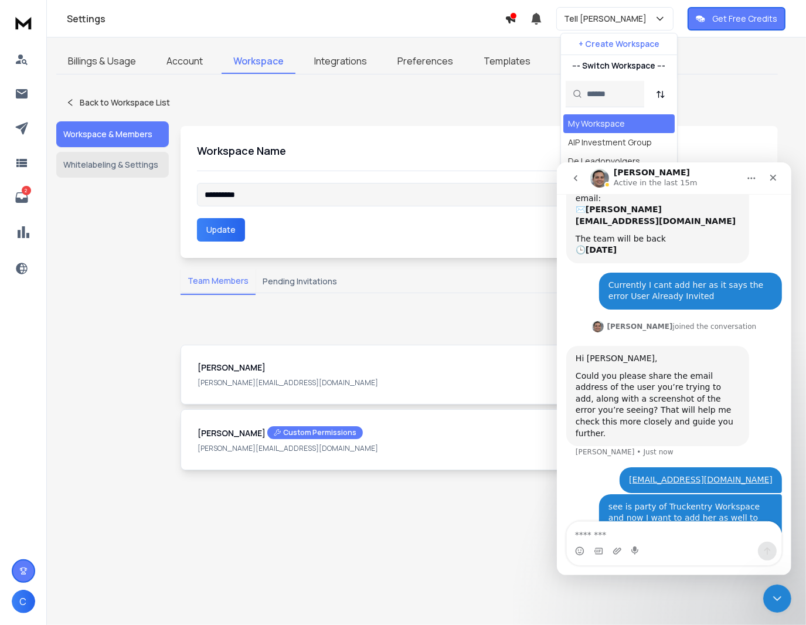
click at [603, 96] on input "text" at bounding box center [612, 94] width 50 height 26
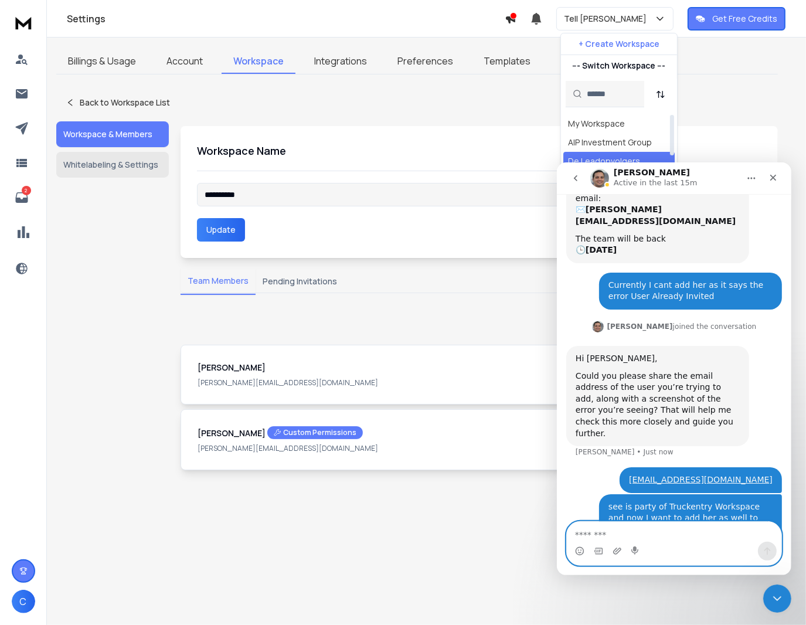
click at [686, 531] on textarea "Message…" at bounding box center [673, 531] width 215 height 20
type textarea "**********"
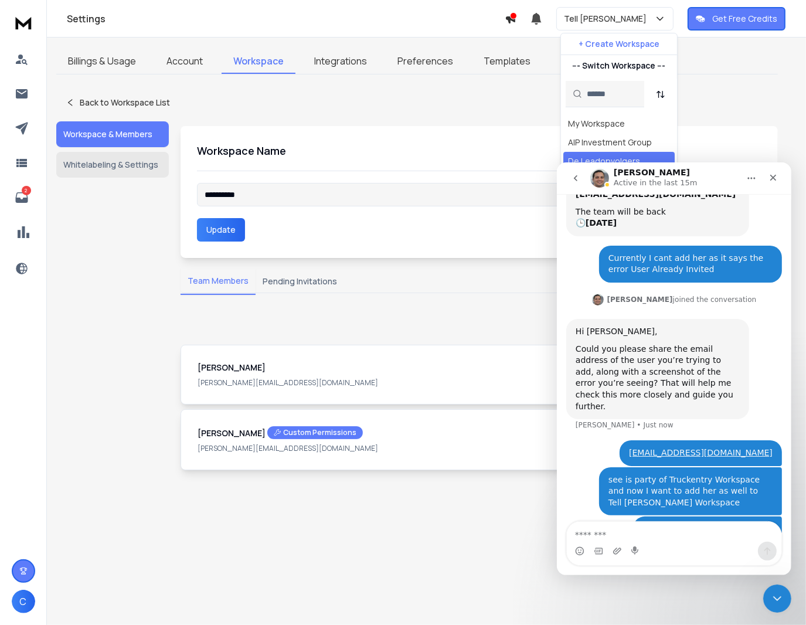
click at [291, 278] on button "Pending Invitations" at bounding box center [300, 281] width 89 height 26
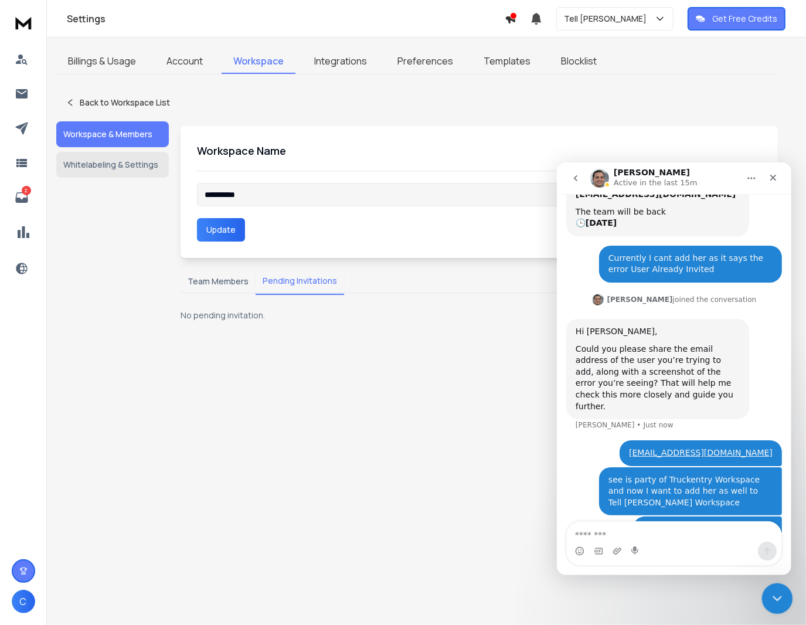
click at [780, 589] on div "Close Intercom Messenger" at bounding box center [775, 597] width 28 height 28
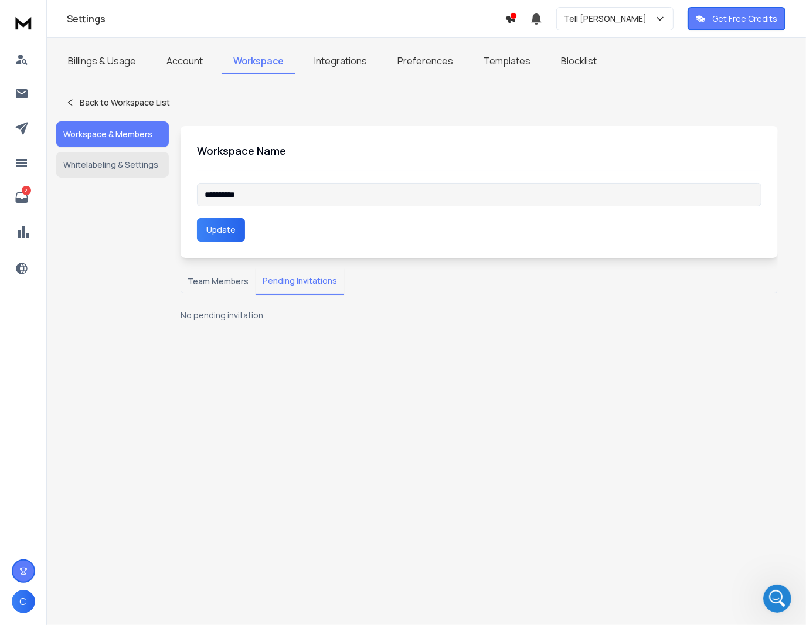
scroll to position [127, 0]
click at [220, 288] on button "Team Members" at bounding box center [218, 281] width 75 height 26
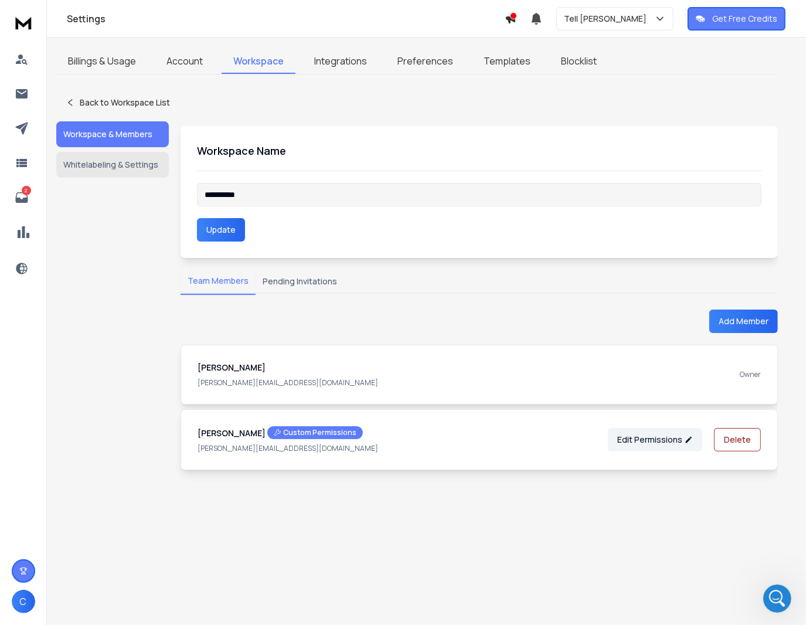
click at [732, 319] on button "Add Member" at bounding box center [743, 320] width 69 height 23
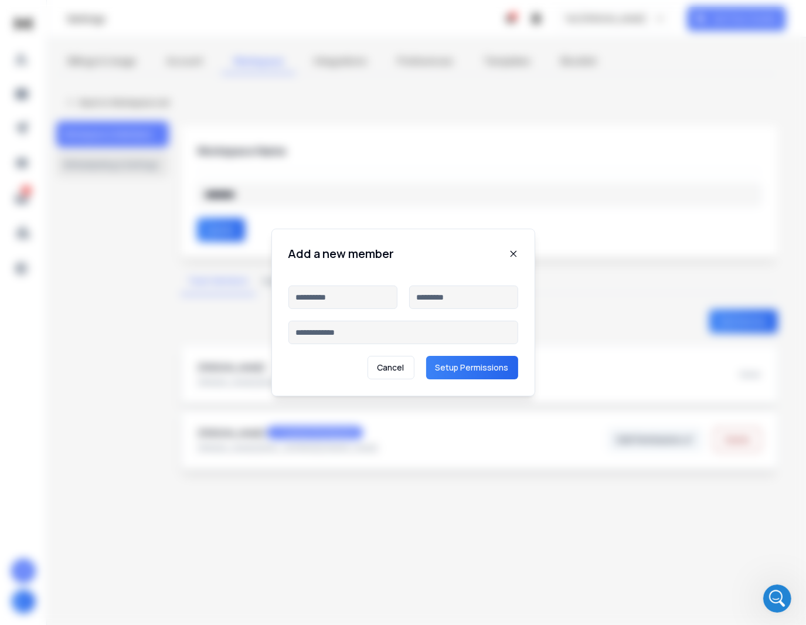
click at [339, 302] on input at bounding box center [342, 296] width 109 height 23
click at [331, 338] on input at bounding box center [403, 332] width 230 height 23
type input "**********"
click at [353, 295] on input at bounding box center [342, 296] width 109 height 23
type input "*****"
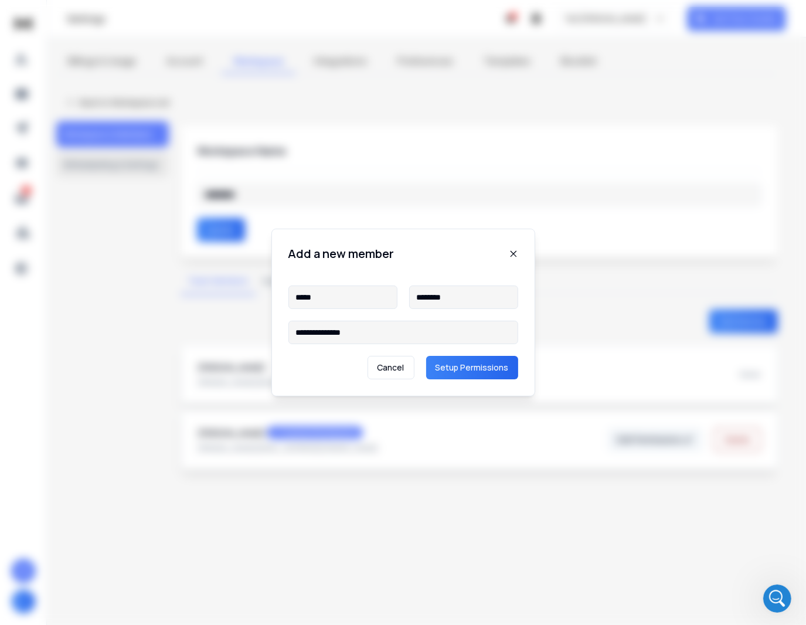
click at [426, 302] on input "********" at bounding box center [463, 296] width 109 height 23
type input "*********"
click at [471, 369] on button "Setup Permissions" at bounding box center [472, 367] width 92 height 23
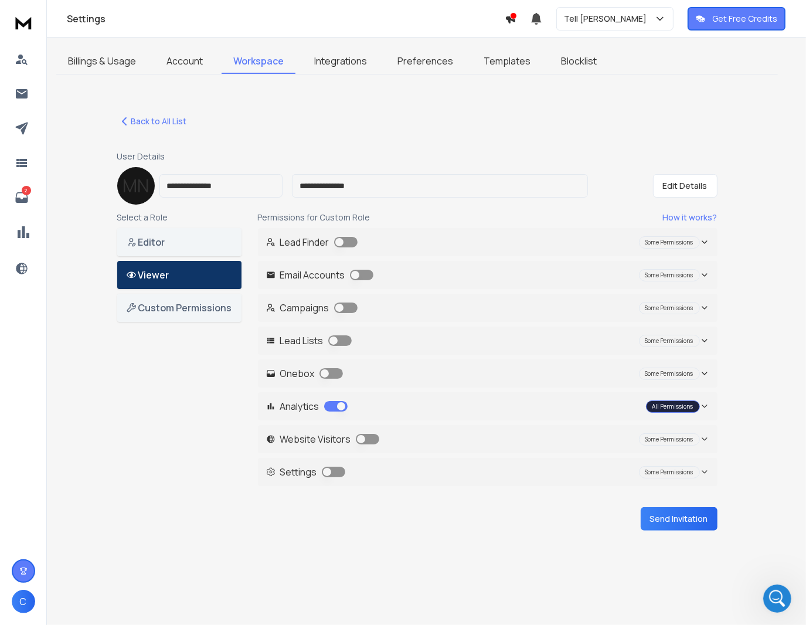
click at [356, 279] on button "button" at bounding box center [361, 275] width 23 height 11
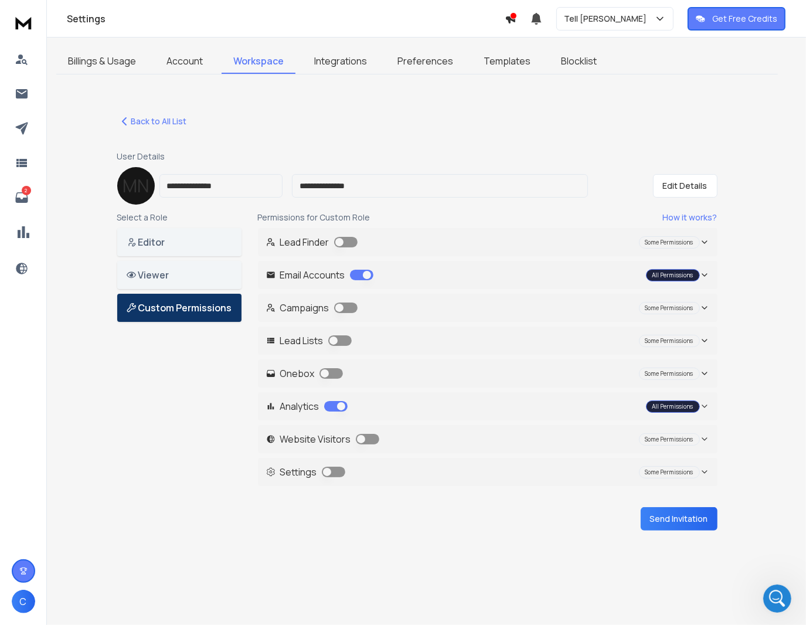
click at [338, 319] on button "Campaigns Some Permissions" at bounding box center [488, 308] width 460 height 28
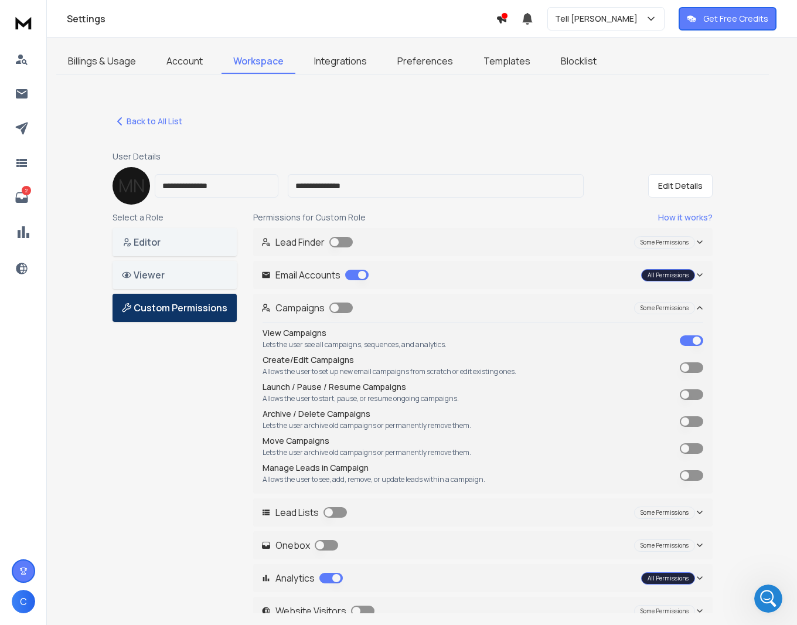
click at [341, 308] on button "button" at bounding box center [340, 307] width 23 height 11
click at [329, 519] on p "Lead Lists" at bounding box center [304, 512] width 86 height 14
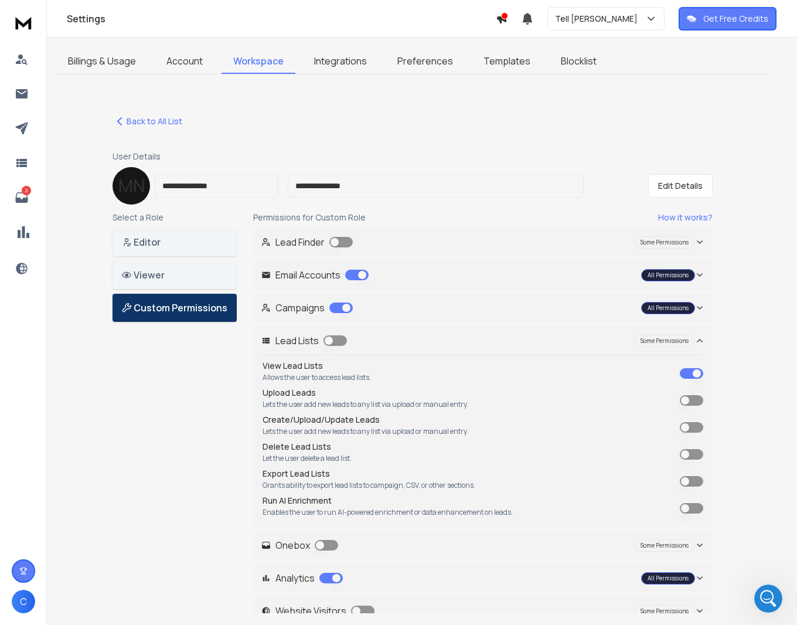
click at [318, 545] on button "button" at bounding box center [326, 545] width 23 height 11
click at [333, 339] on button "button" at bounding box center [335, 340] width 23 height 11
click at [366, 341] on div "Lead Lists All Permissions" at bounding box center [478, 341] width 434 height 14
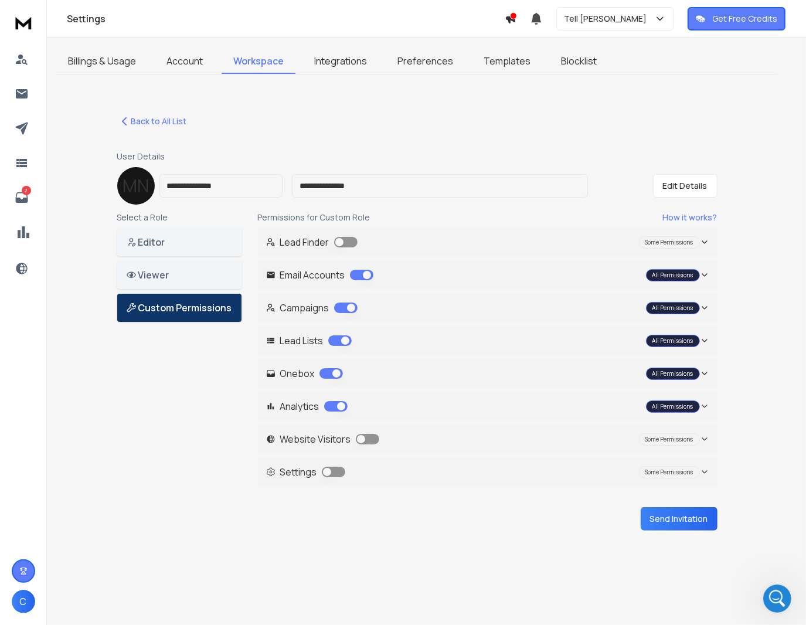
click at [656, 520] on button "Send Invitation" at bounding box center [679, 518] width 77 height 23
click at [767, 593] on div "Open Intercom Messenger" at bounding box center [775, 596] width 39 height 39
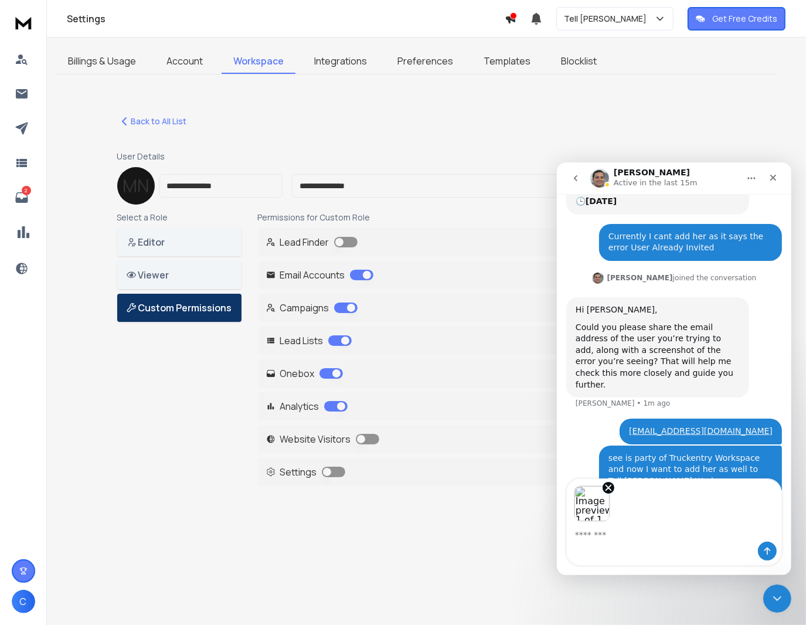
scroll to position [171, 0]
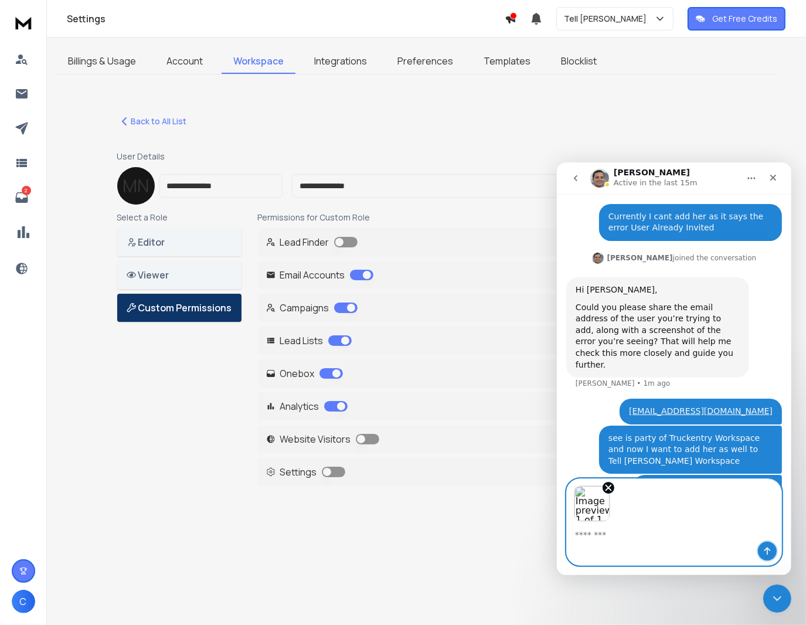
click at [766, 549] on icon "Send a message…" at bounding box center [767, 551] width 6 height 8
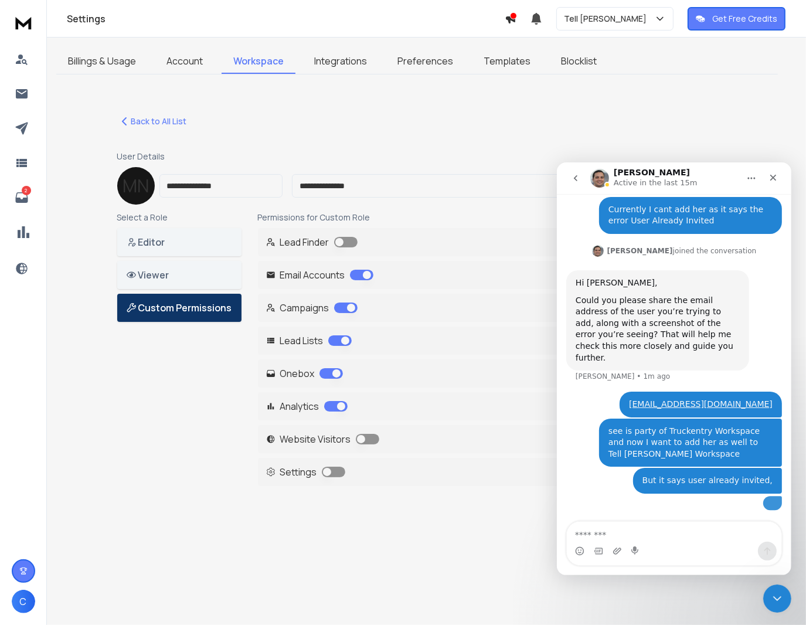
scroll to position [274, 0]
click at [673, 530] on textarea "Message…" at bounding box center [673, 531] width 215 height 20
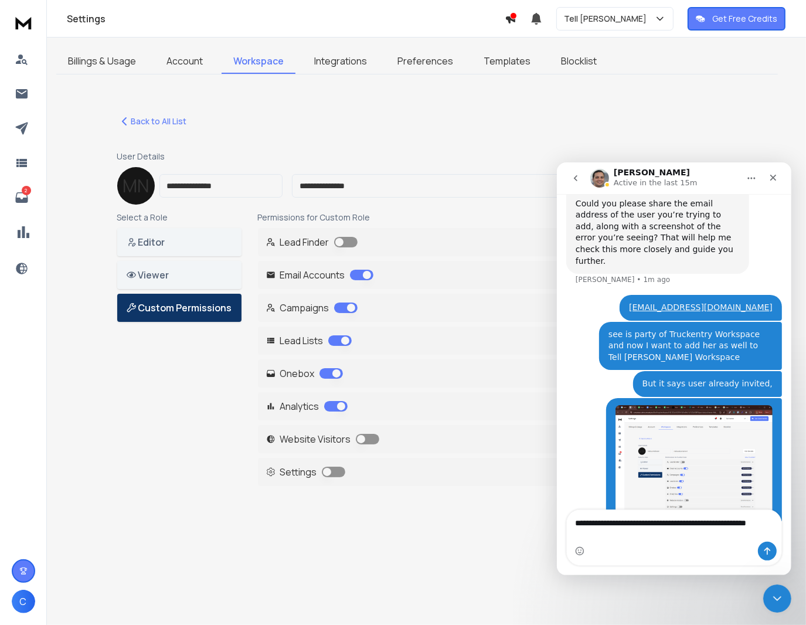
scroll to position [286, 0]
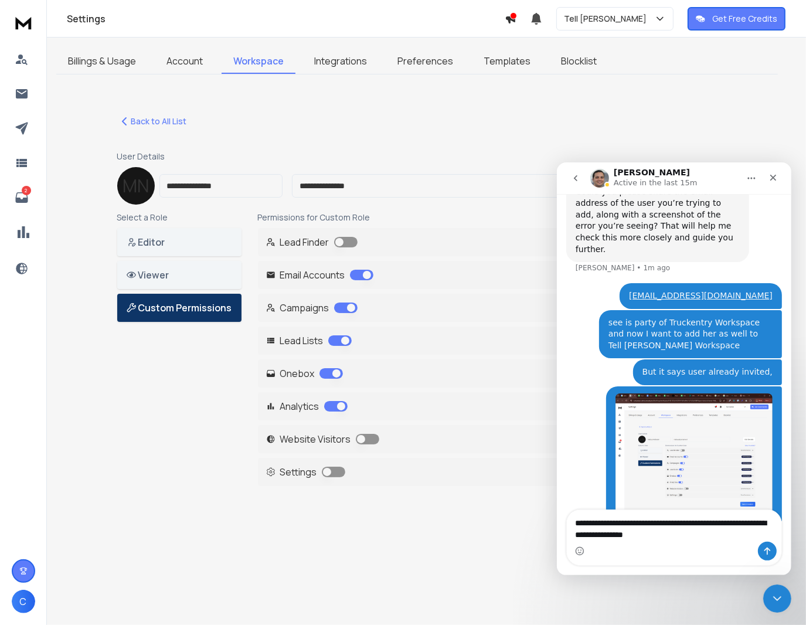
type textarea "**********"
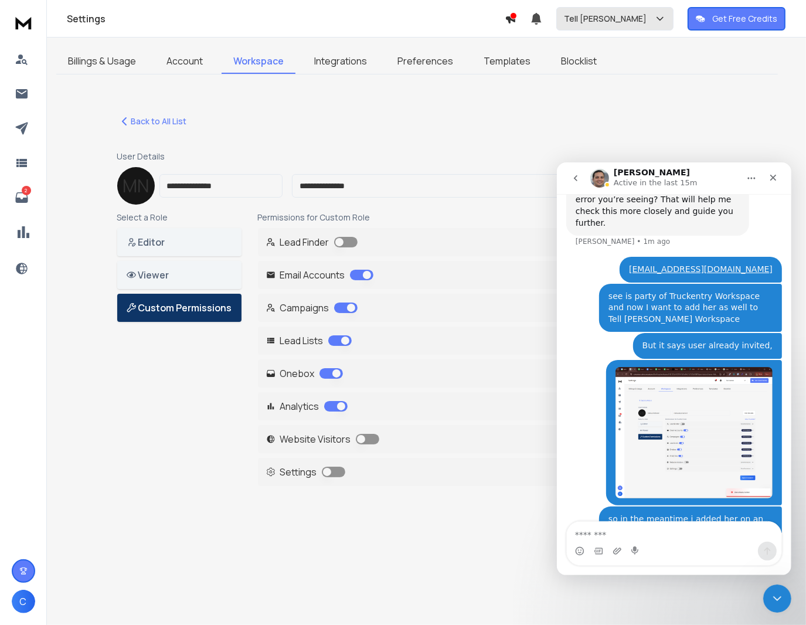
click at [590, 19] on p "Tell [PERSON_NAME]" at bounding box center [607, 19] width 87 height 12
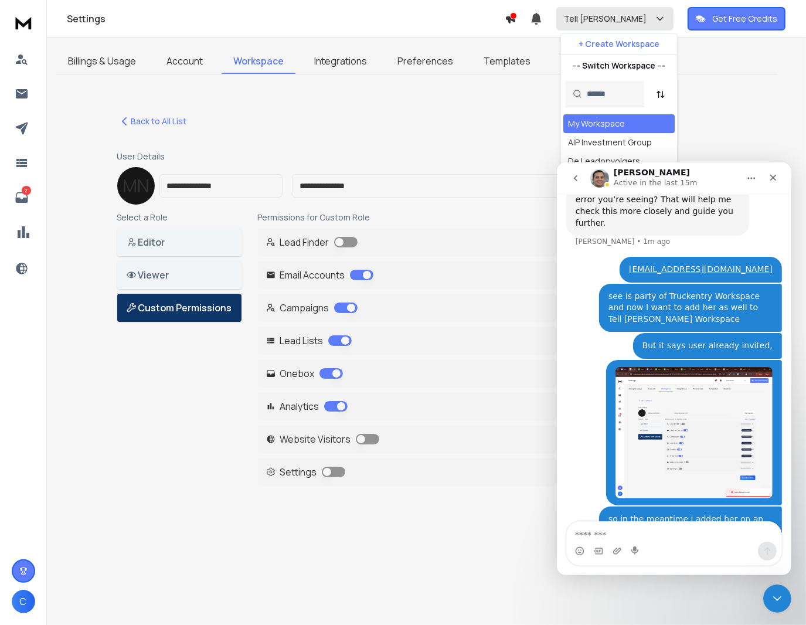
click at [590, 19] on p "Tell [PERSON_NAME]" at bounding box center [607, 19] width 87 height 12
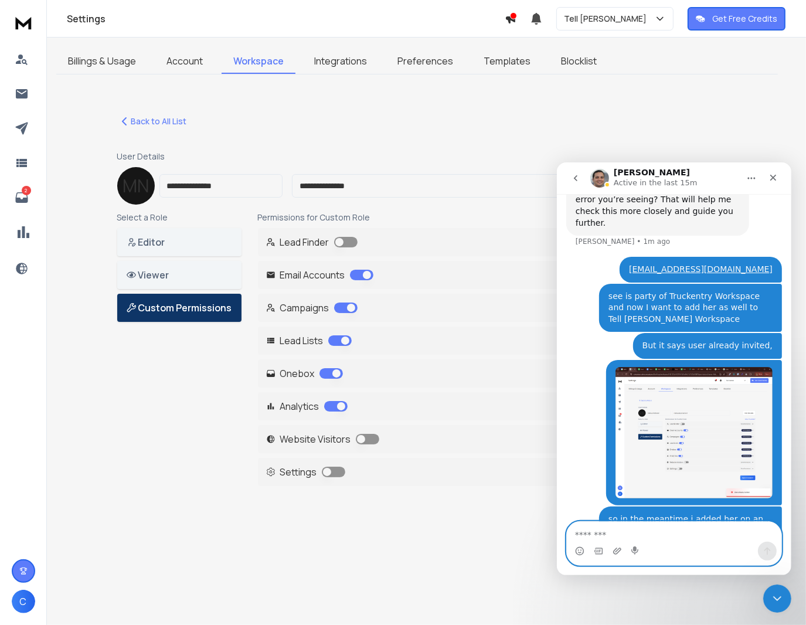
click at [611, 538] on textarea "Message…" at bounding box center [673, 531] width 215 height 20
type textarea "**********"
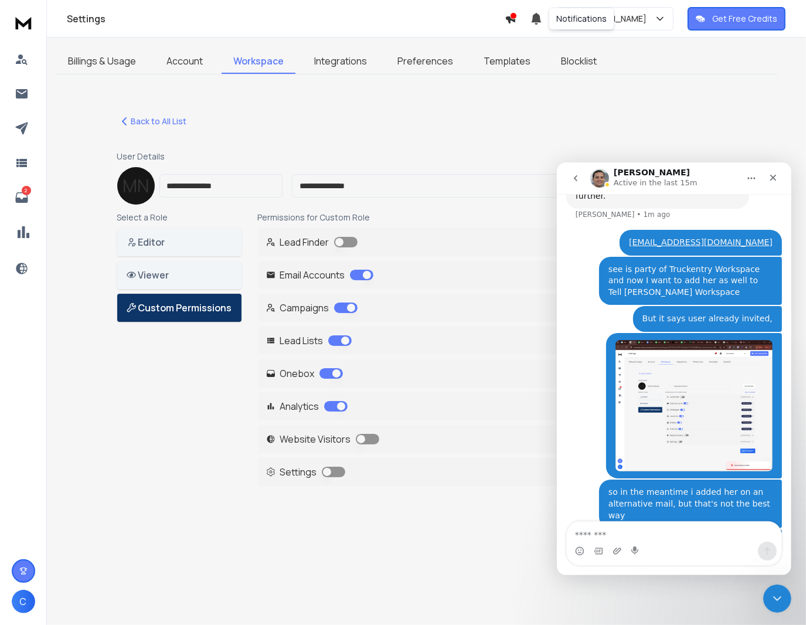
click at [641, 35] on div "Settings Tell [PERSON_NAME] Get Free Credits" at bounding box center [403, 19] width 806 height 38
click at [637, 22] on div "Tell [PERSON_NAME]" at bounding box center [615, 19] width 102 height 12
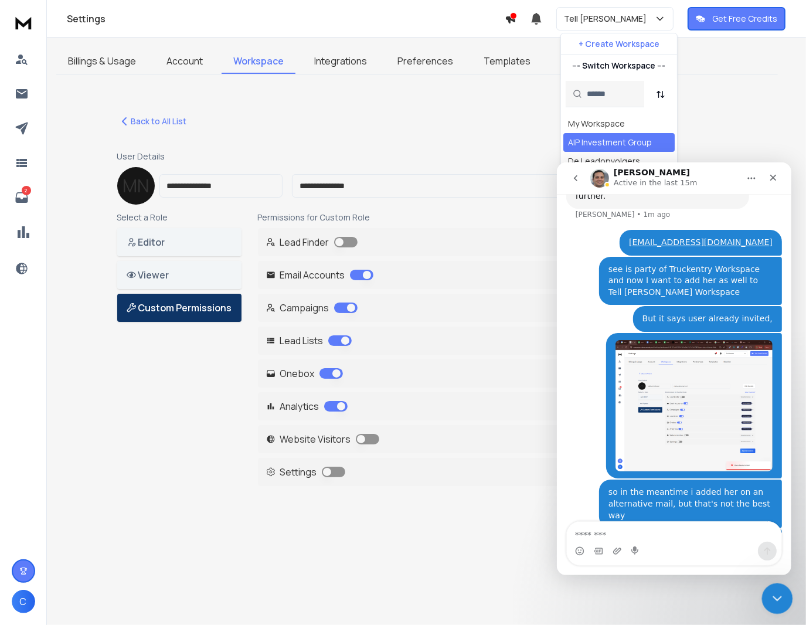
drag, startPoint x: 768, startPoint y: 596, endPoint x: 1111, endPoint y: 1015, distance: 541.5
click at [767, 596] on div "Close Intercom Messenger" at bounding box center [775, 597] width 28 height 28
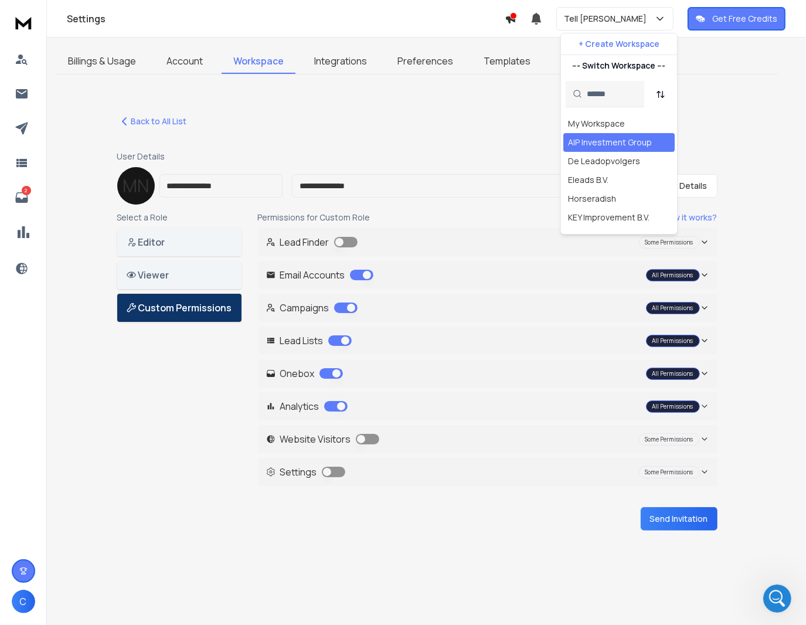
click at [263, 68] on link "Workspace" at bounding box center [259, 61] width 74 height 25
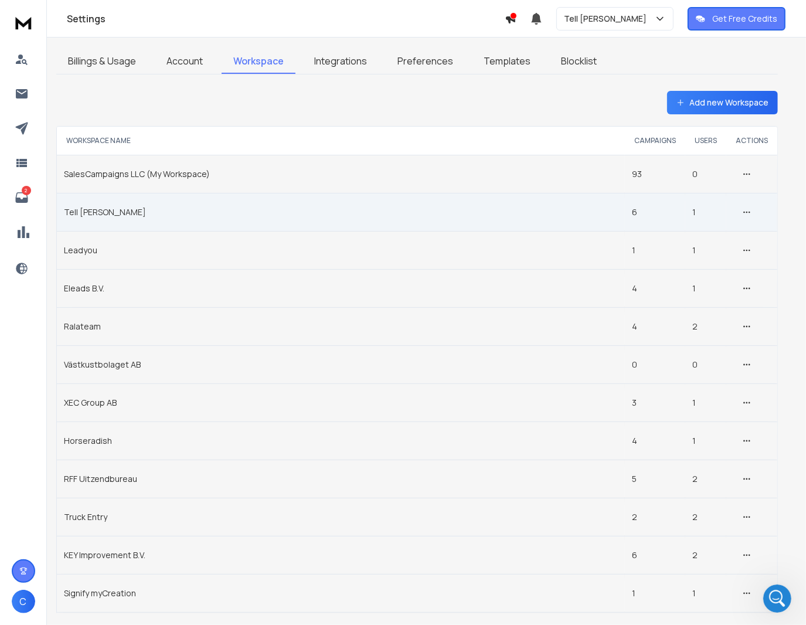
click at [87, 212] on td "Tell [PERSON_NAME]" at bounding box center [341, 212] width 568 height 38
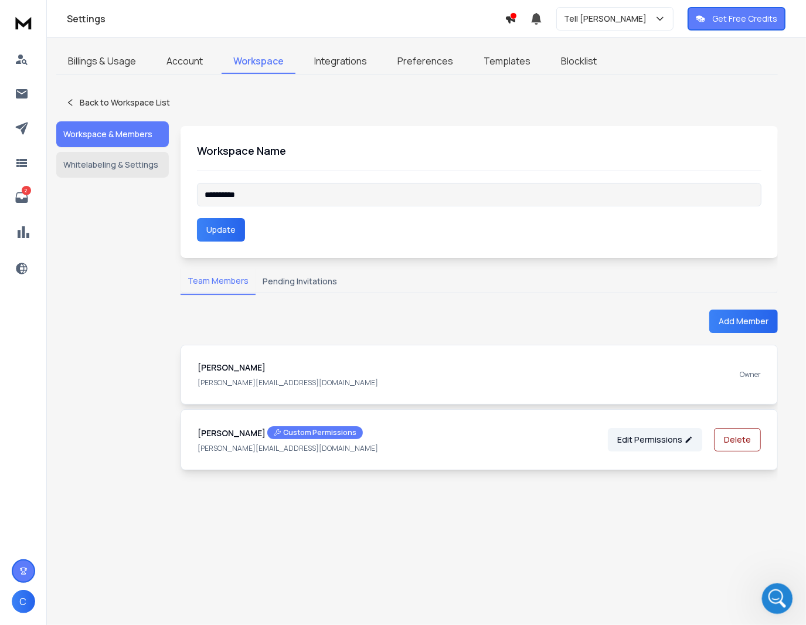
click at [771, 590] on icon "Open Intercom Messenger" at bounding box center [775, 596] width 19 height 19
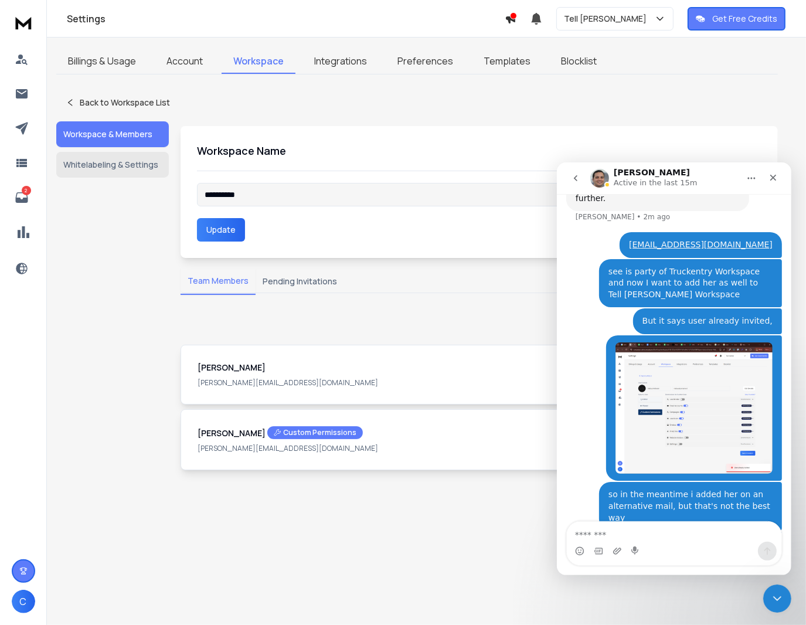
scroll to position [339, 0]
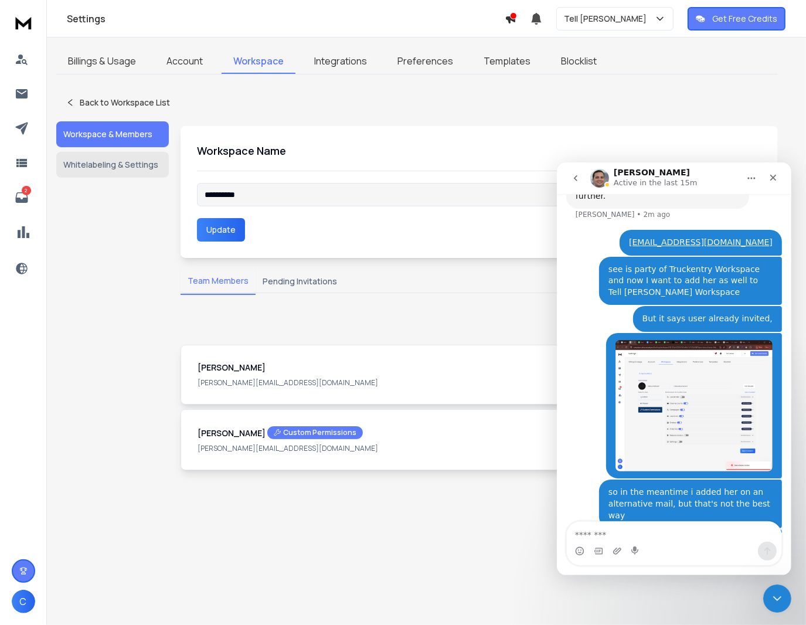
click at [623, 537] on textarea "Message…" at bounding box center [673, 531] width 215 height 20
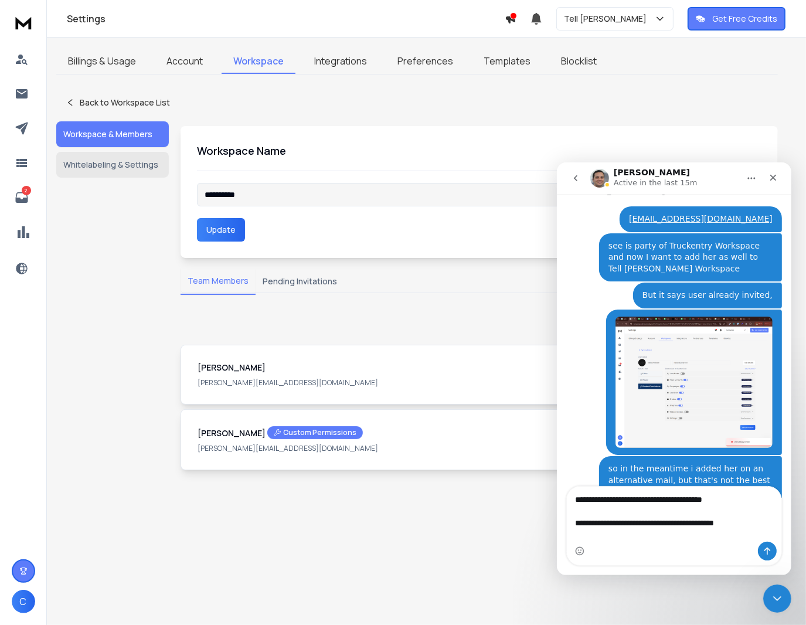
scroll to position [375, 0]
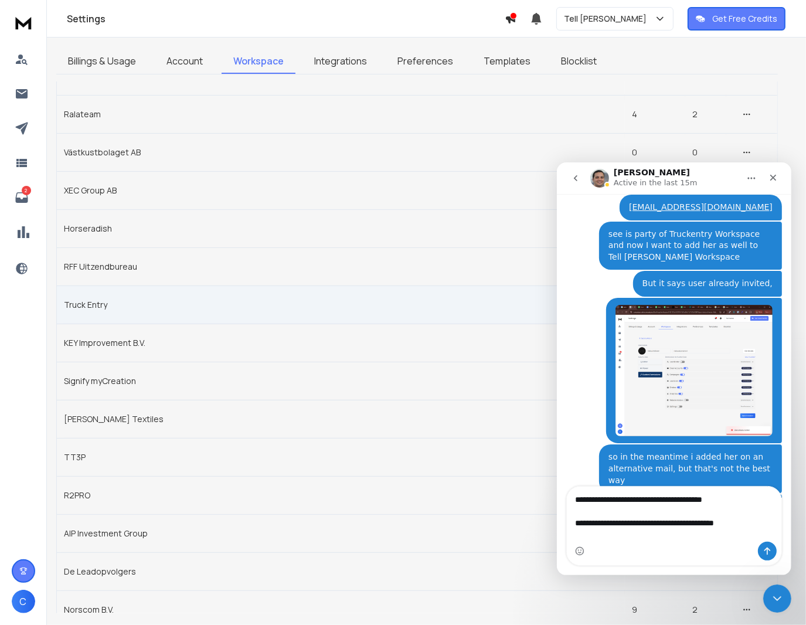
scroll to position [225, 0]
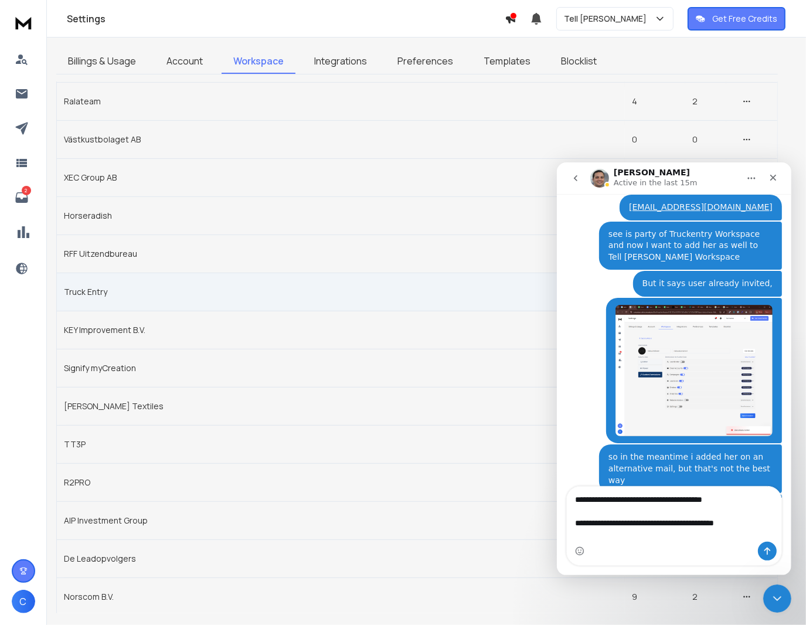
click at [89, 288] on td "Truck Entry" at bounding box center [341, 292] width 568 height 38
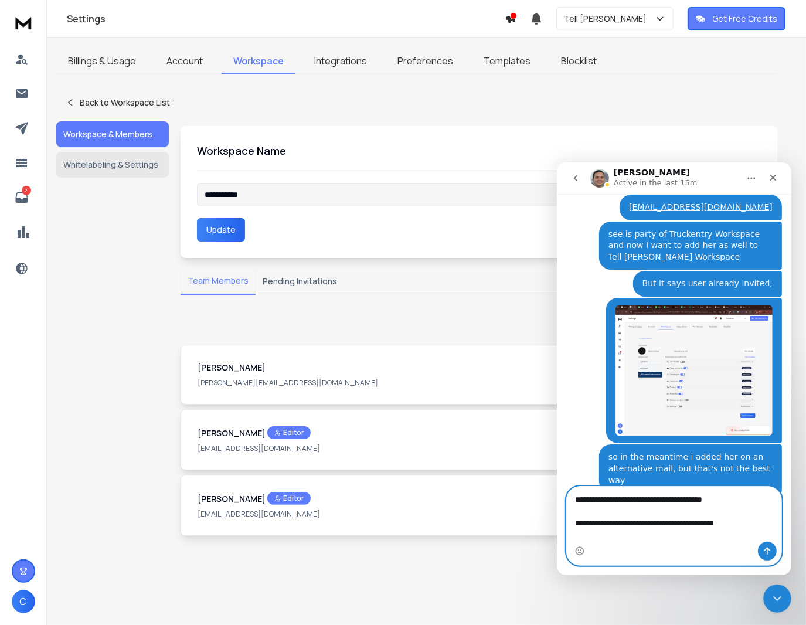
click at [674, 529] on textarea "**********" at bounding box center [673, 513] width 215 height 55
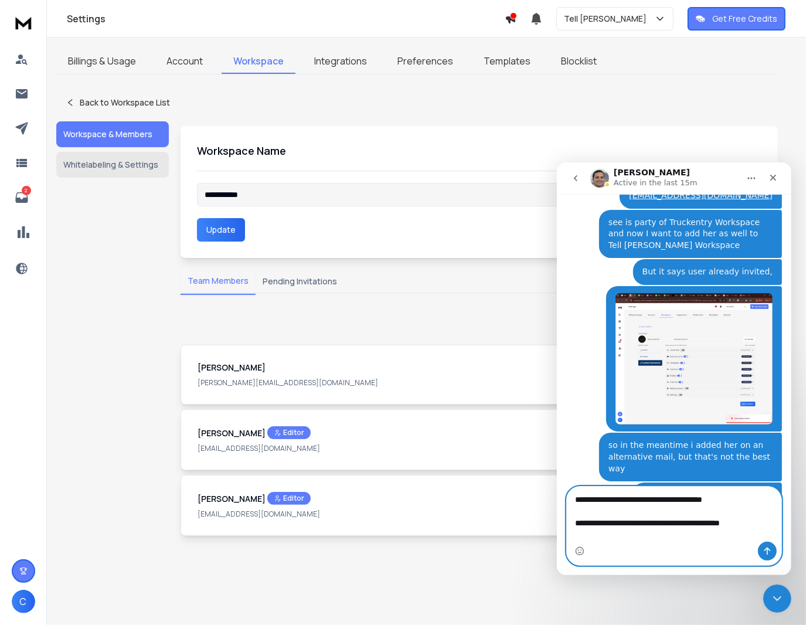
scroll to position [398, 0]
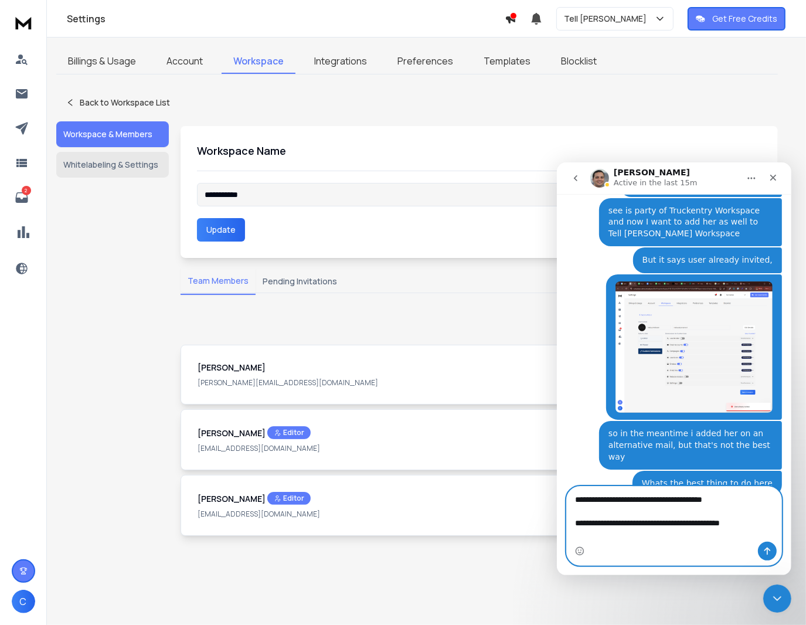
paste textarea "**********"
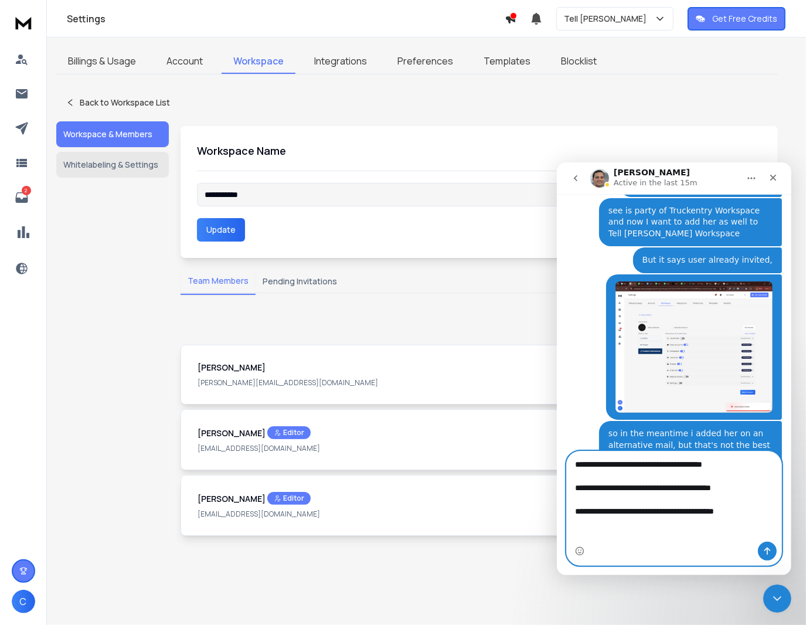
scroll to position [0, 0]
click at [672, 476] on textarea "**********" at bounding box center [673, 490] width 215 height 79
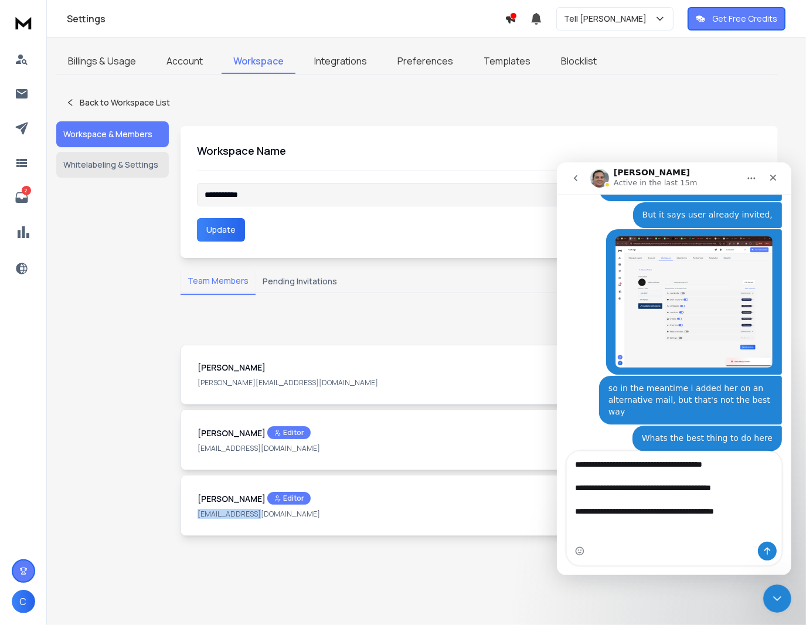
drag, startPoint x: 262, startPoint y: 512, endPoint x: 189, endPoint y: 511, distance: 72.7
click at [189, 511] on div "[PERSON_NAME] Editor [EMAIL_ADDRESS][DOMAIN_NAME] Edit Permissions Delete" at bounding box center [479, 505] width 597 height 61
copy p "[EMAIL_ADDRESS][DOMAIN_NAME]"
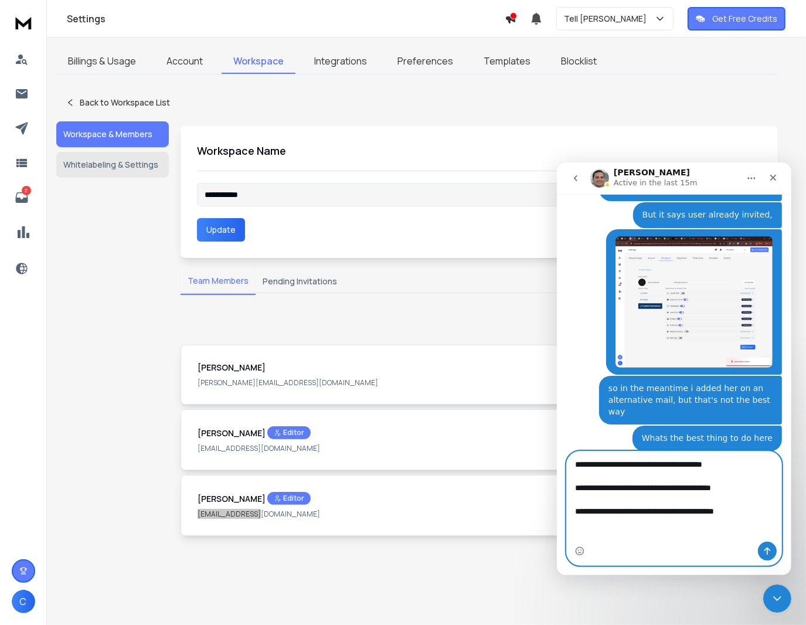
click at [709, 529] on textarea "**********" at bounding box center [673, 490] width 215 height 79
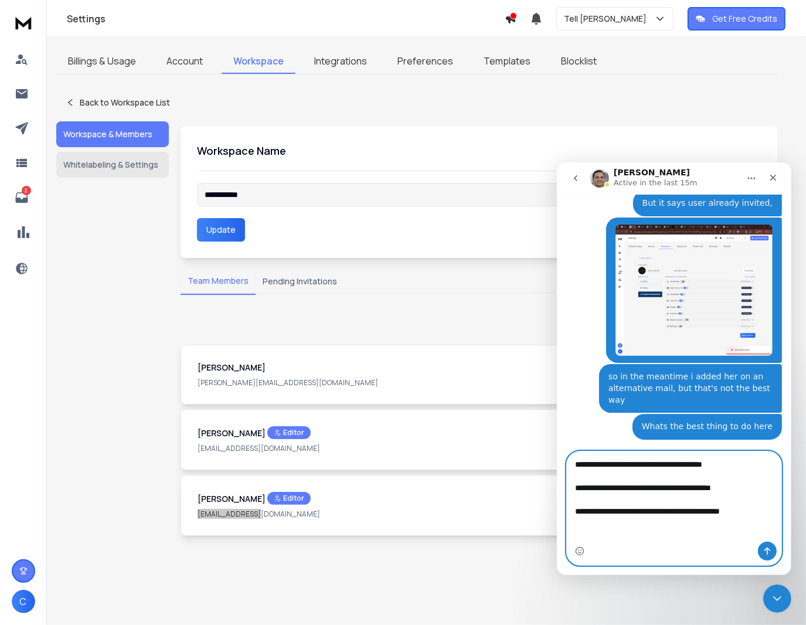
scroll to position [457, 0]
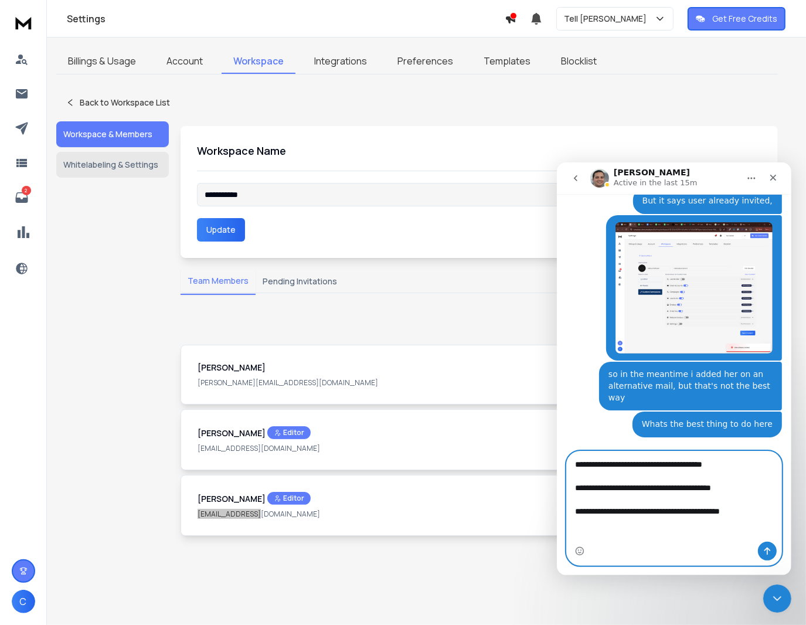
paste textarea "**********"
type textarea "**********"
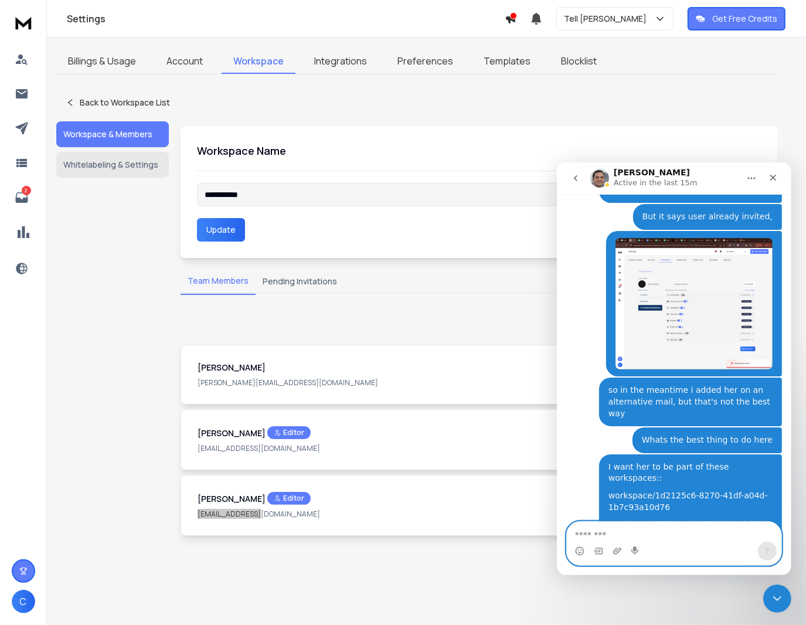
scroll to position [439, 0]
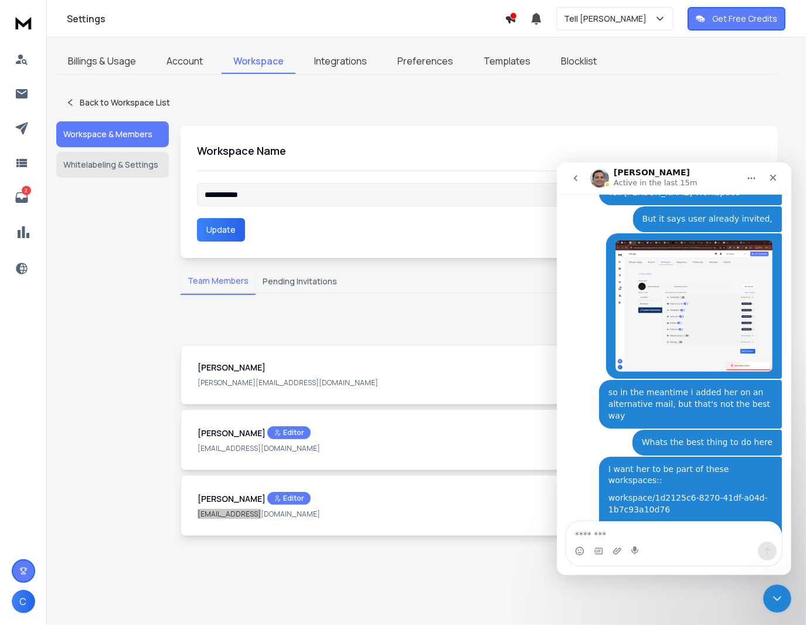
click at [679, 270] on img "Christiaan says…" at bounding box center [693, 305] width 157 height 131
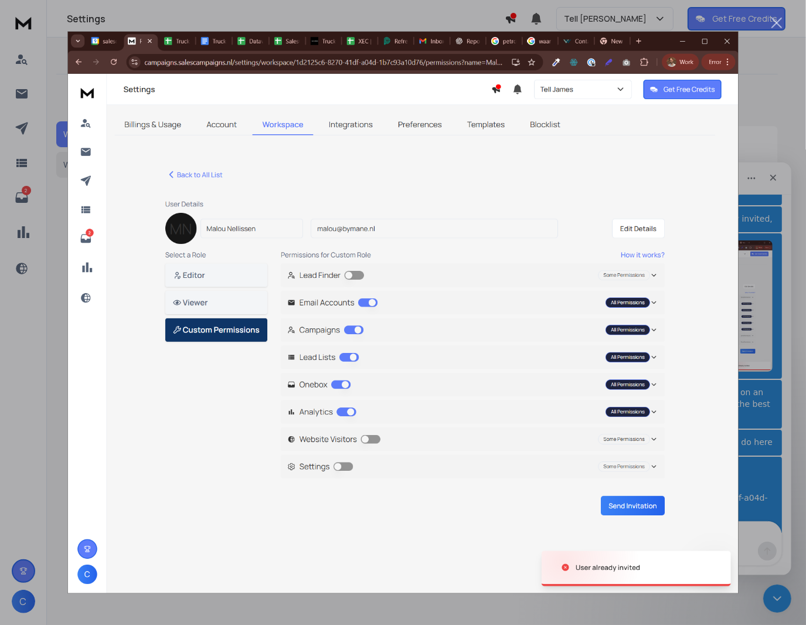
scroll to position [453, 0]
click at [748, 123] on div "Intercom messenger" at bounding box center [403, 312] width 806 height 625
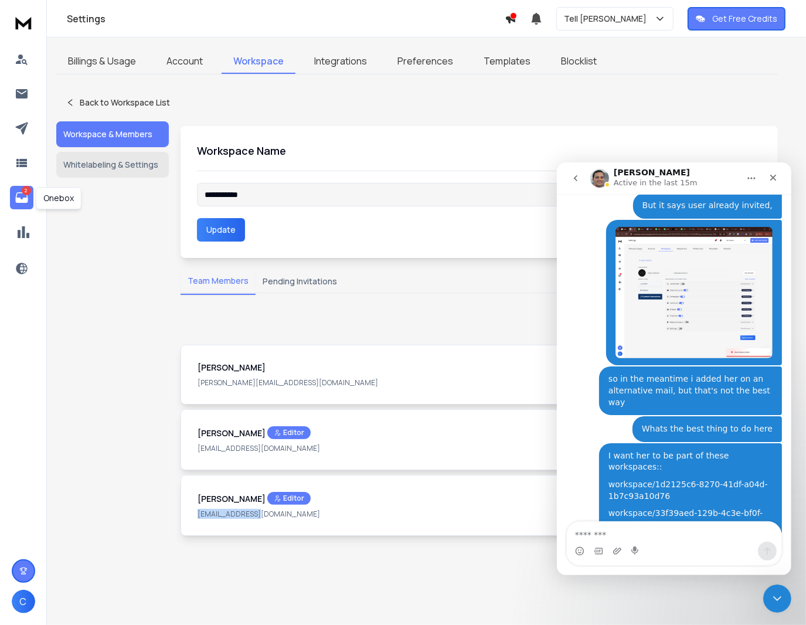
click at [19, 198] on icon at bounding box center [21, 197] width 12 height 11
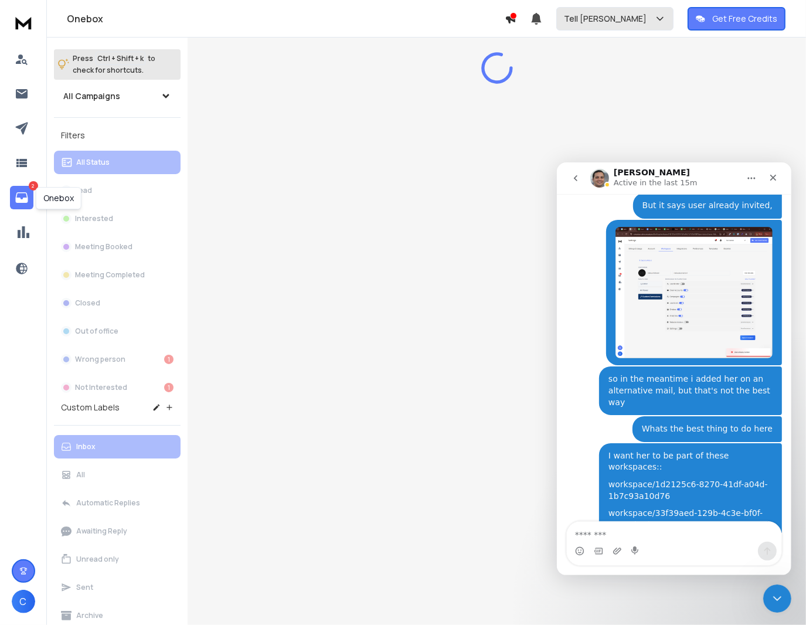
click at [626, 23] on div "Tell [PERSON_NAME]" at bounding box center [615, 19] width 102 height 12
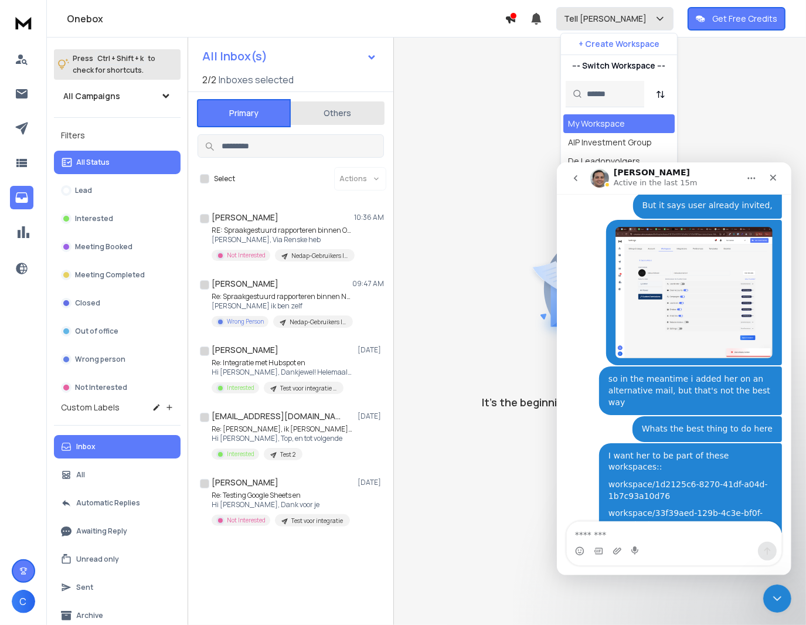
click at [626, 23] on div "Tell [PERSON_NAME]" at bounding box center [615, 19] width 102 height 12
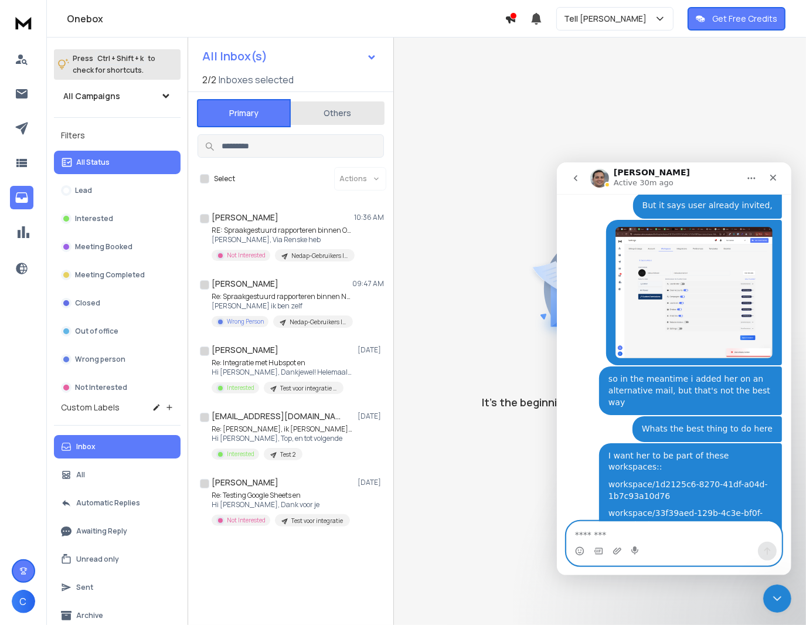
click at [626, 535] on textarea "Message…" at bounding box center [673, 531] width 215 height 20
type textarea "**********"
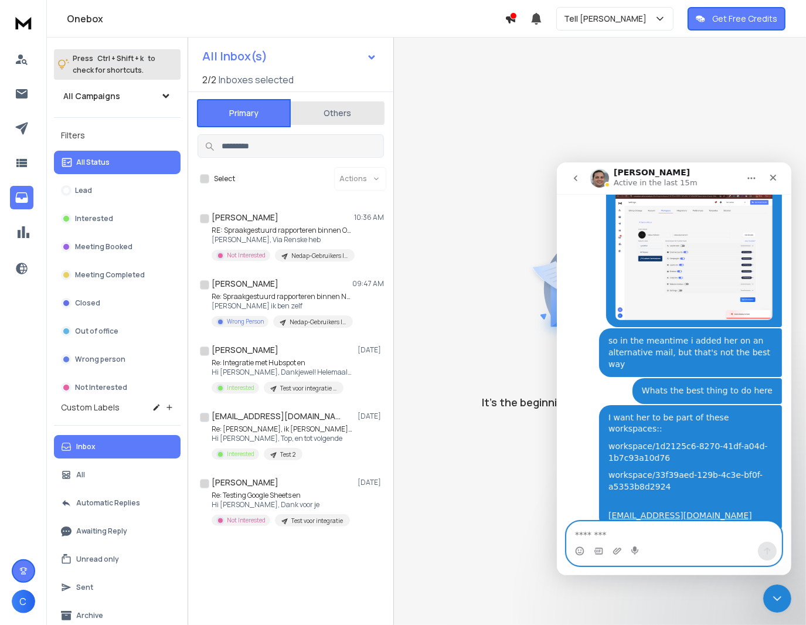
scroll to position [514, 0]
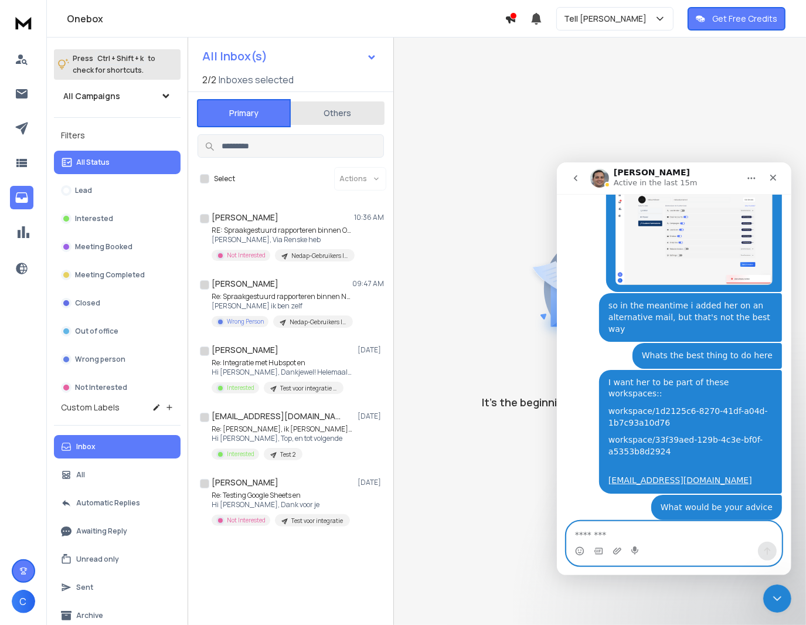
click at [634, 533] on textarea "Message…" at bounding box center [673, 531] width 215 height 20
type textarea "**********"
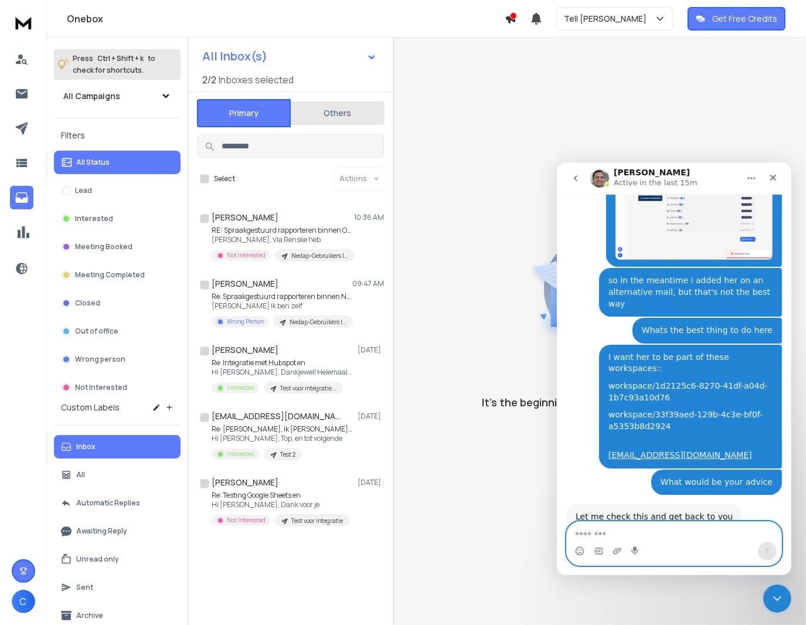
scroll to position [549, 0]
